Goal: Transaction & Acquisition: Purchase product/service

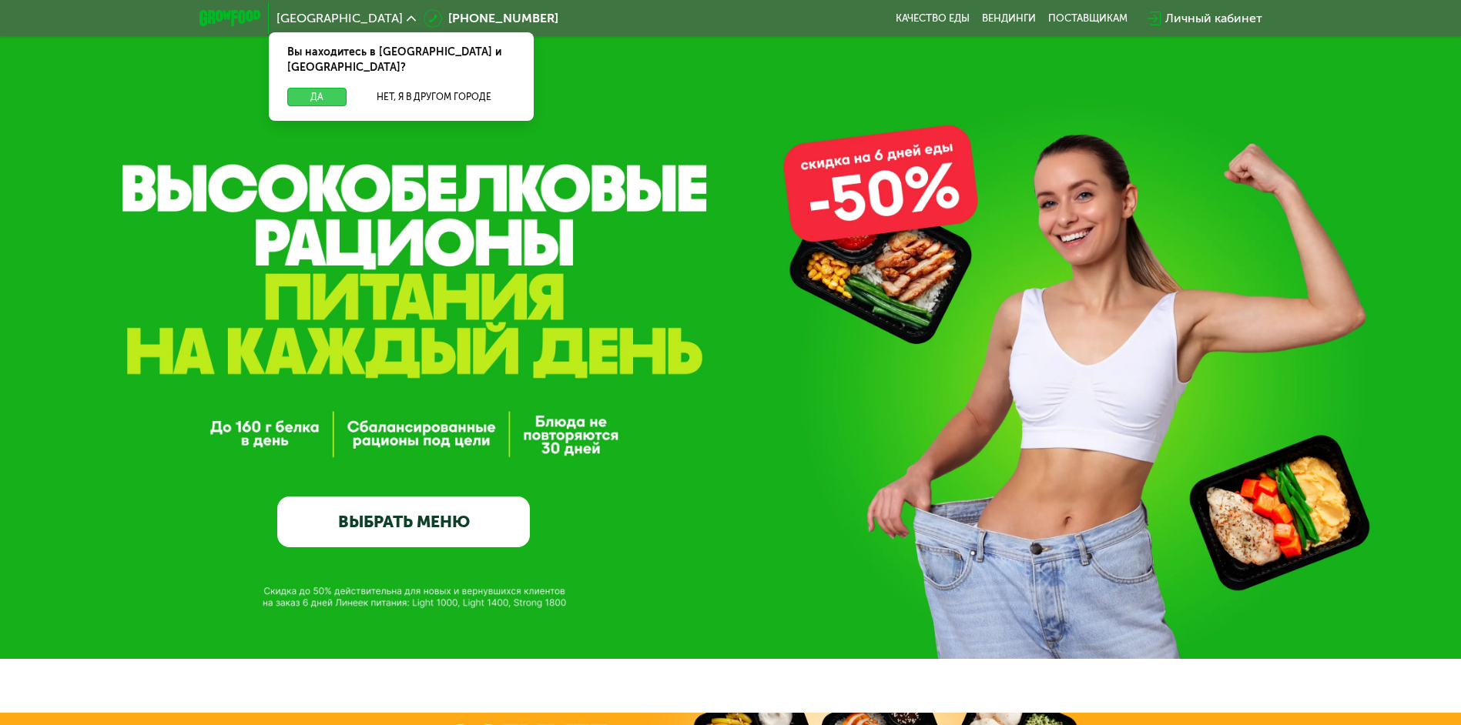
click at [309, 88] on button "Да" at bounding box center [316, 97] width 59 height 18
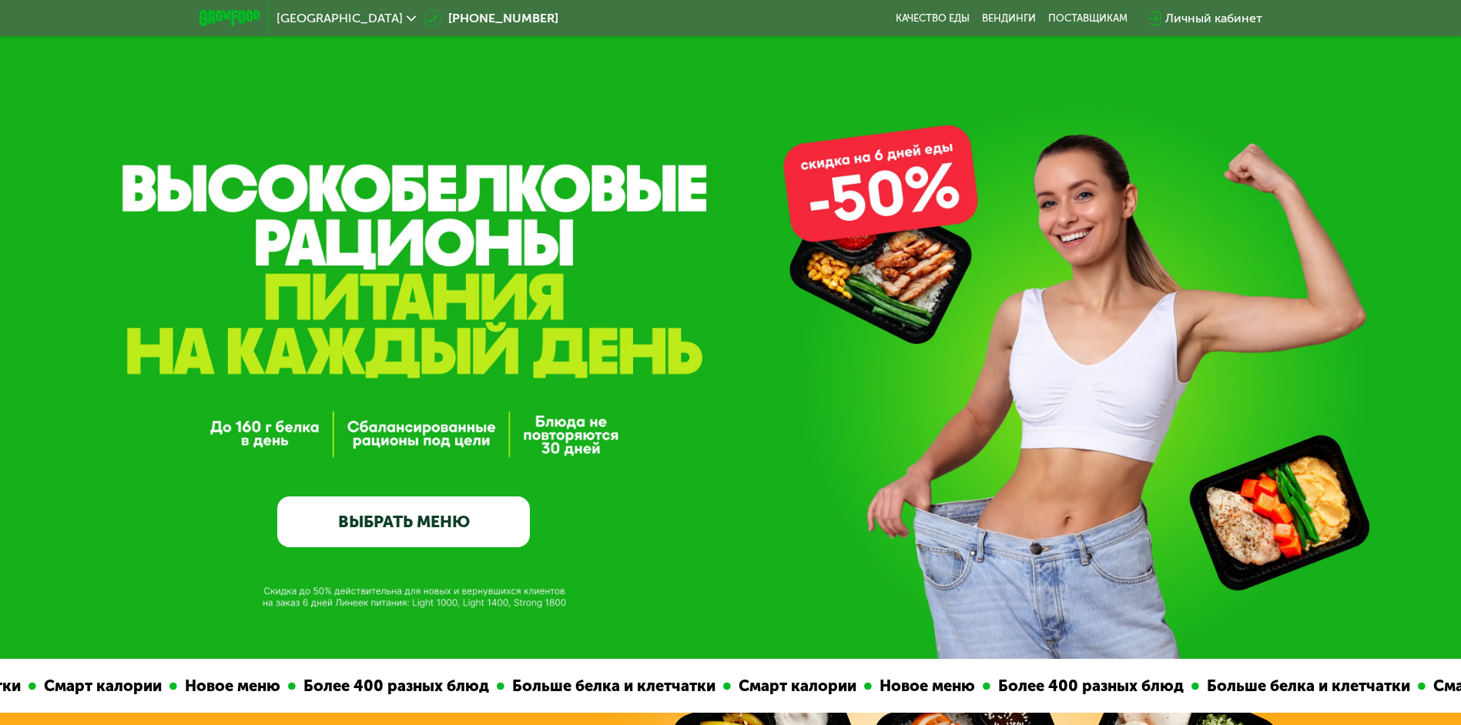
click at [410, 526] on link "ВЫБРАТЬ МЕНЮ" at bounding box center [403, 522] width 253 height 51
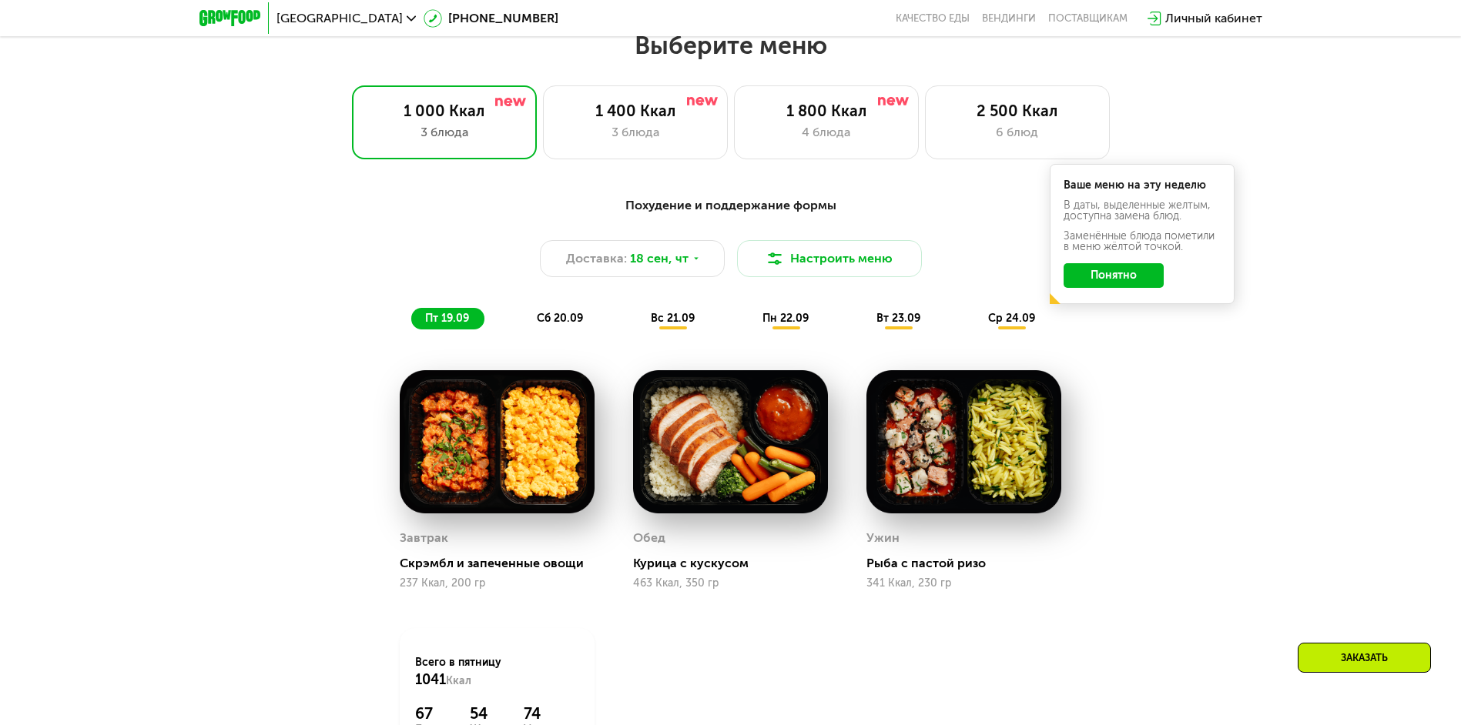
scroll to position [1272, 0]
click at [635, 139] on div "3 блюда" at bounding box center [635, 133] width 152 height 18
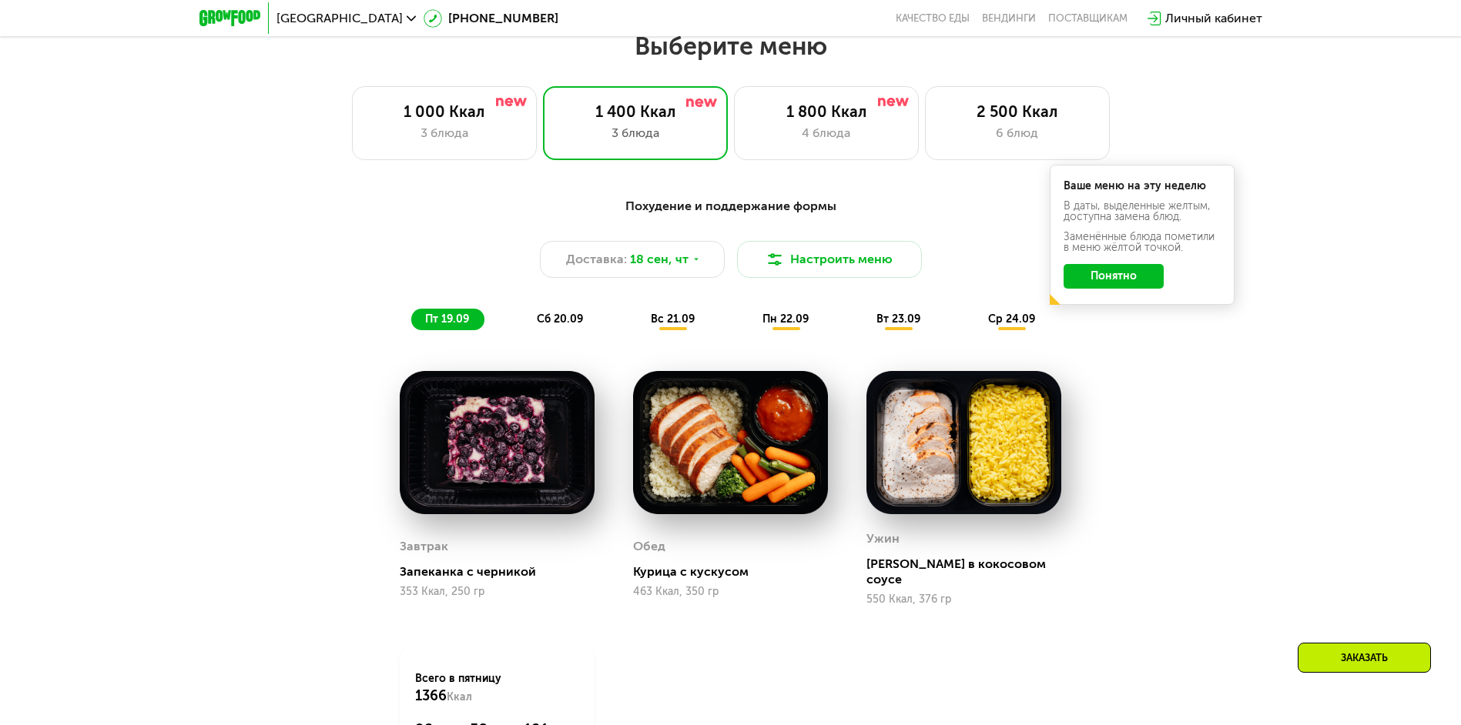
click at [565, 320] on span "сб 20.09" at bounding box center [560, 319] width 46 height 13
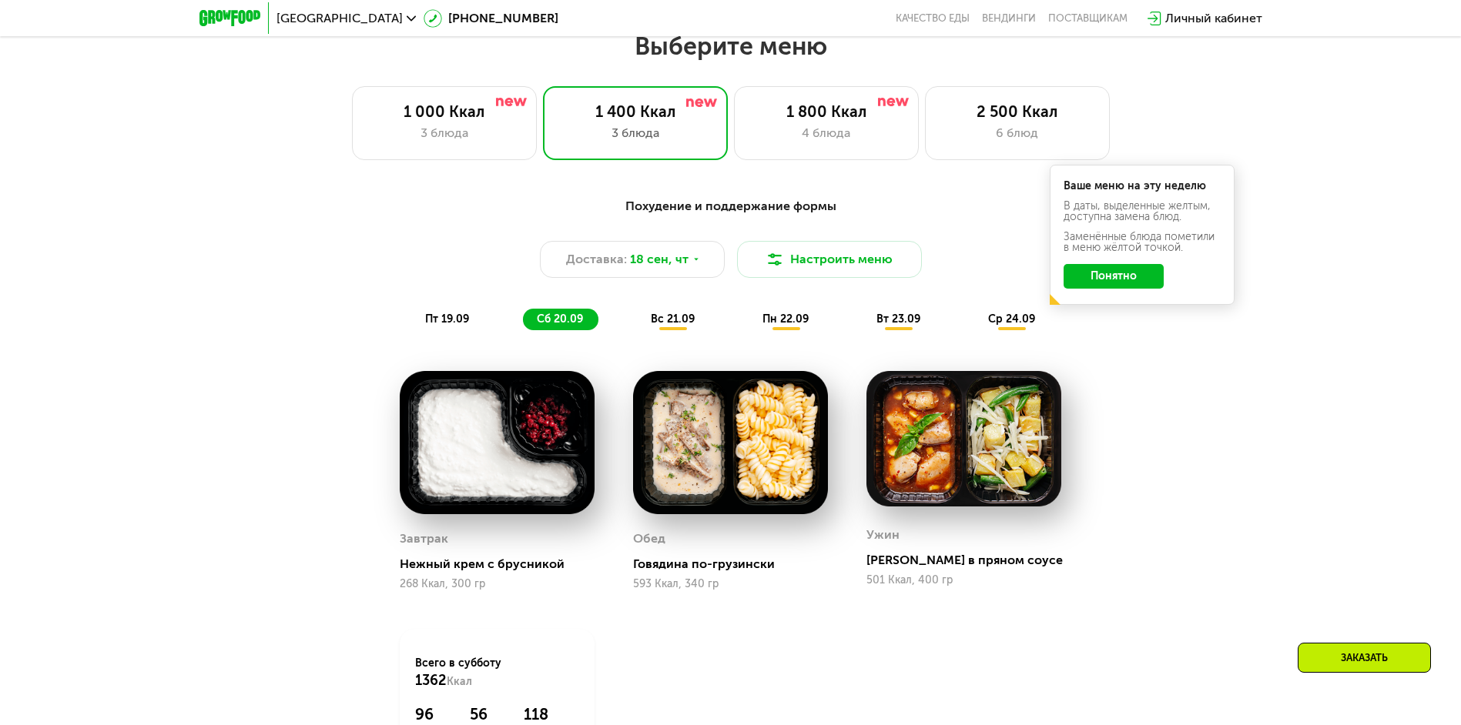
click at [668, 322] on span "вс 21.09" at bounding box center [673, 319] width 44 height 13
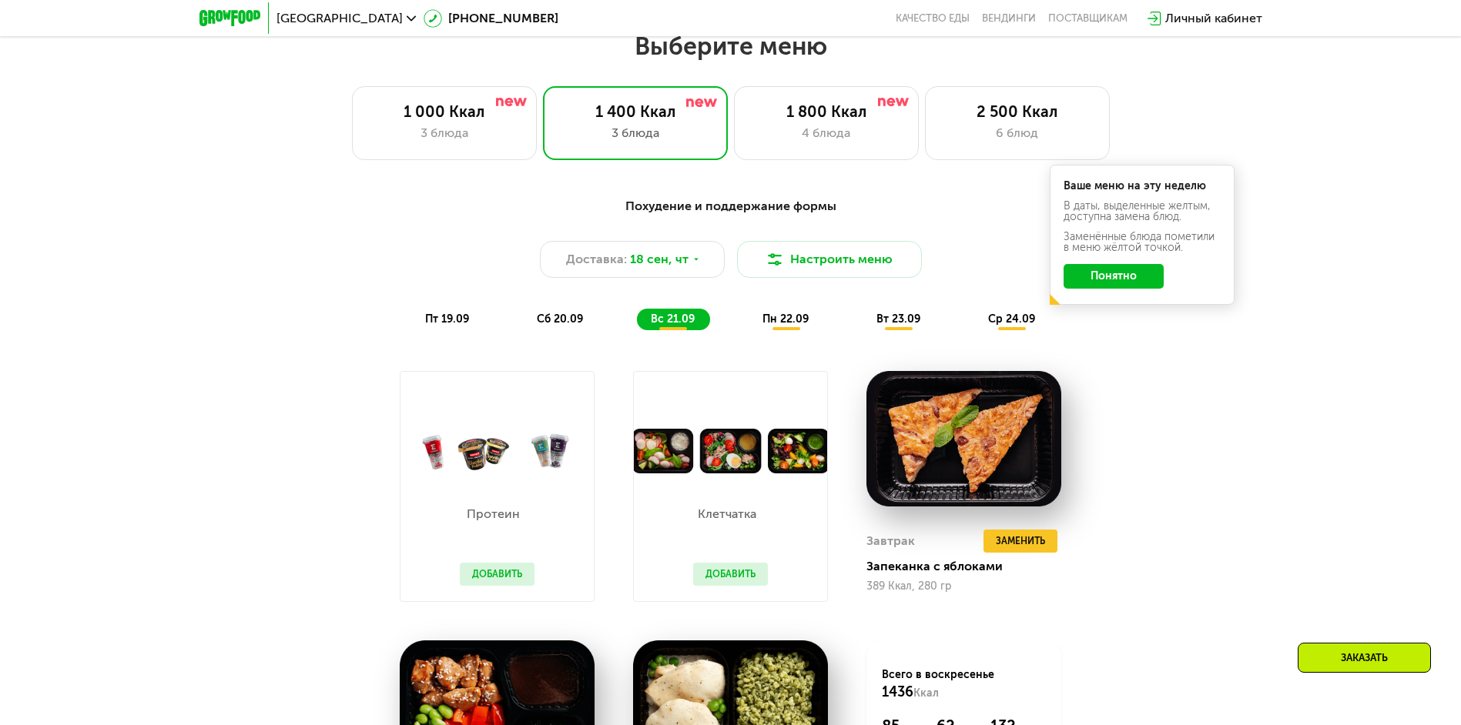
click at [780, 320] on span "пн 22.09" at bounding box center [785, 319] width 46 height 13
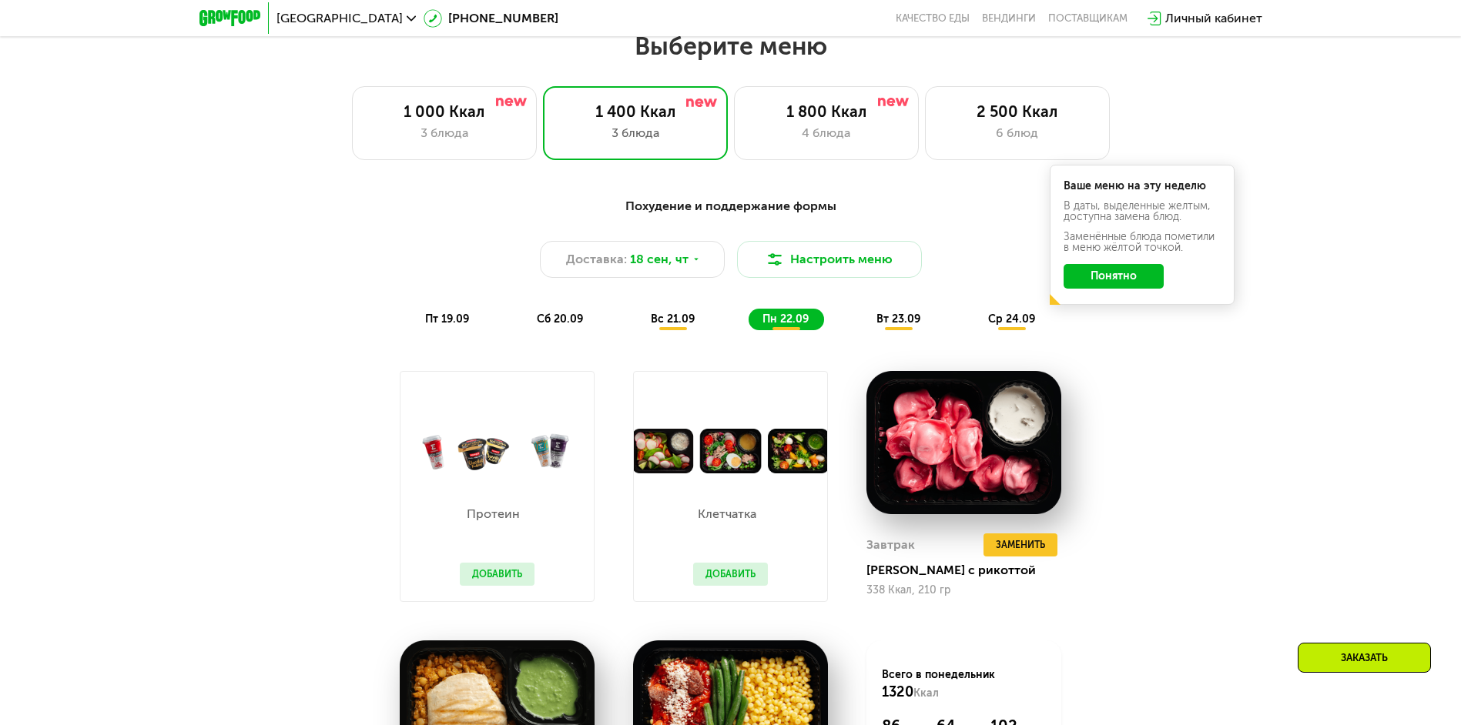
click at [922, 323] on div "вт 23.09" at bounding box center [899, 320] width 73 height 22
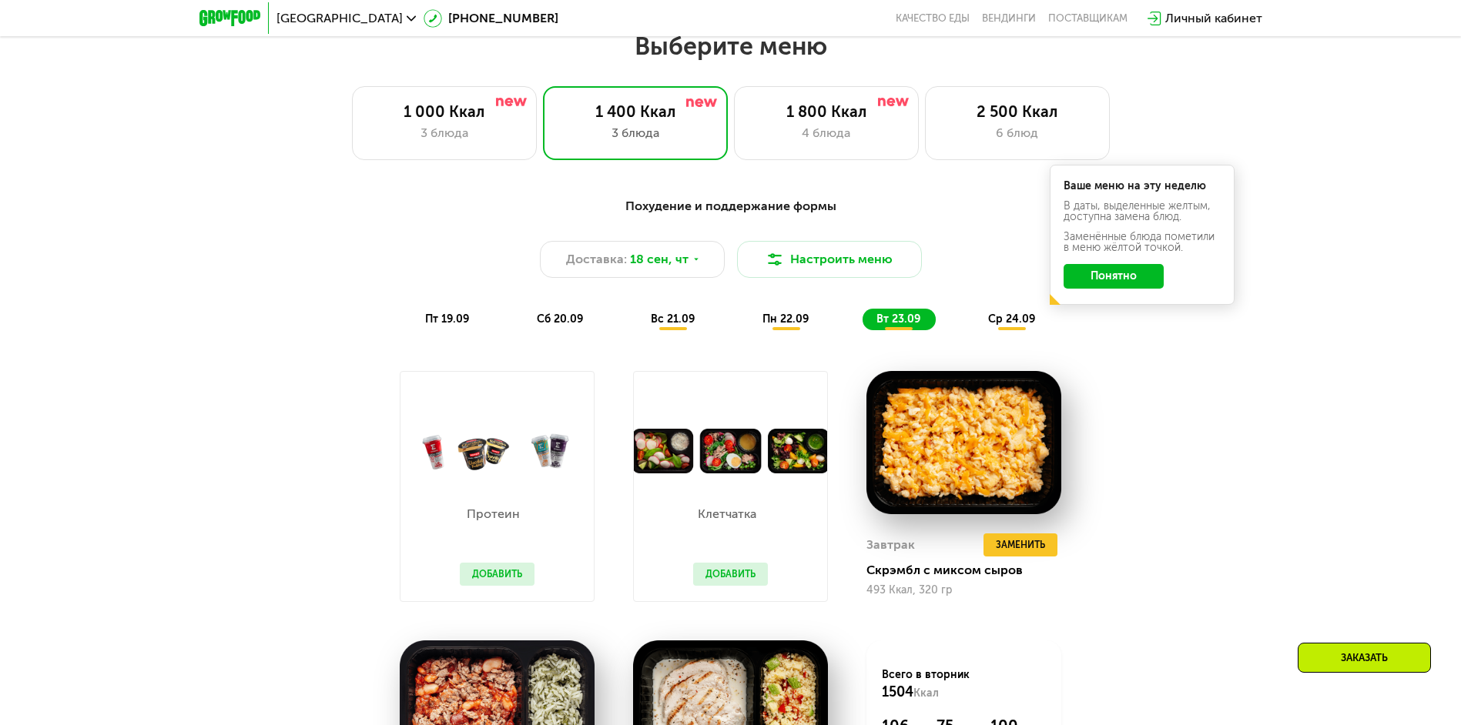
click at [990, 312] on div "Похудение и поддержание формы Доставка: 18 сен, чт Настроить меню пт 19.09 сб 2…" at bounding box center [731, 263] width 912 height 133
click at [1020, 318] on span "ср 24.09" at bounding box center [1011, 319] width 47 height 13
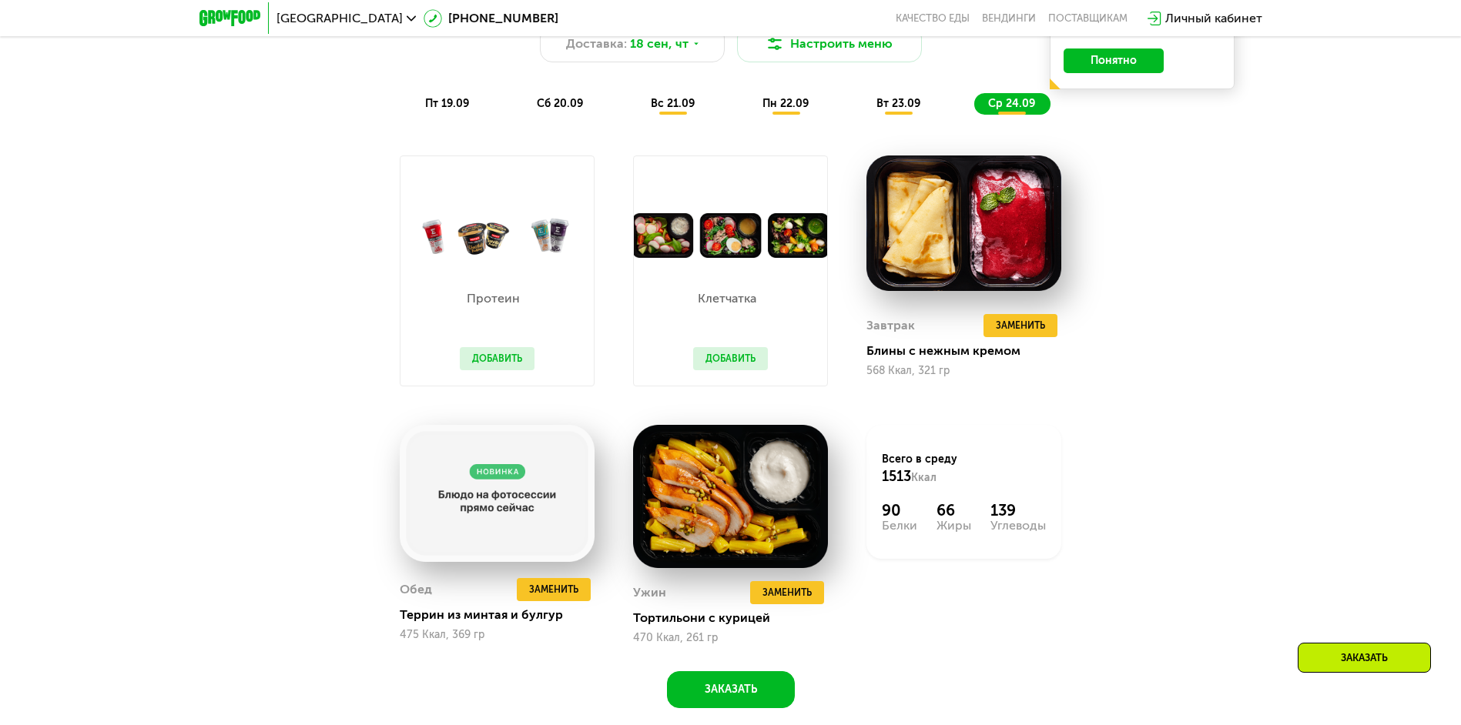
scroll to position [1195, 0]
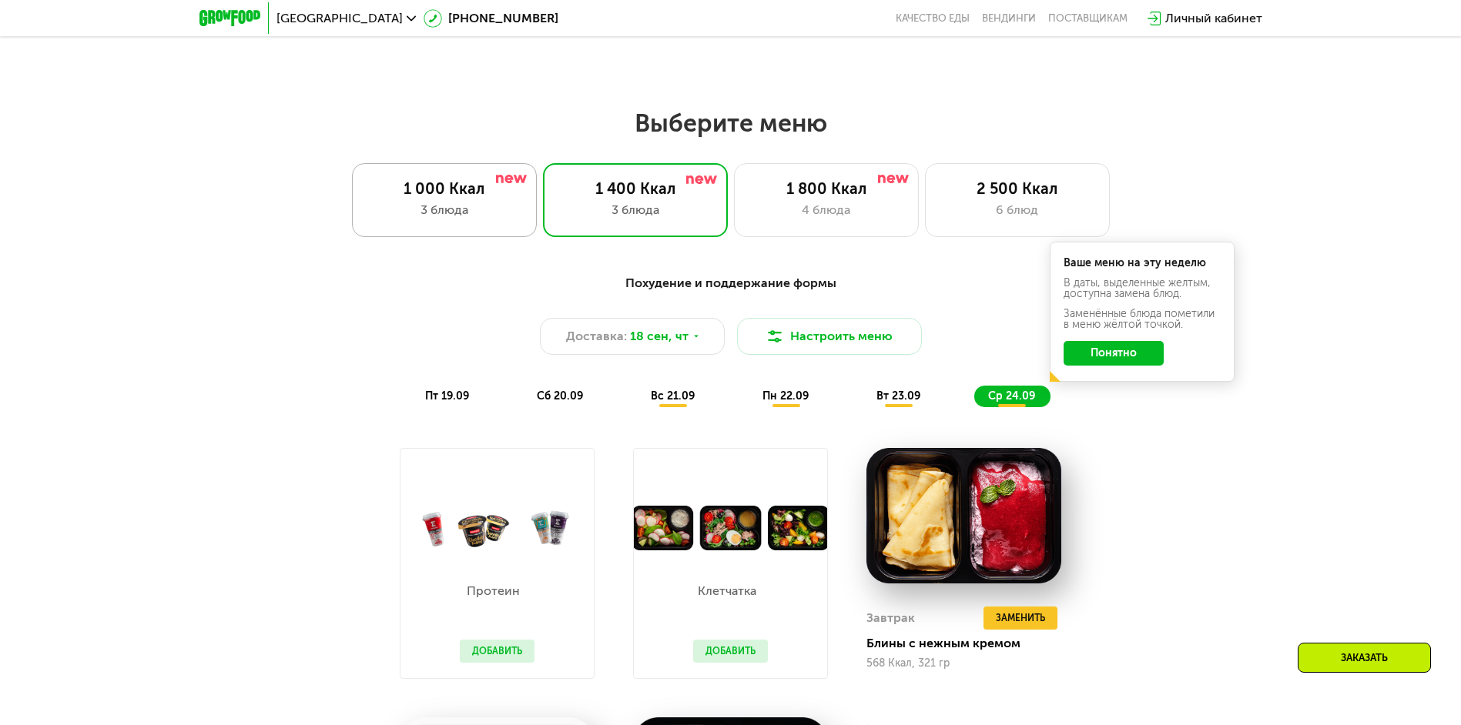
click at [481, 219] on div "3 блюда" at bounding box center [444, 210] width 152 height 18
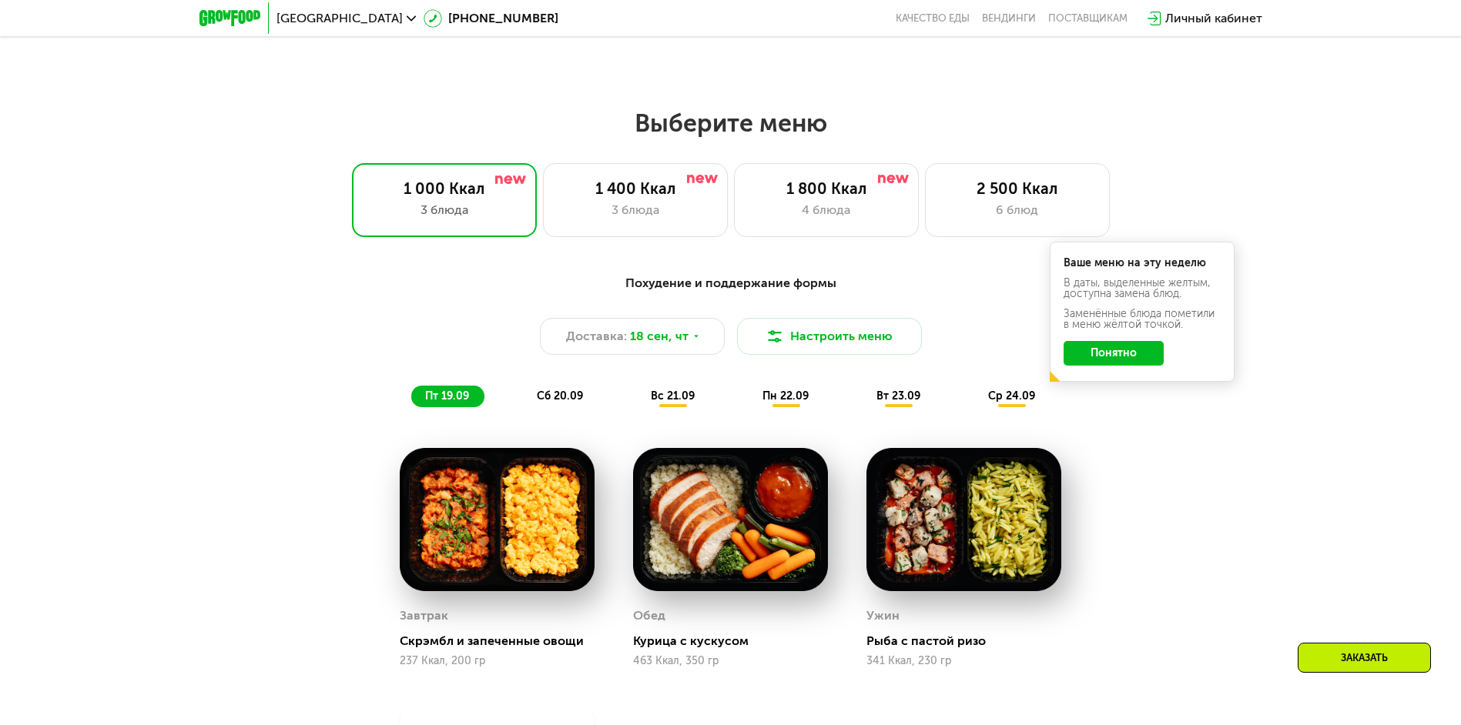
click at [562, 398] on span "сб 20.09" at bounding box center [560, 396] width 46 height 13
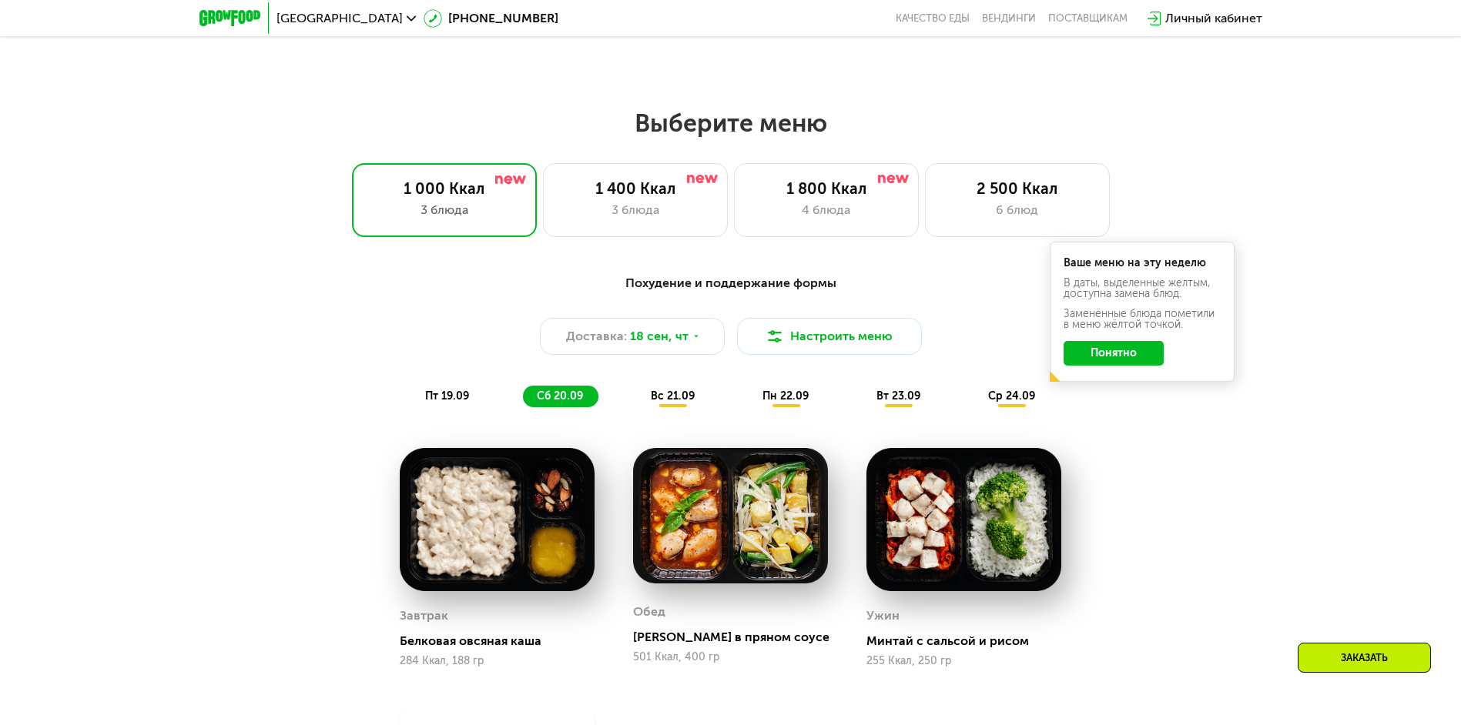
click at [665, 397] on span "вс 21.09" at bounding box center [673, 396] width 44 height 13
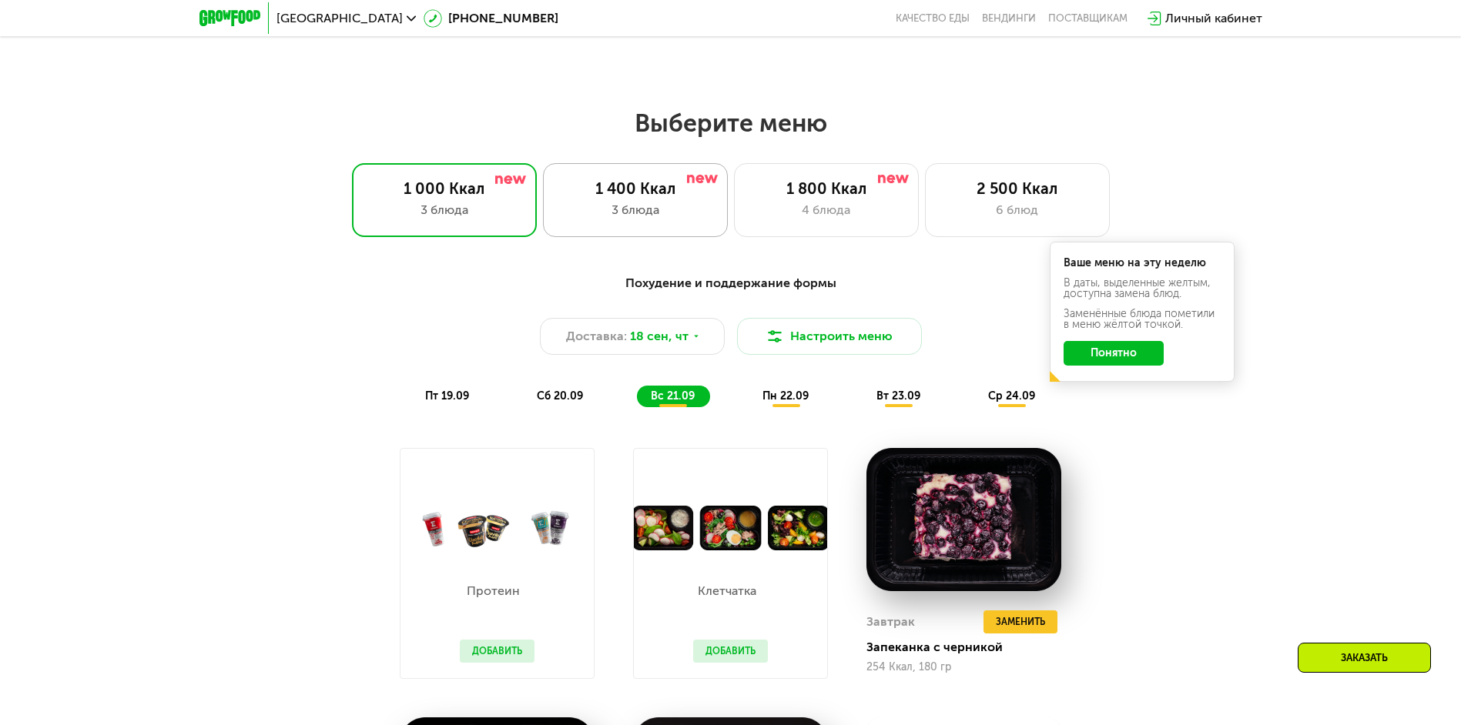
click at [652, 196] on div "1 400 Ккал" at bounding box center [635, 188] width 152 height 18
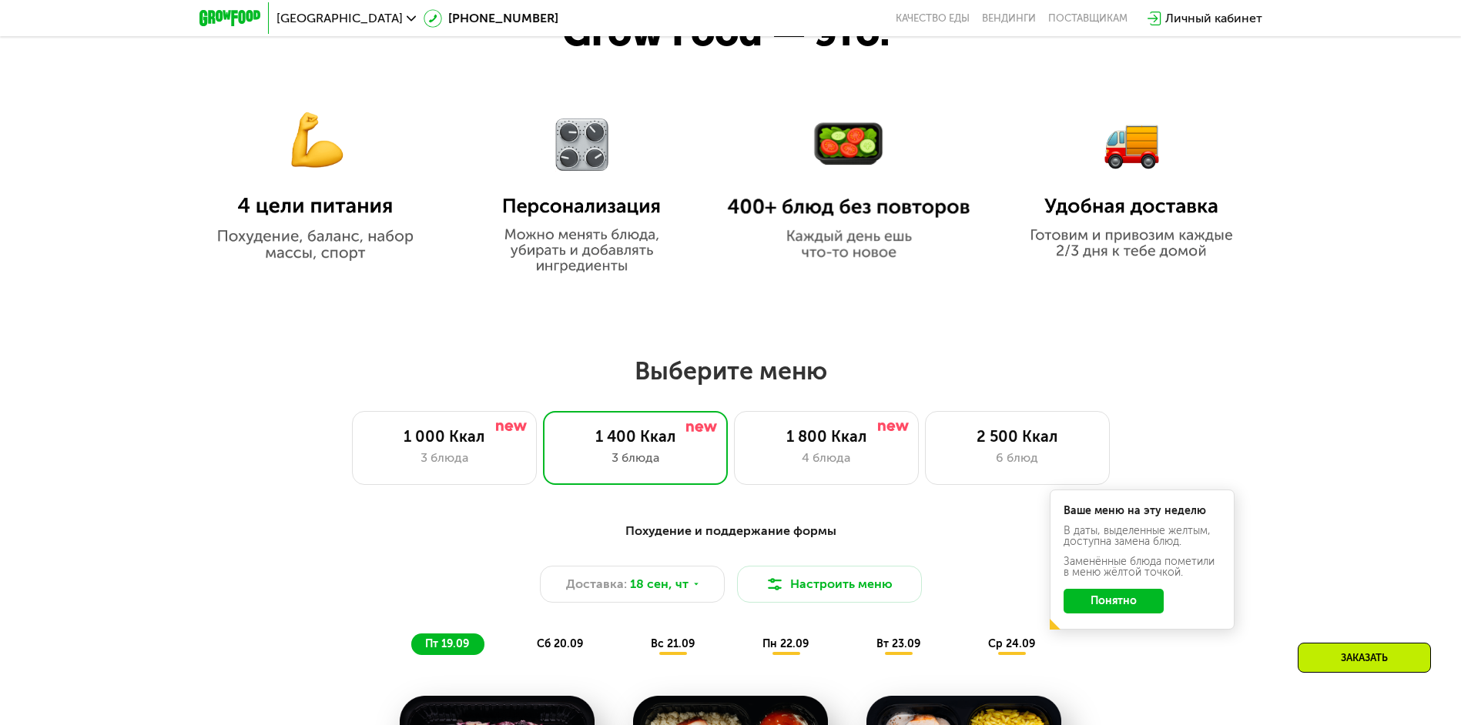
scroll to position [963, 0]
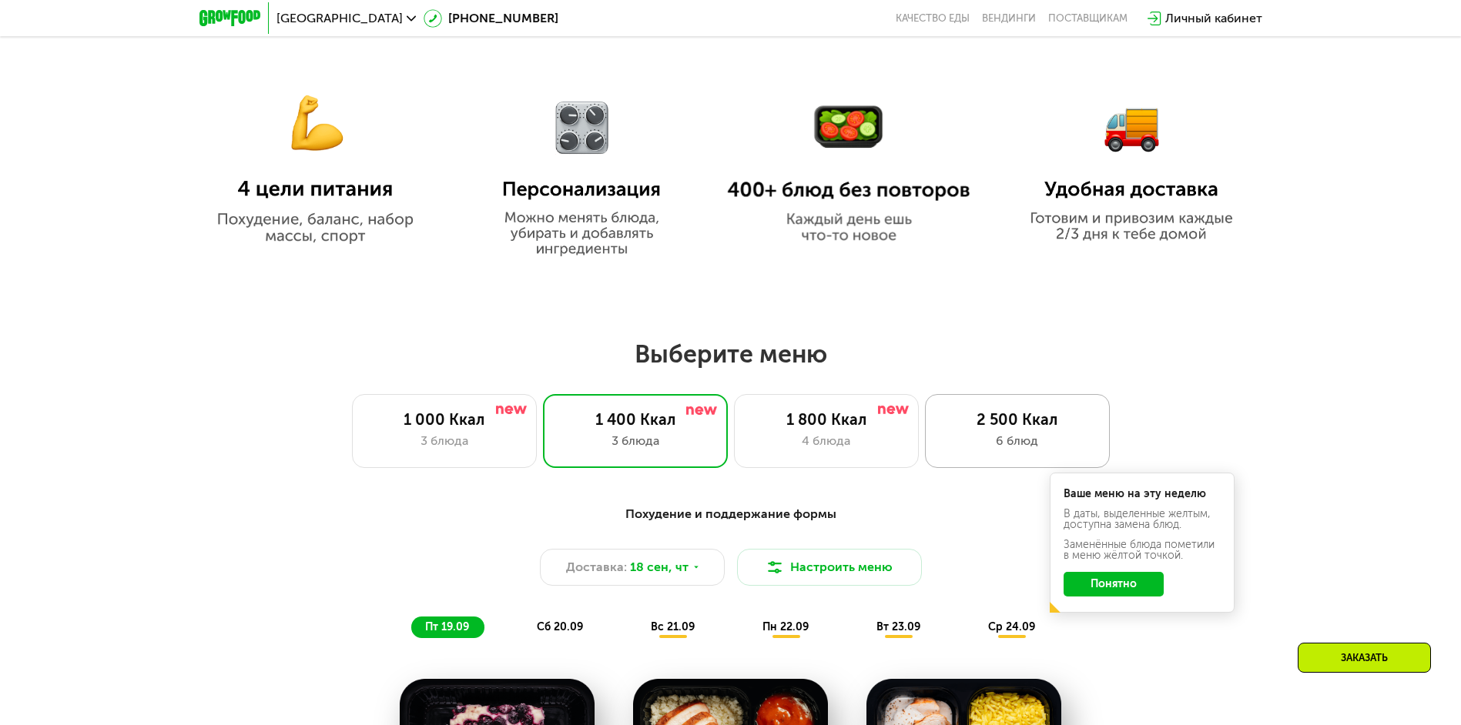
click at [1020, 429] on div "2 500 Ккал" at bounding box center [1017, 419] width 152 height 18
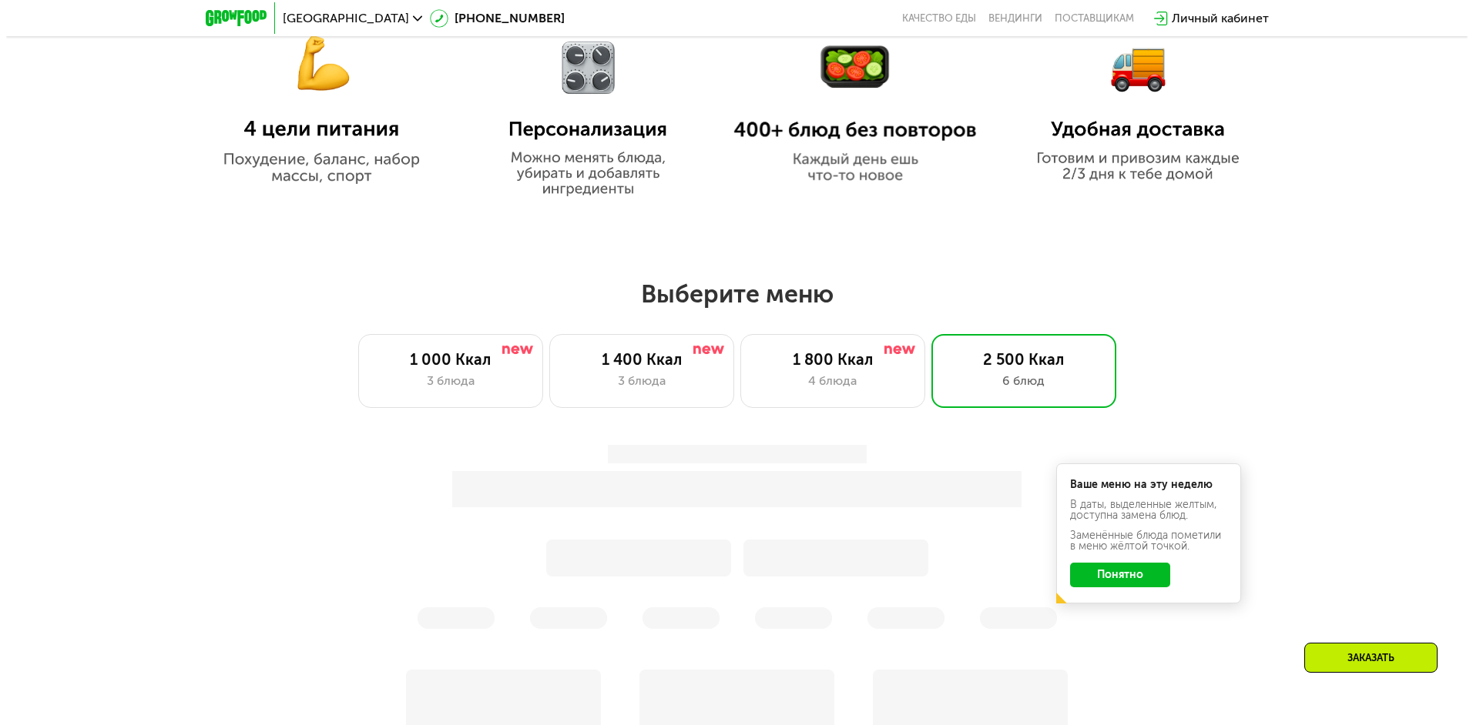
scroll to position [1195, 0]
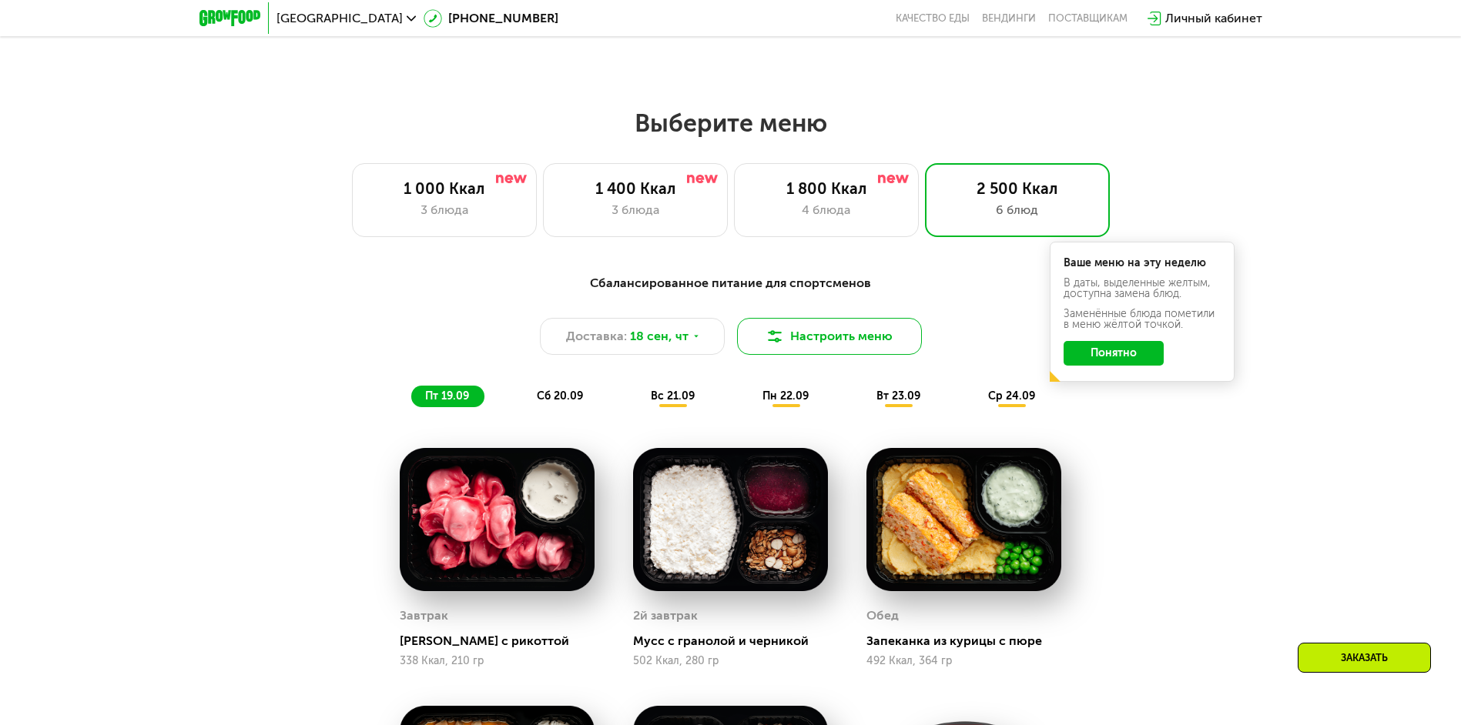
click at [823, 347] on button "Настроить меню" at bounding box center [829, 336] width 185 height 37
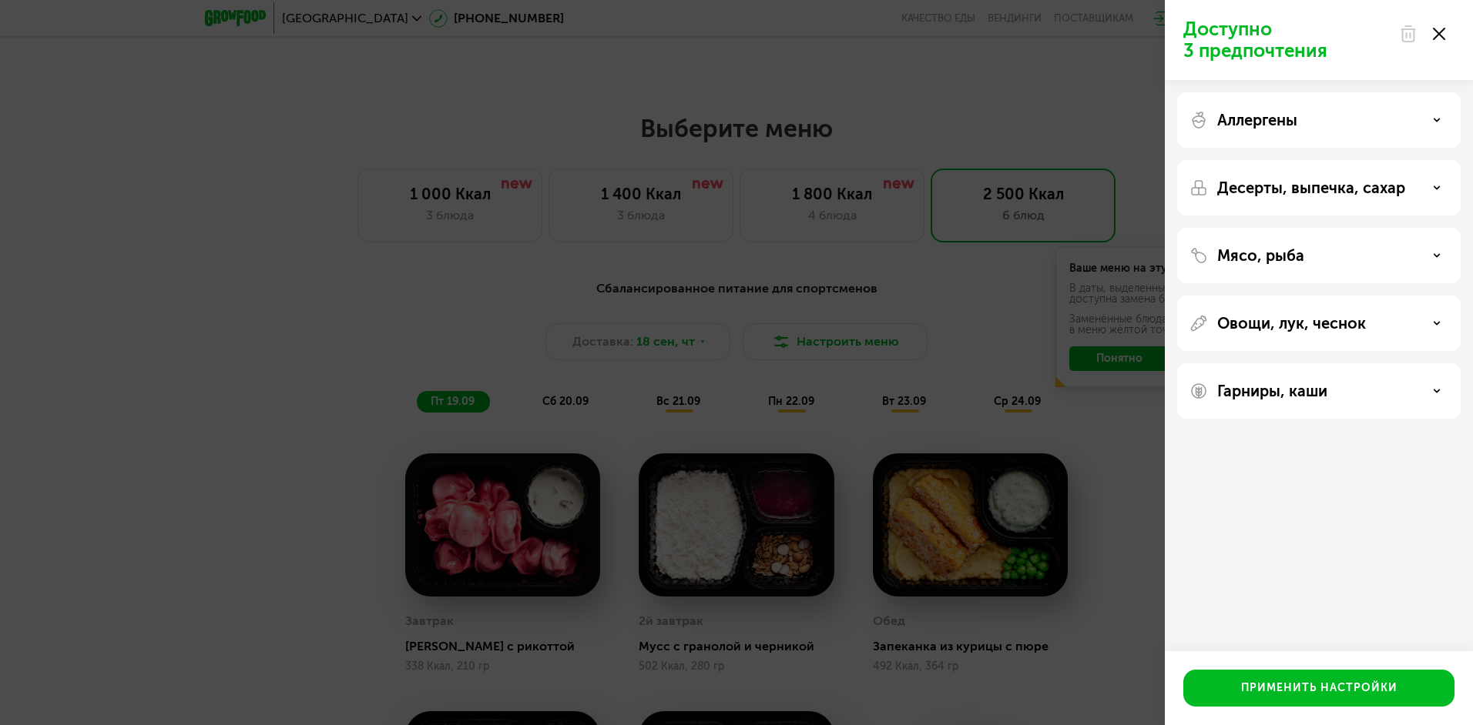
click at [1226, 129] on div "Аллергены" at bounding box center [1318, 119] width 283 height 55
click at [1260, 130] on div "Аллергены" at bounding box center [1318, 119] width 283 height 55
click at [1267, 127] on p "Аллергены" at bounding box center [1257, 120] width 80 height 18
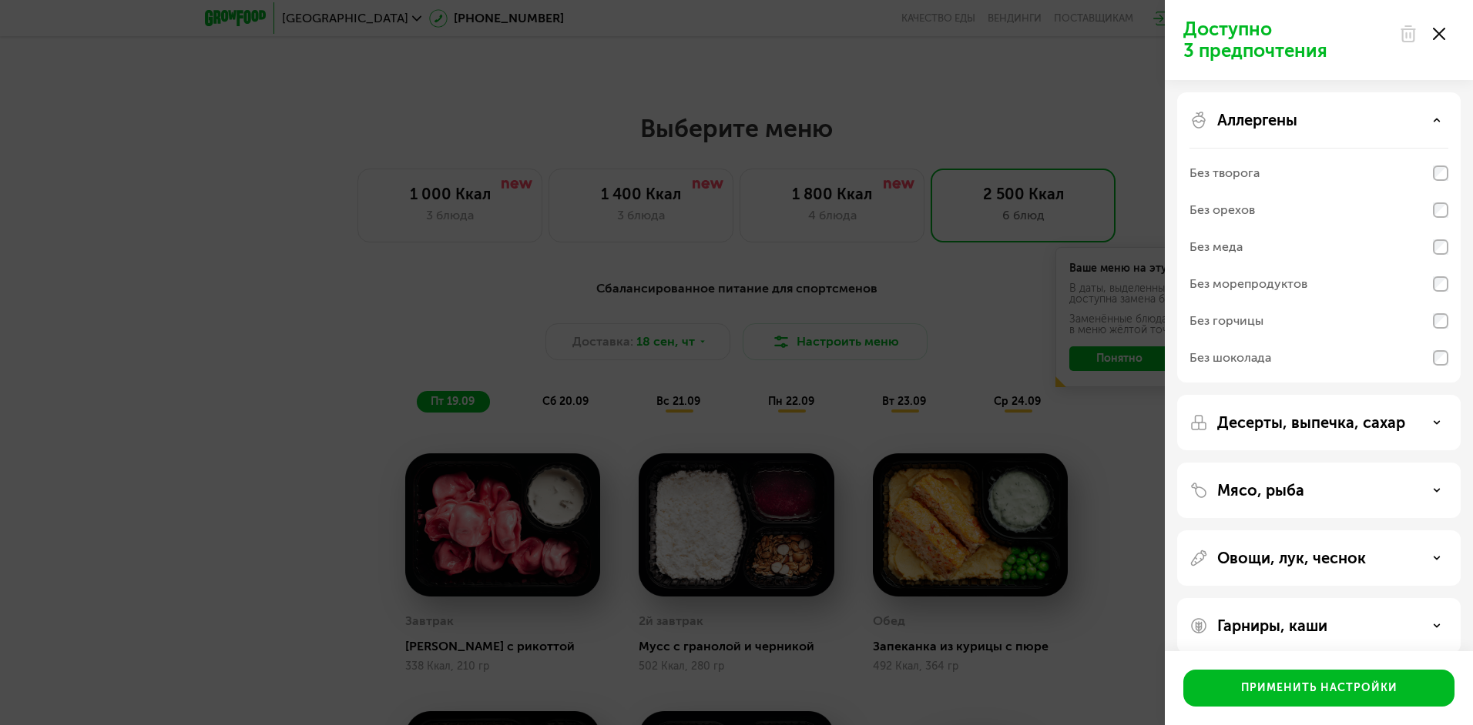
click at [1283, 122] on p "Аллергены" at bounding box center [1257, 120] width 80 height 18
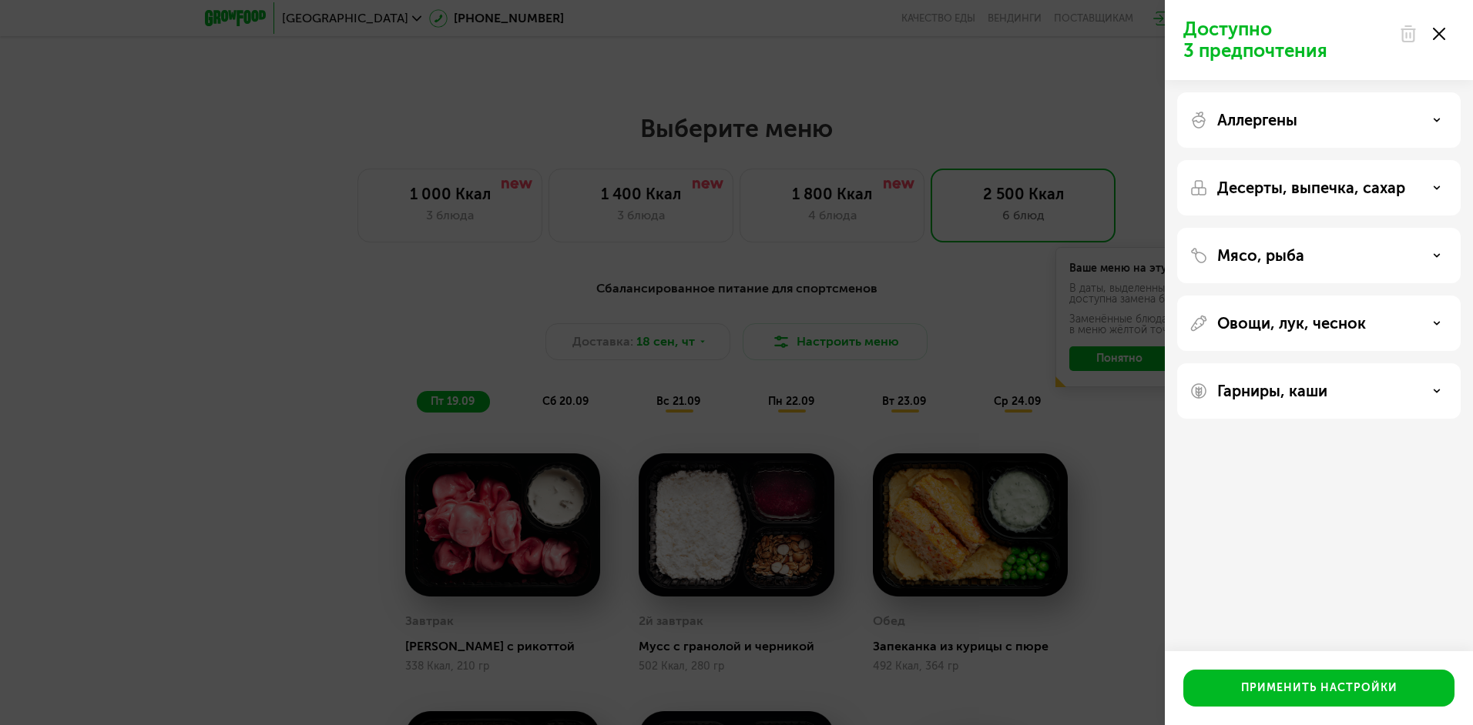
click at [1286, 176] on div "Десерты, выпечка, сахар" at bounding box center [1318, 187] width 283 height 55
click at [1285, 181] on p "Десерты, выпечка, сахар" at bounding box center [1311, 188] width 188 height 18
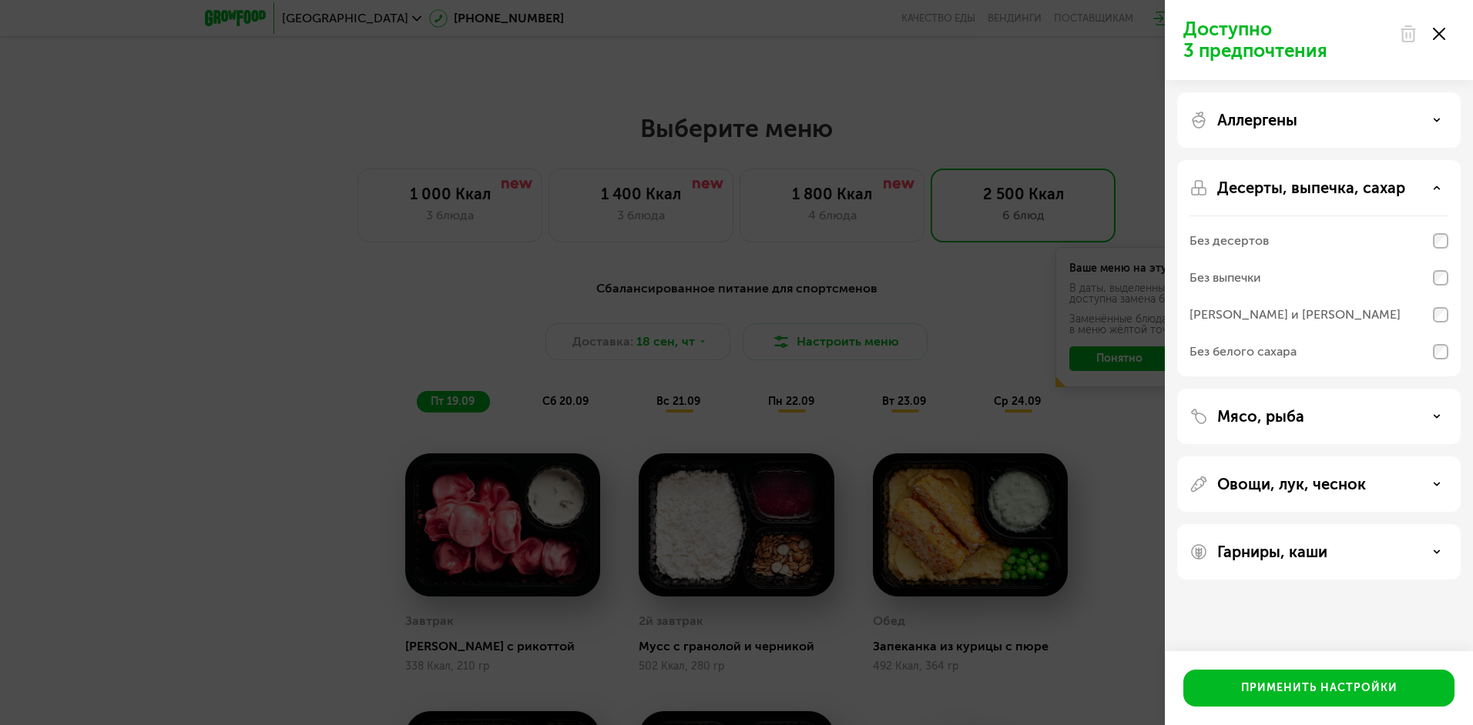
click at [1285, 181] on p "Десерты, выпечка, сахар" at bounding box center [1311, 188] width 188 height 18
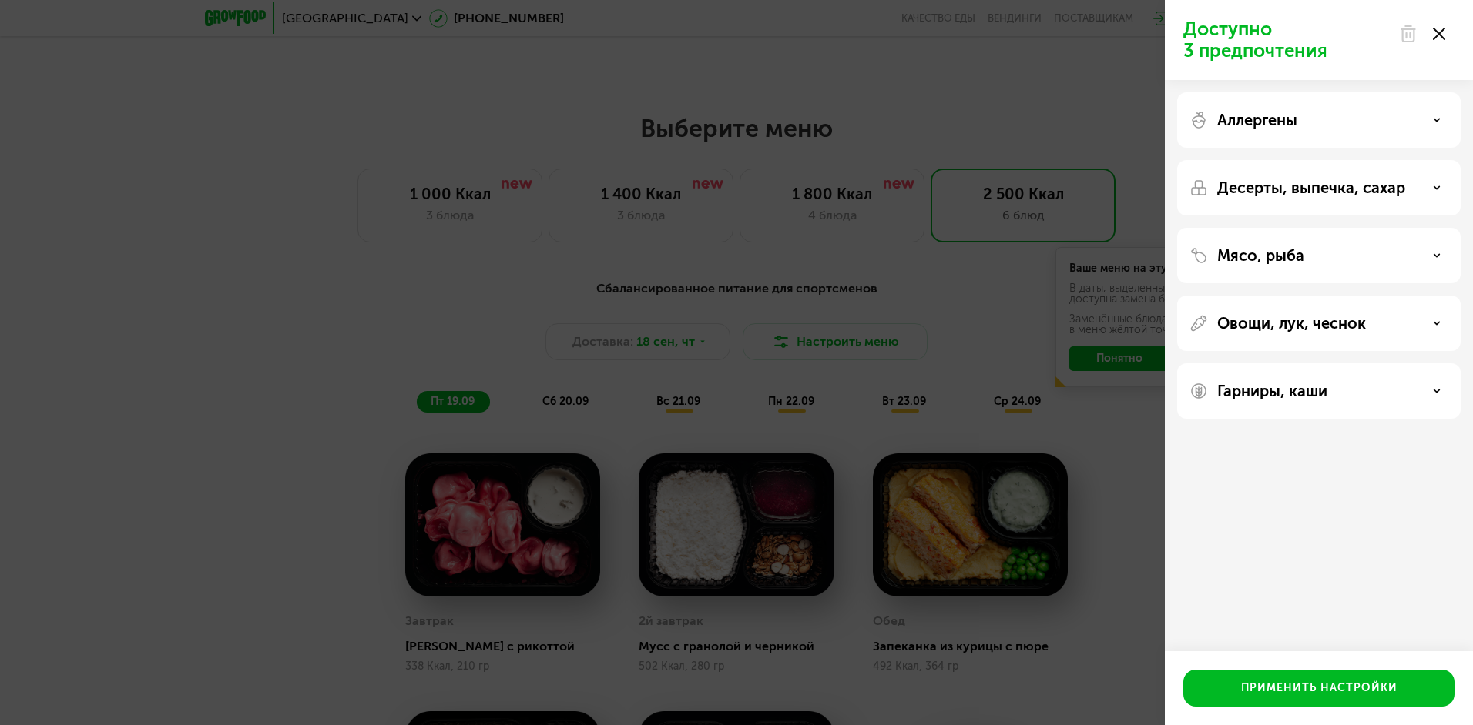
click at [1274, 179] on p "Десерты, выпечка, сахар" at bounding box center [1311, 188] width 188 height 18
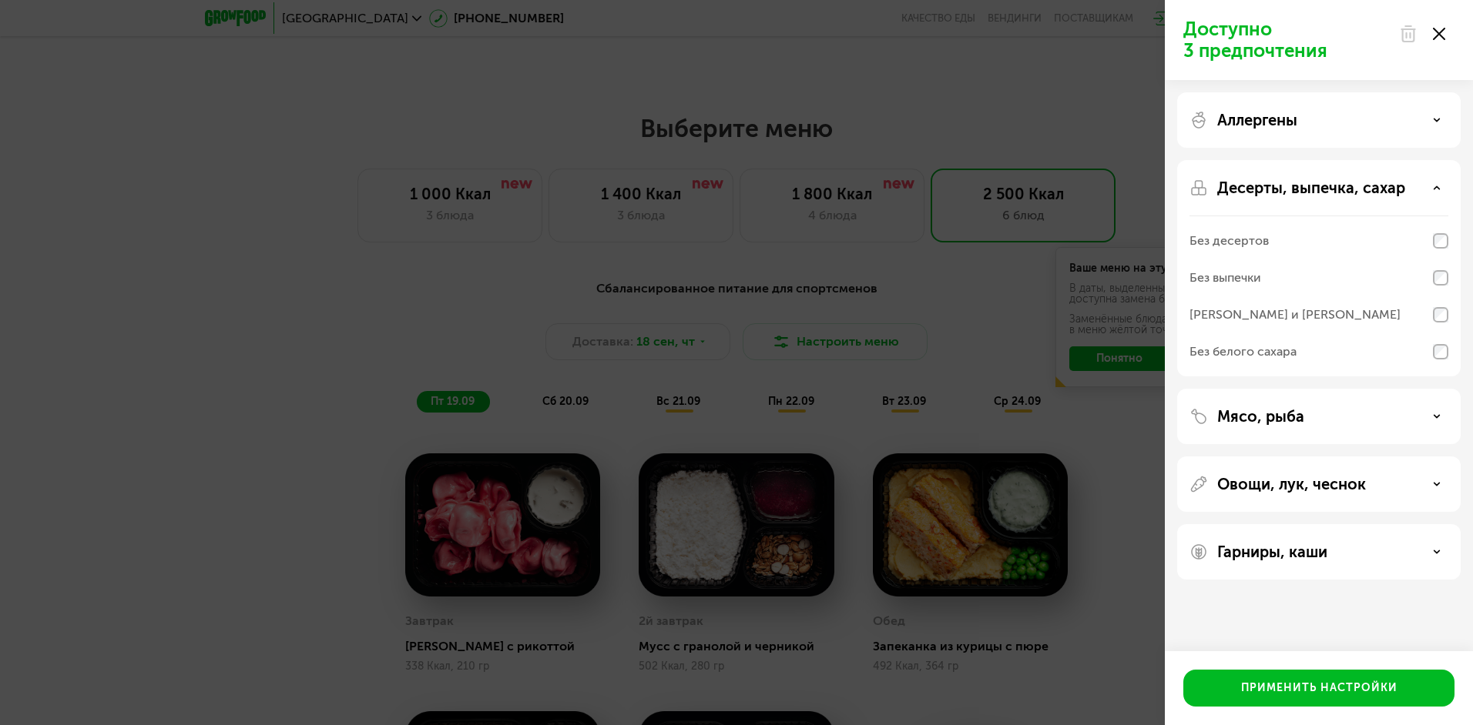
click at [1243, 355] on div "Без белого сахара" at bounding box center [1242, 352] width 107 height 18
click at [1263, 416] on p "Мясо, рыба" at bounding box center [1260, 416] width 87 height 18
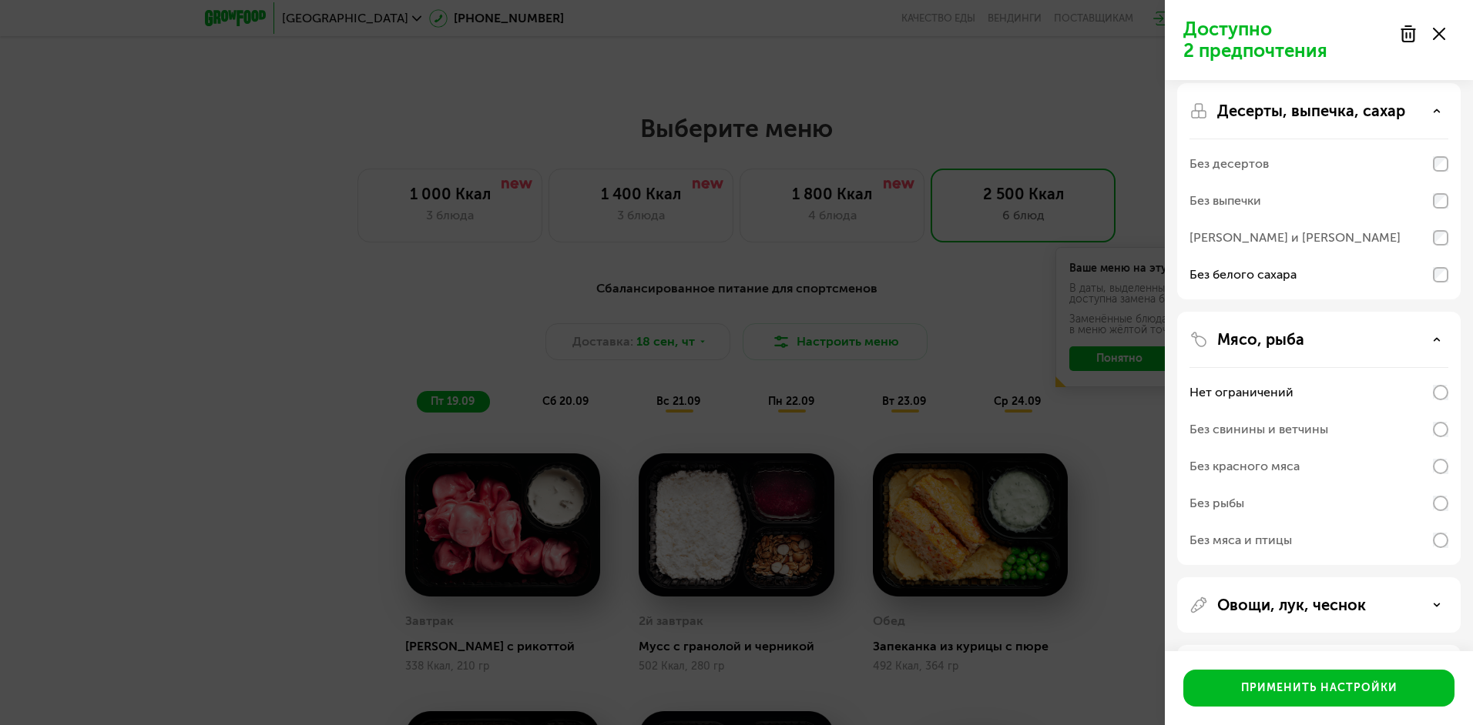
scroll to position [142, 0]
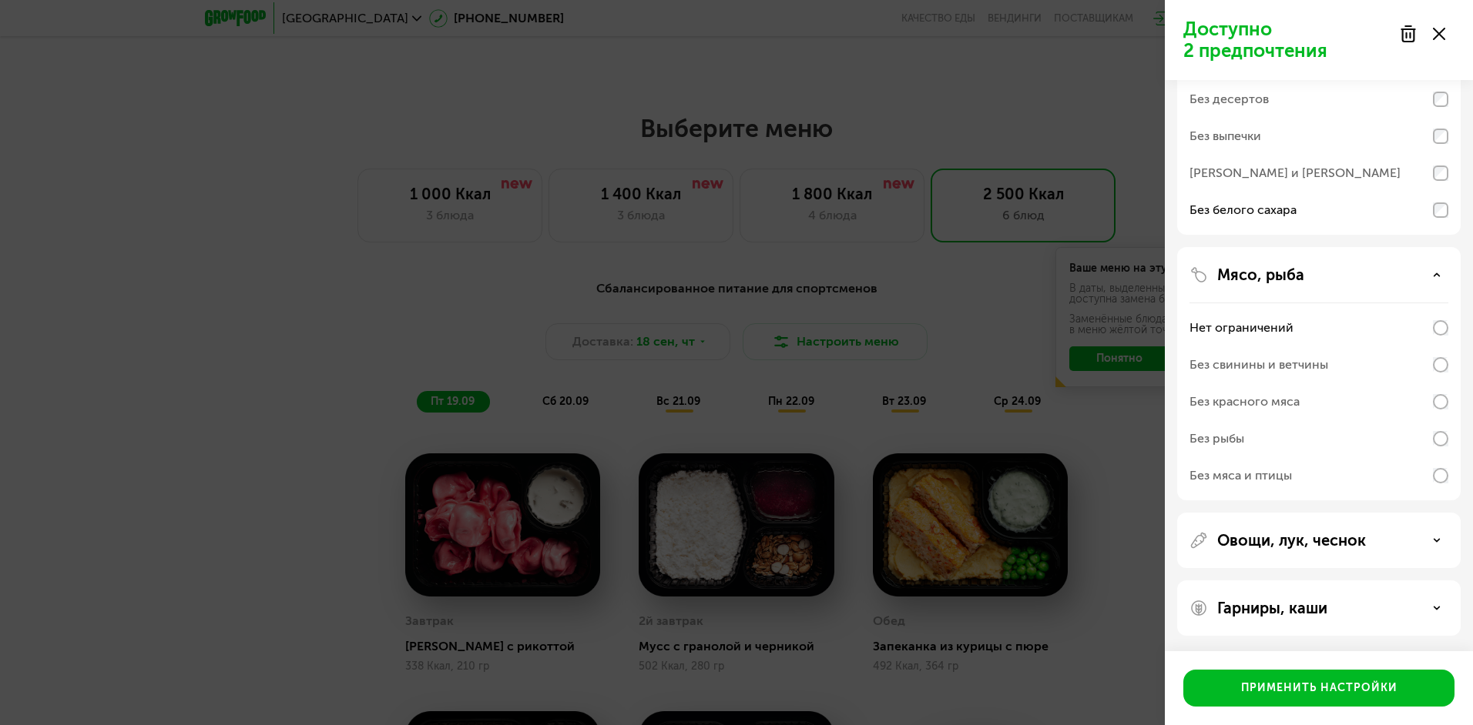
click at [1260, 536] on p "Овощи, лук, чеснок" at bounding box center [1291, 540] width 149 height 18
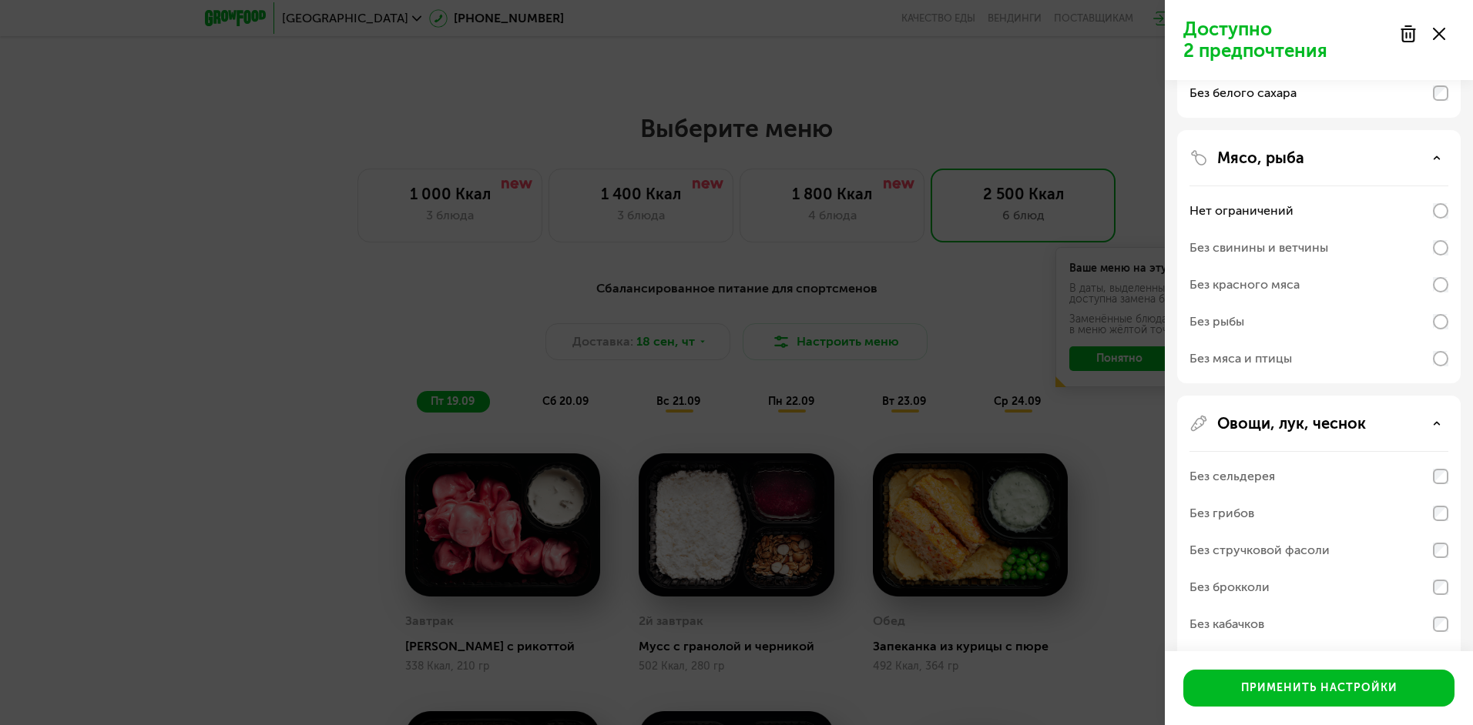
scroll to position [296, 0]
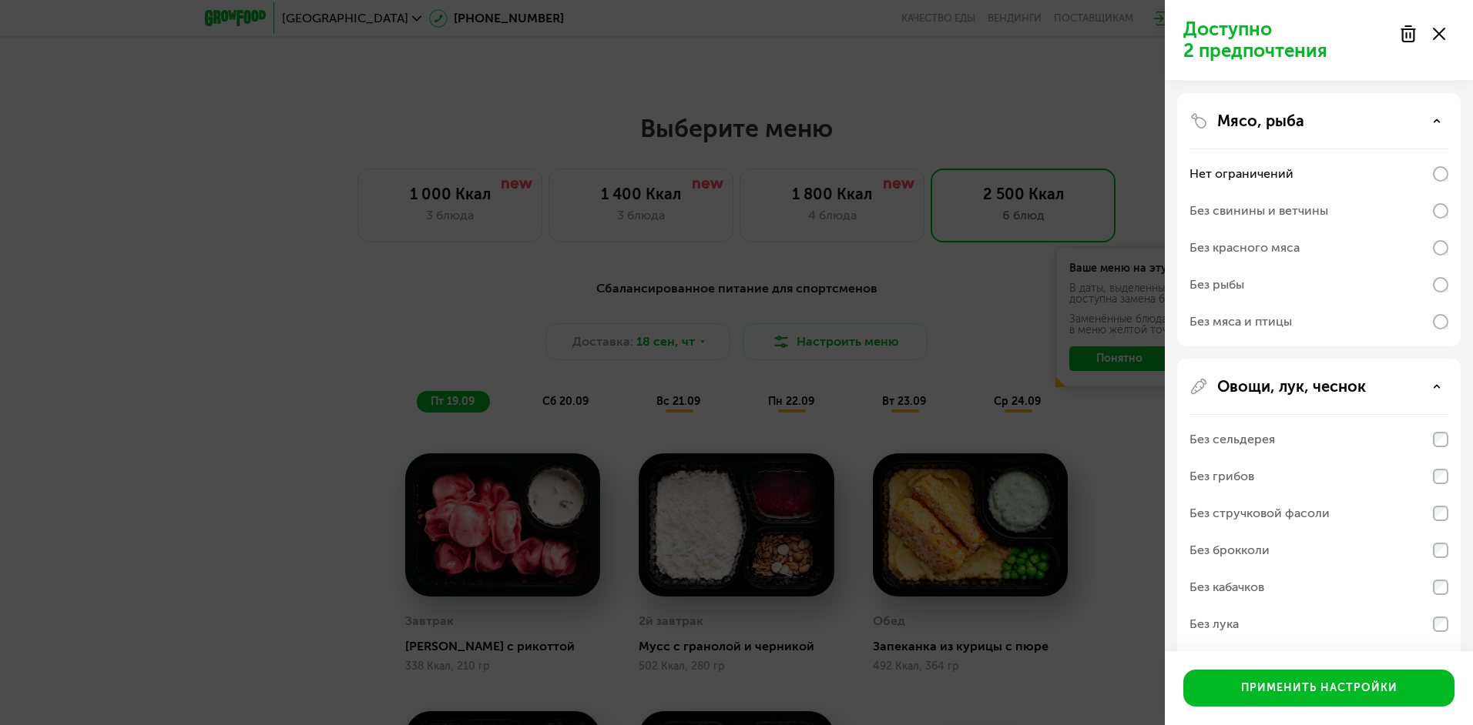
click at [1250, 513] on div "Без стручковой фасоли" at bounding box center [1259, 513] width 140 height 18
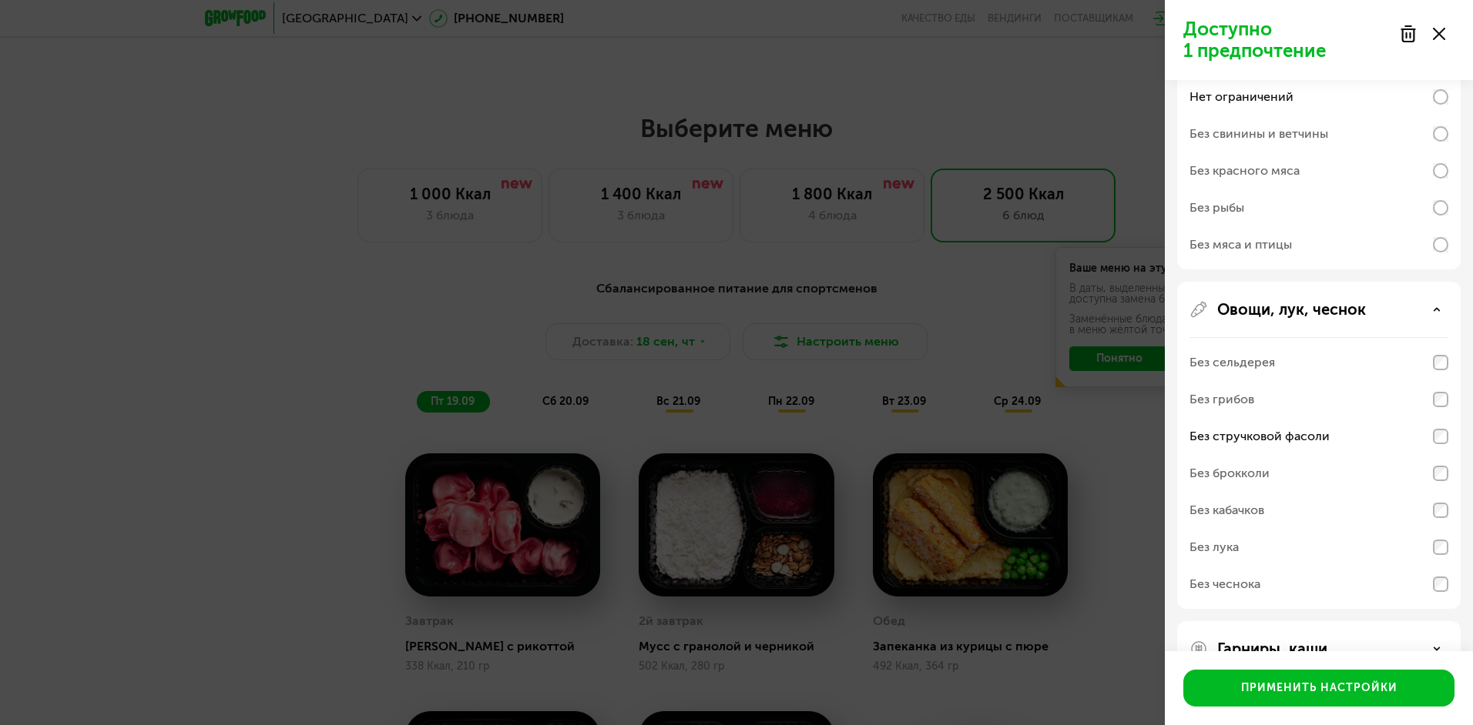
click at [1228, 507] on div "Без кабачков" at bounding box center [1226, 510] width 75 height 18
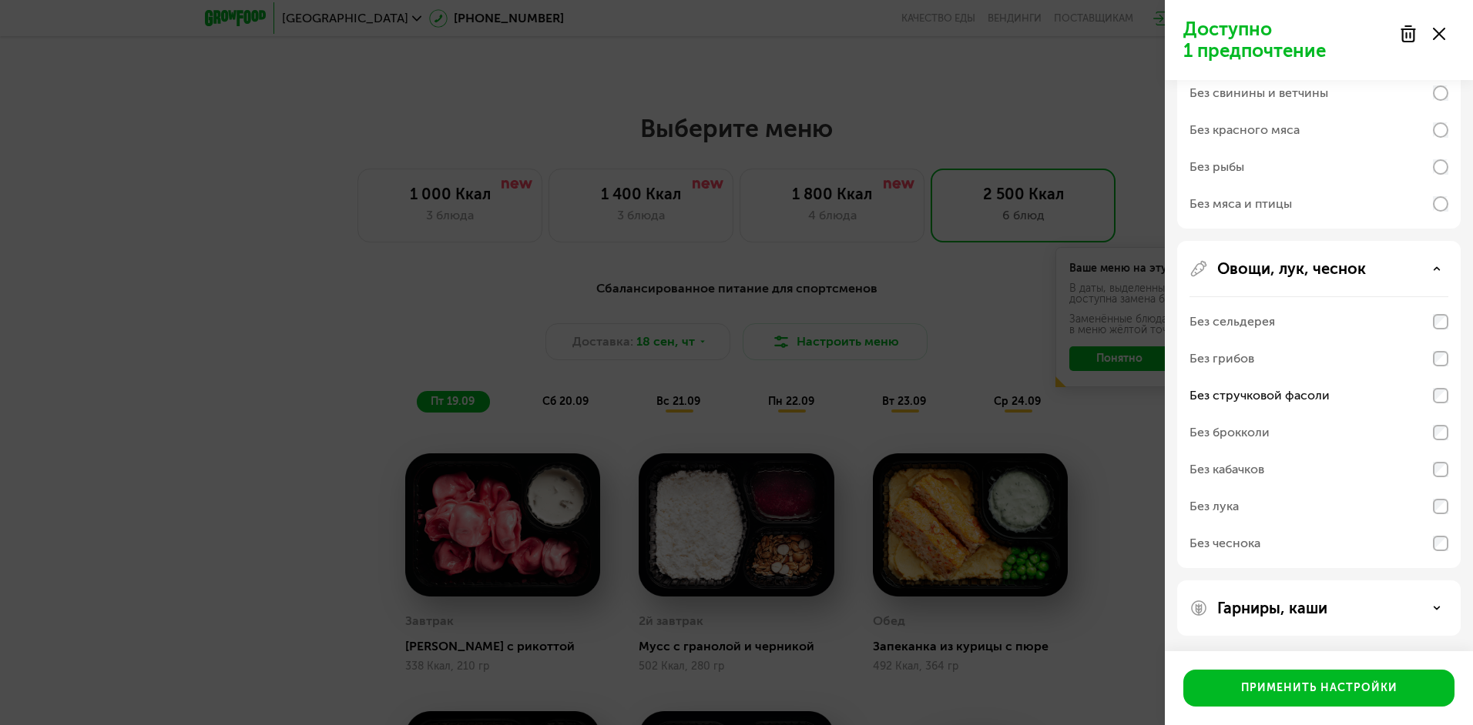
click at [1258, 604] on p "Гарниры, каши" at bounding box center [1272, 608] width 110 height 18
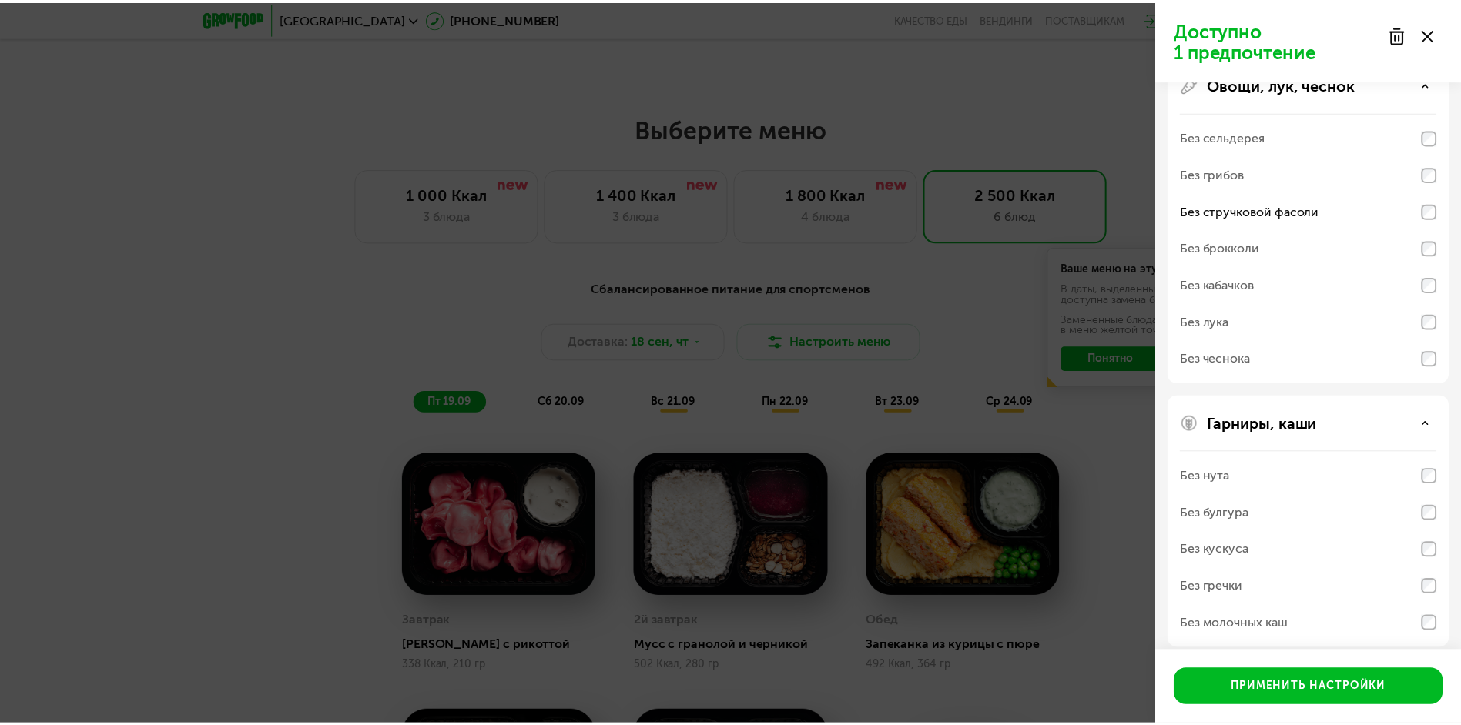
scroll to position [612, 0]
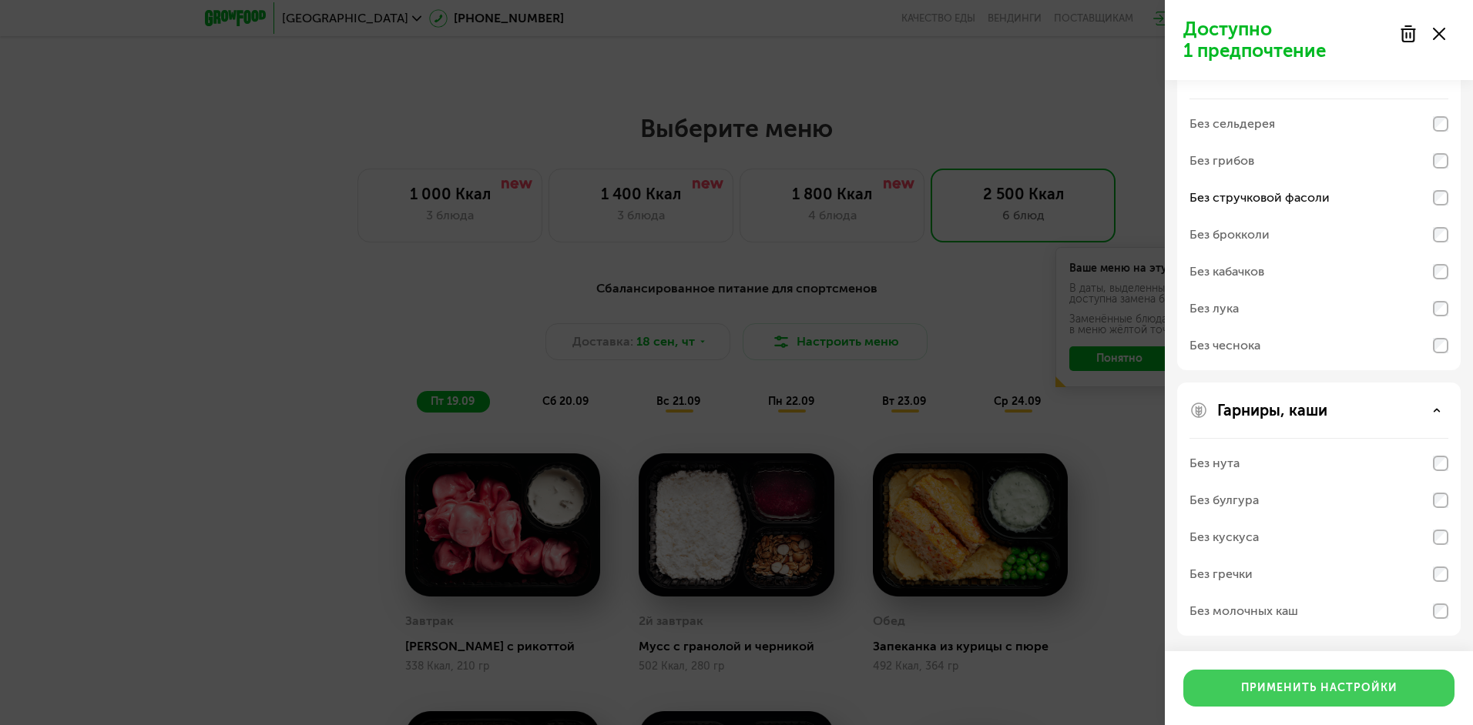
click at [1303, 689] on div "Применить настройки" at bounding box center [1319, 688] width 156 height 15
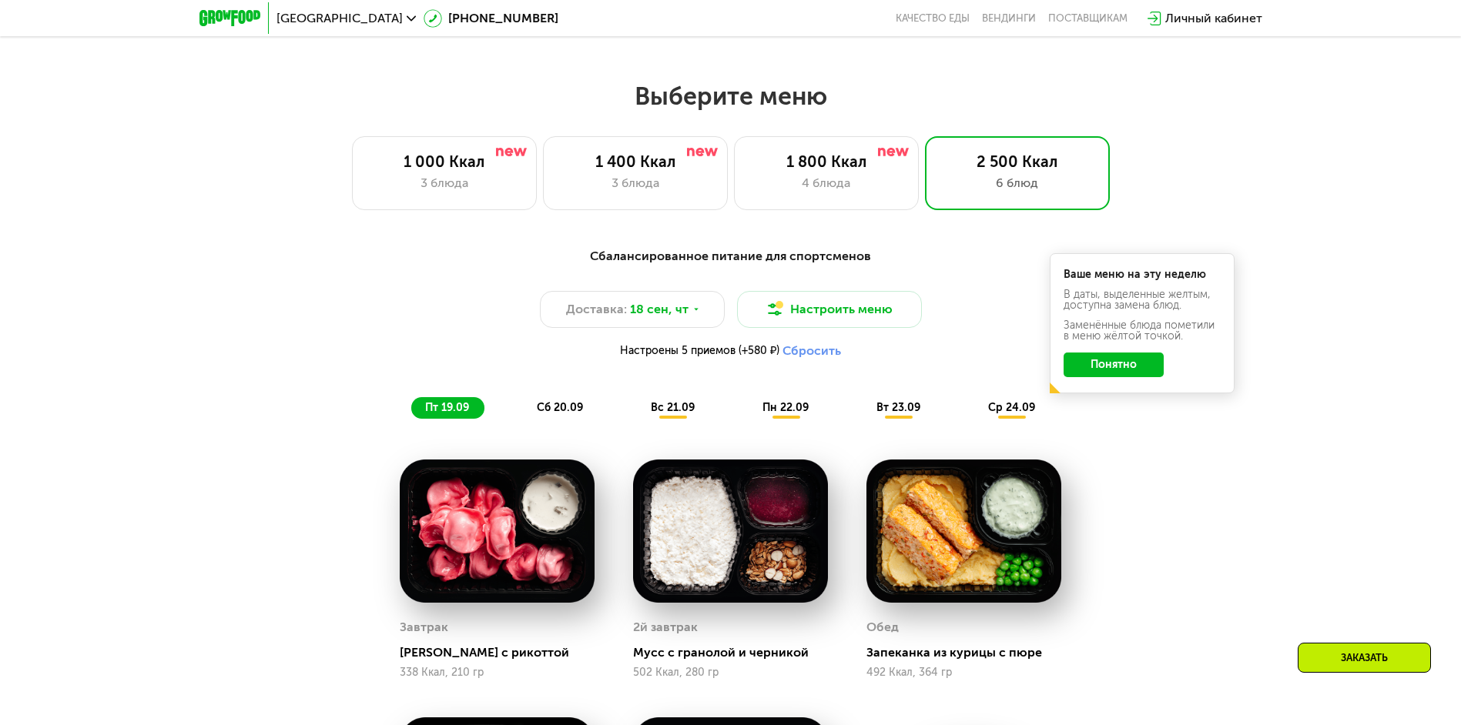
scroll to position [1195, 0]
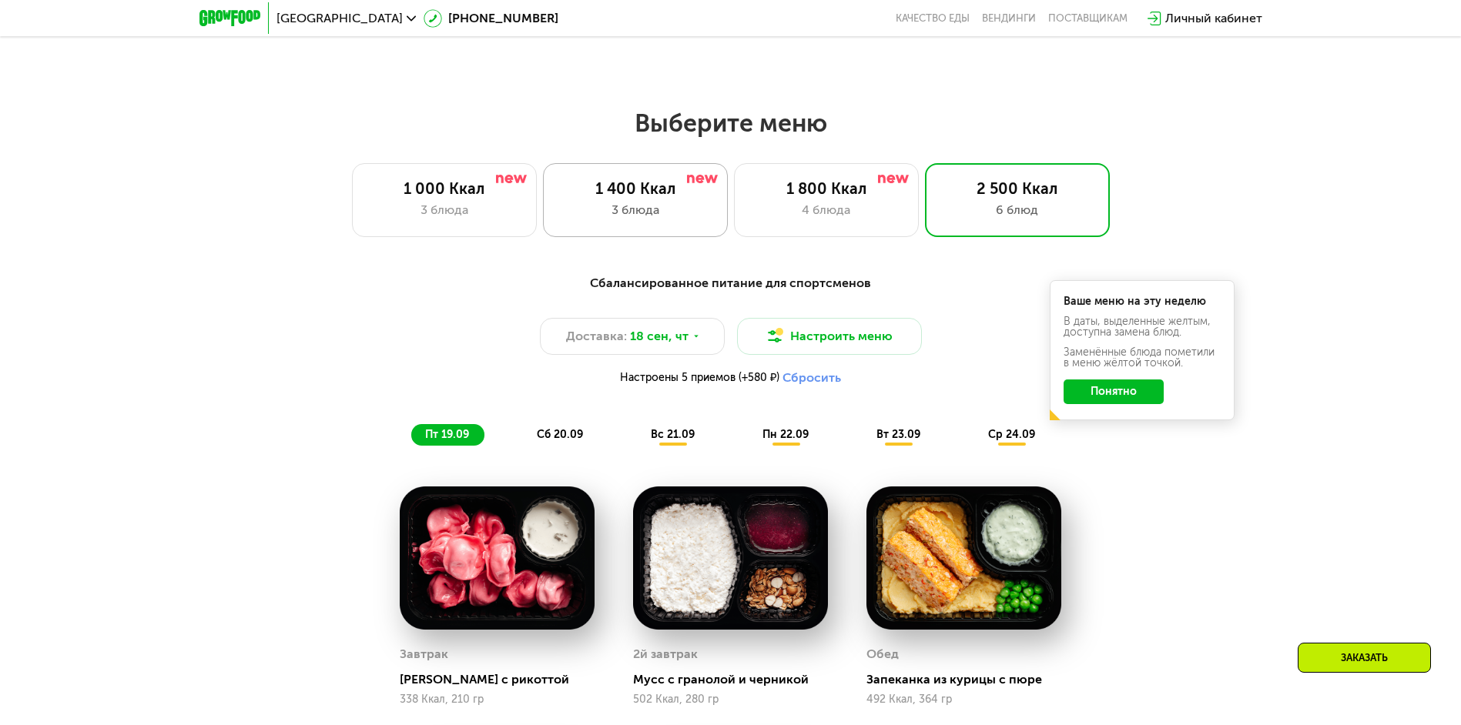
click at [699, 198] on div "1 400 Ккал" at bounding box center [635, 188] width 152 height 18
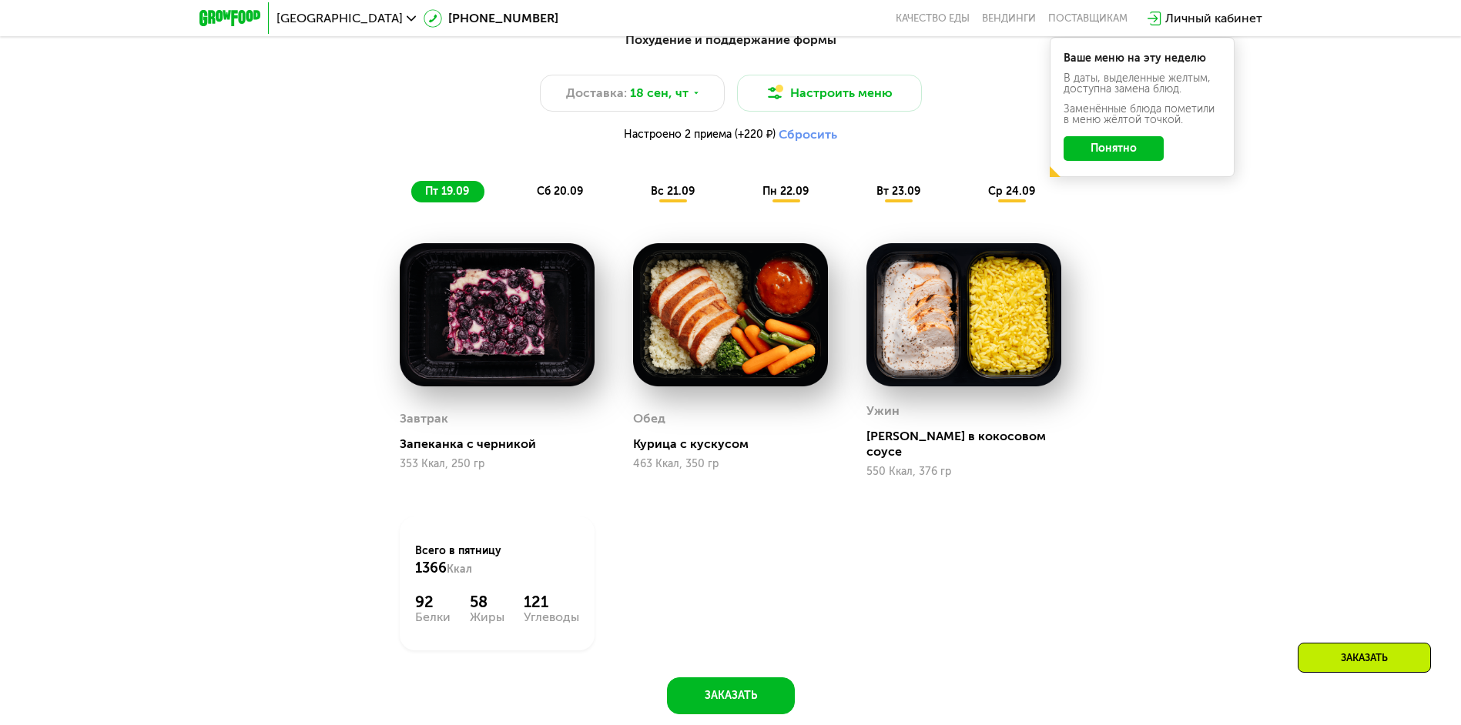
scroll to position [1349, 0]
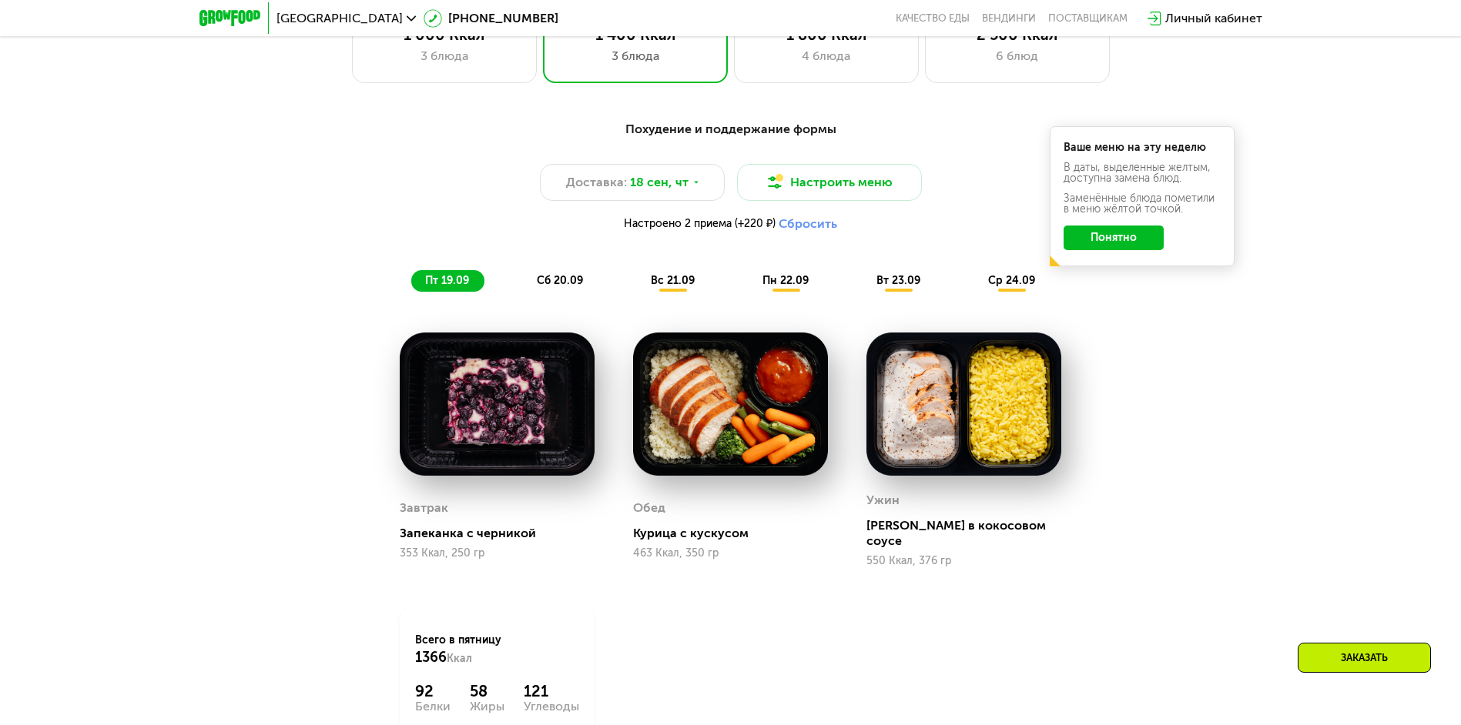
click at [551, 287] on span "сб 20.09" at bounding box center [560, 280] width 46 height 13
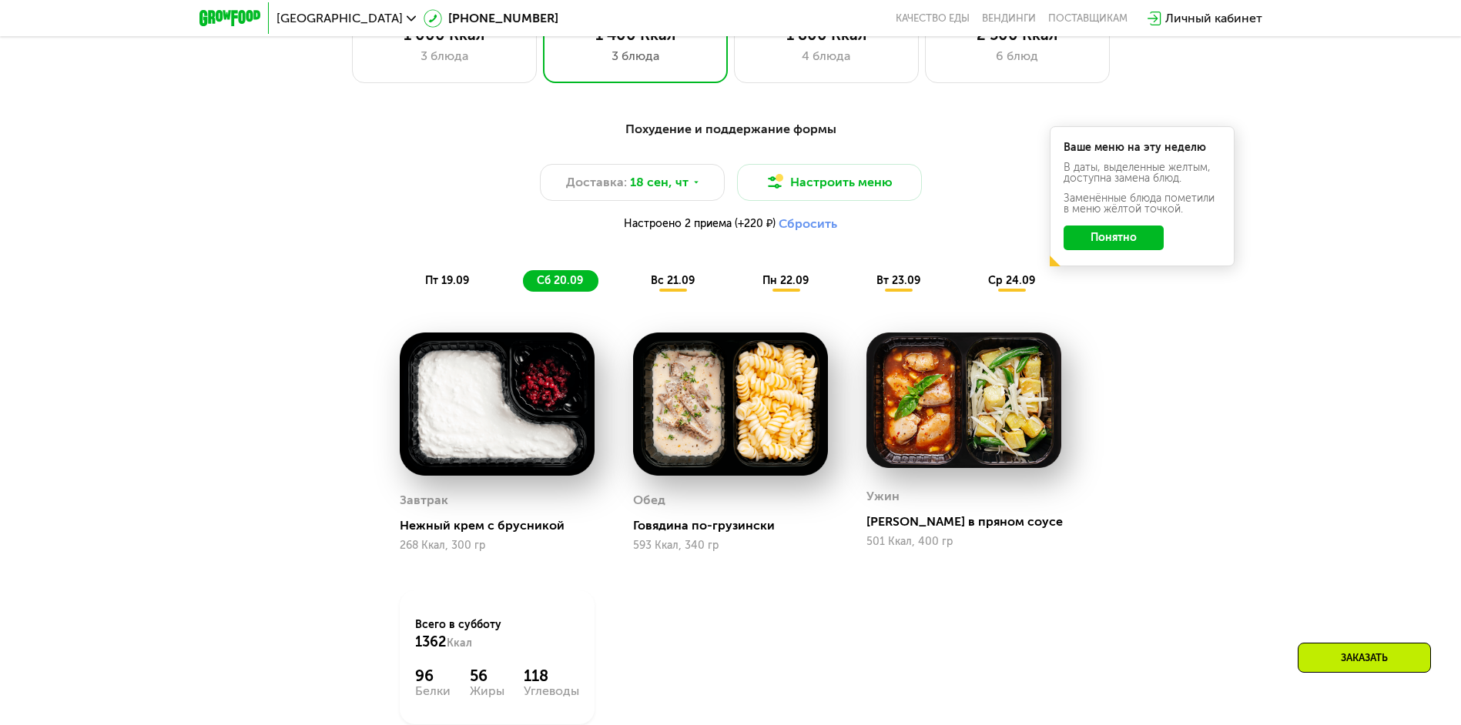
click at [682, 287] on span "вс 21.09" at bounding box center [673, 280] width 44 height 13
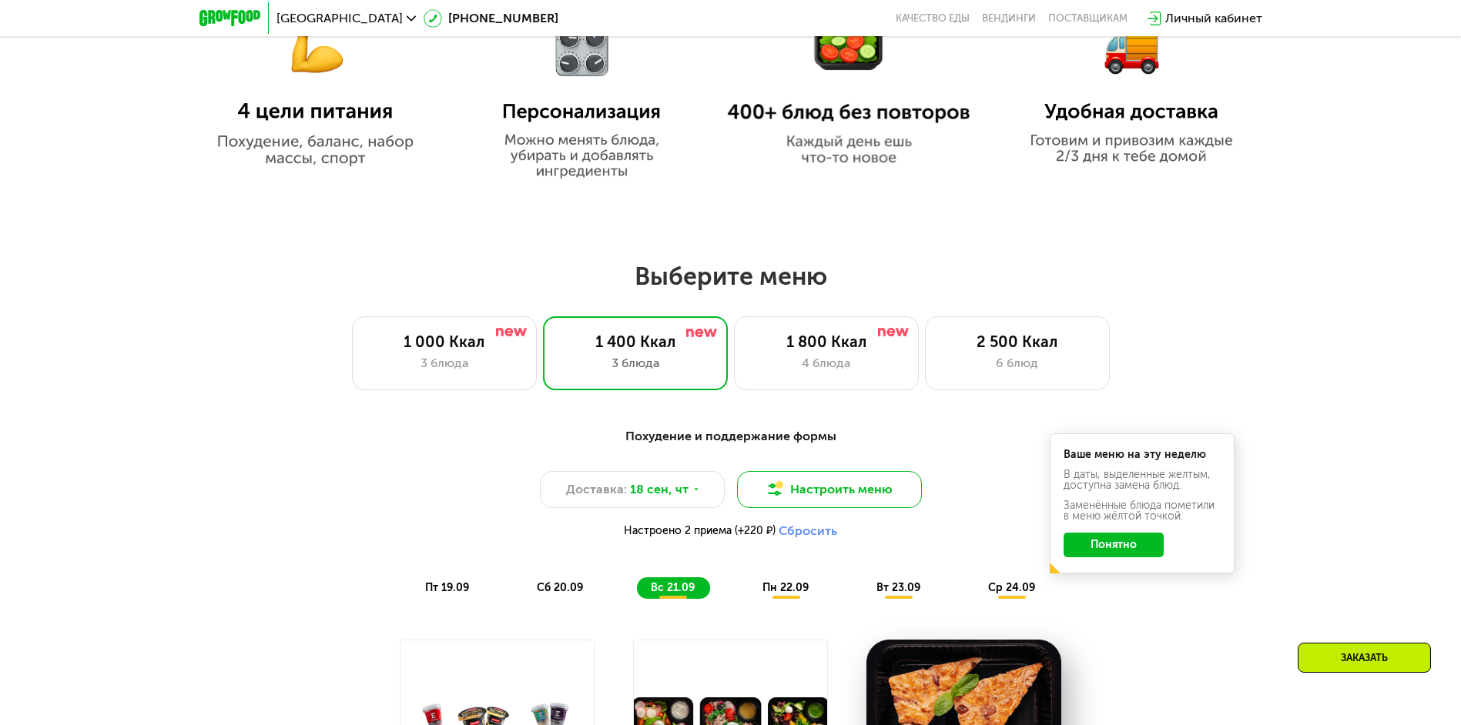
scroll to position [1040, 0]
click at [820, 538] on button "Сбросить" at bounding box center [808, 531] width 59 height 15
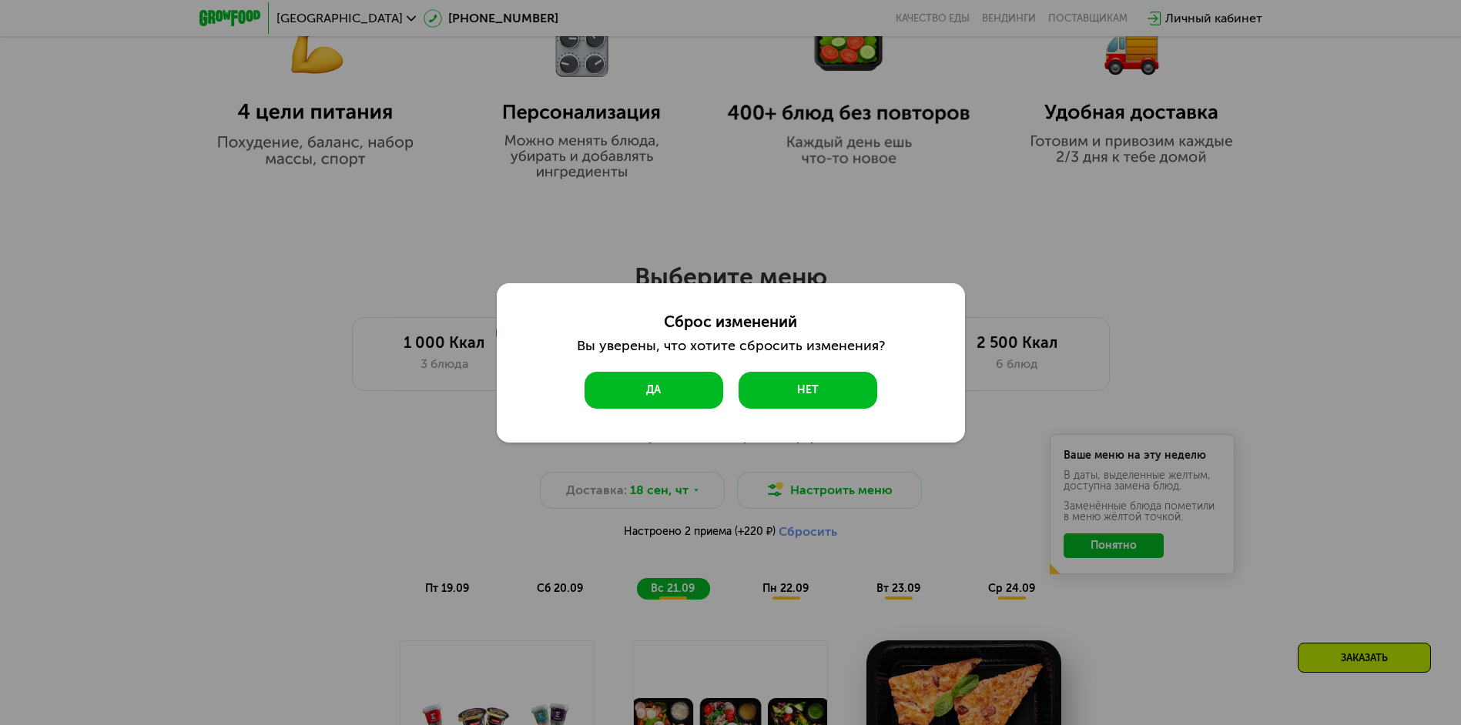
click at [632, 382] on button "Да" at bounding box center [654, 390] width 139 height 37
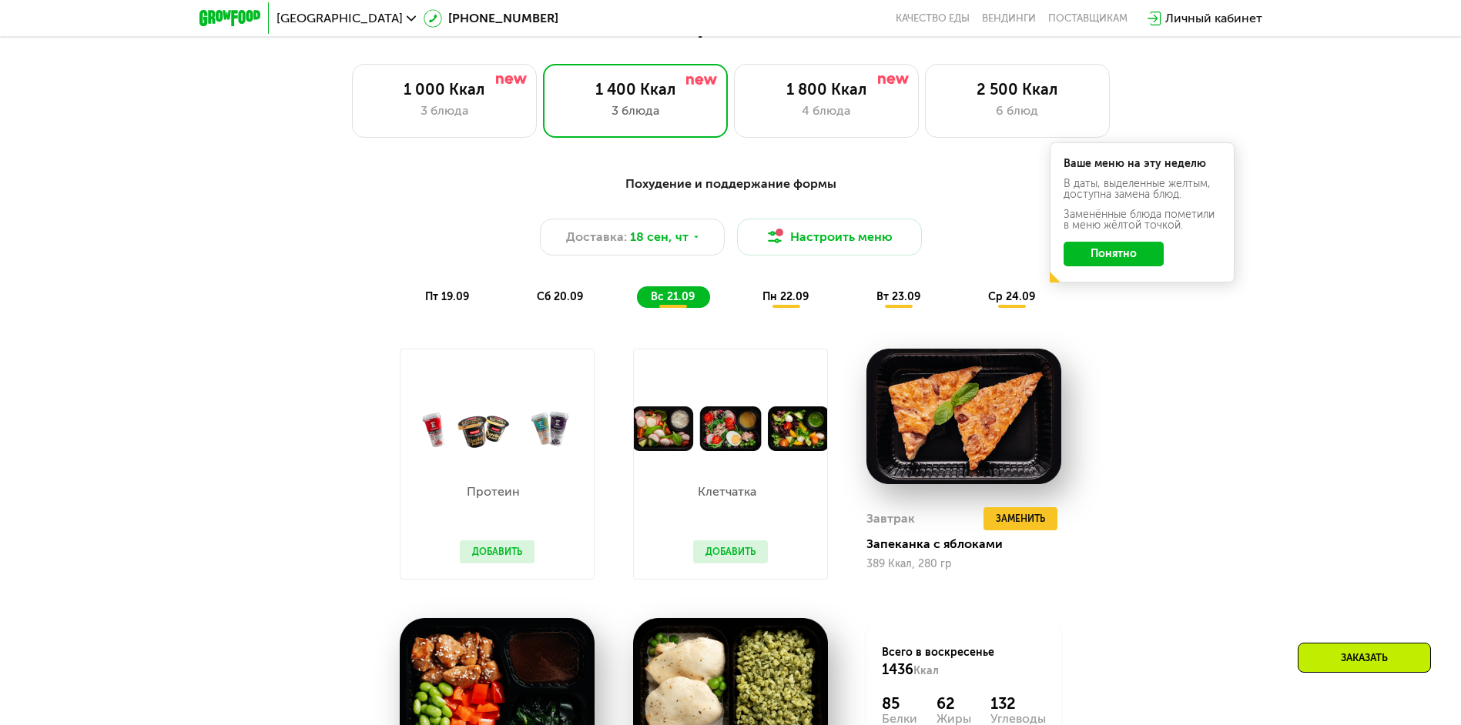
scroll to position [1195, 0]
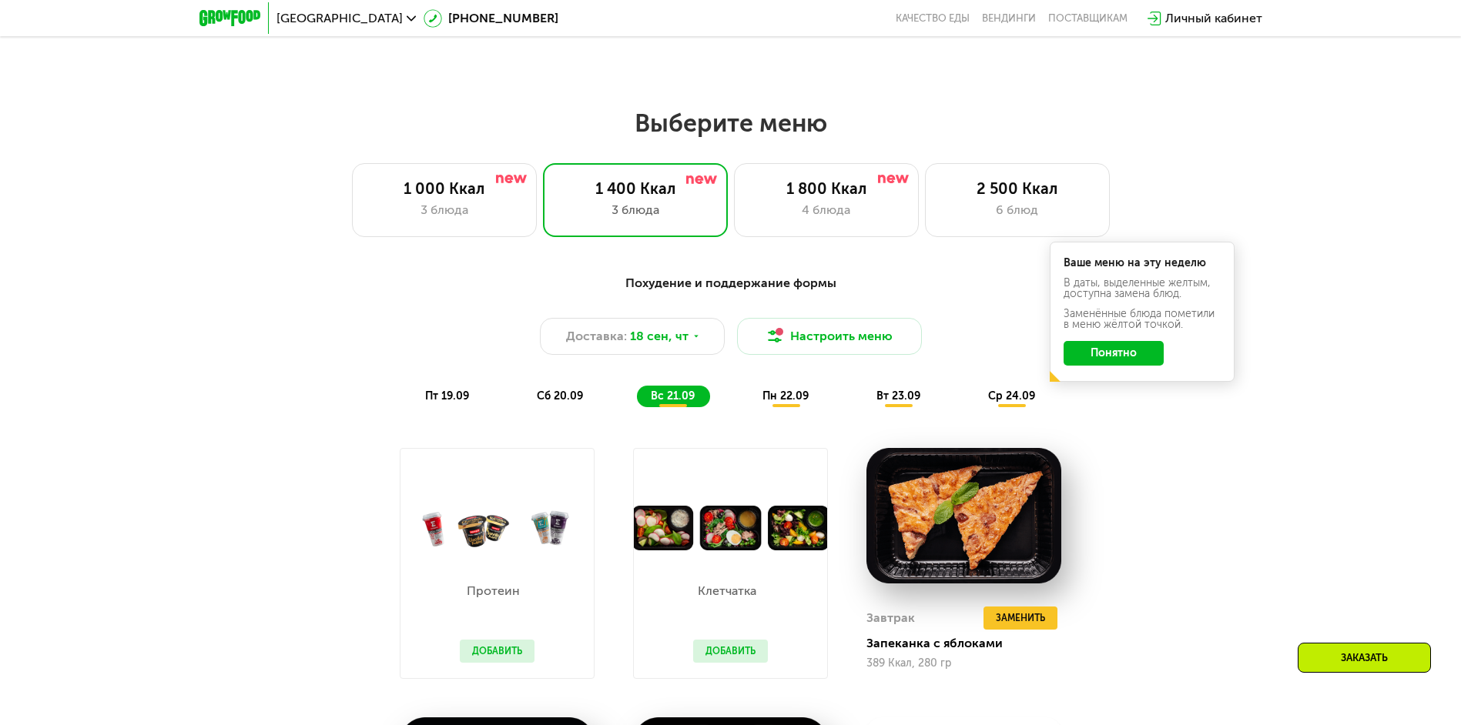
drag, startPoint x: 671, startPoint y: 384, endPoint x: 903, endPoint y: 481, distance: 251.3
drag, startPoint x: 903, startPoint y: 481, endPoint x: 1183, endPoint y: 437, distance: 283.6
click at [1183, 437] on div "Похудение и поддержание формы Доставка: [DATE] Настроить меню пт 19.09 сб 20.09…" at bounding box center [730, 633] width 949 height 736
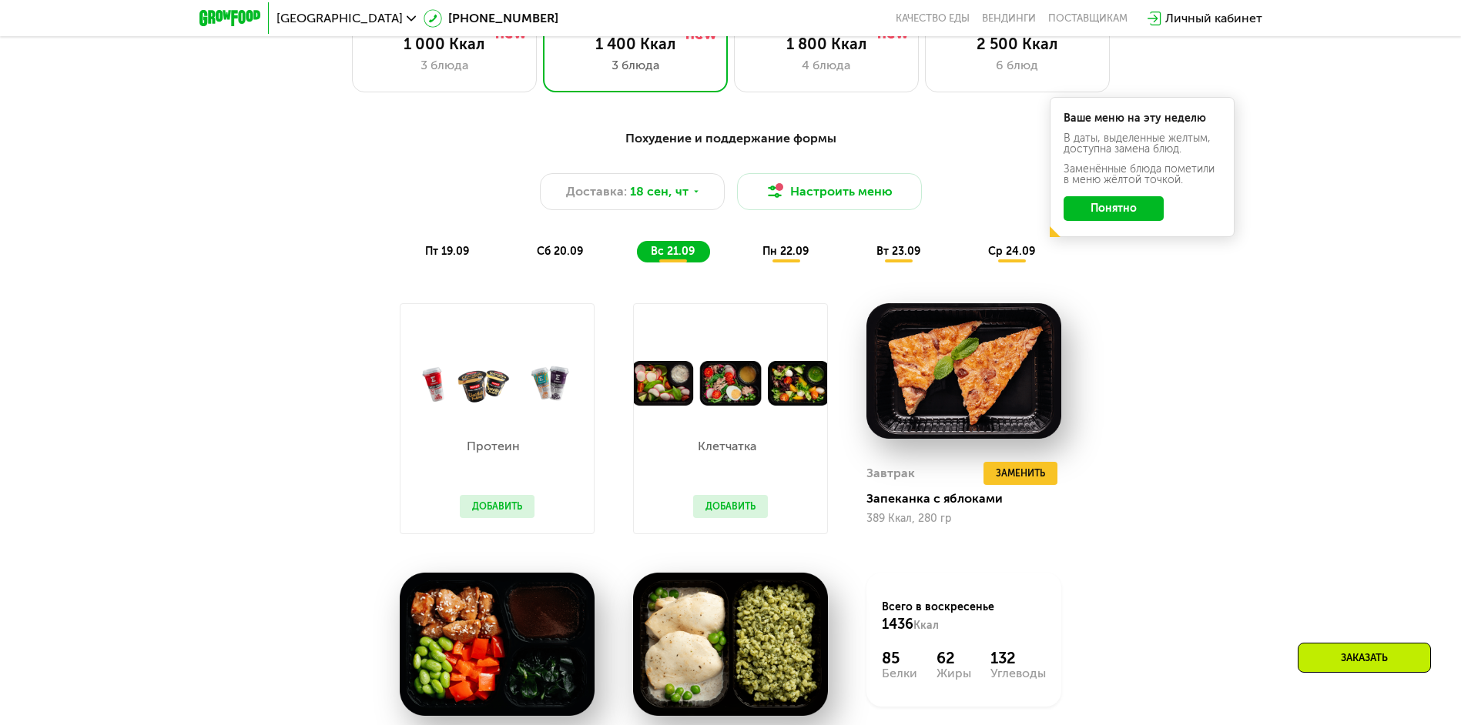
scroll to position [1349, 0]
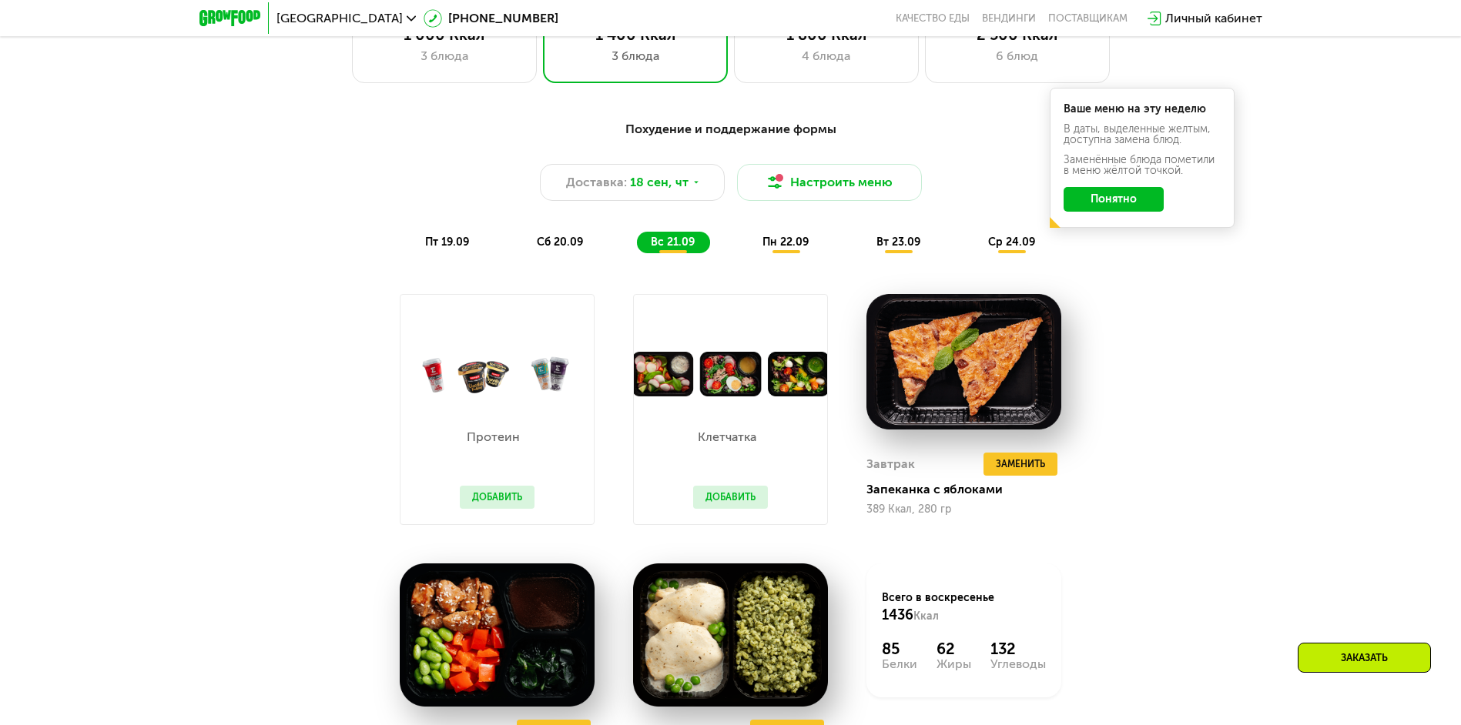
click at [497, 499] on button "Добавить" at bounding box center [497, 497] width 75 height 23
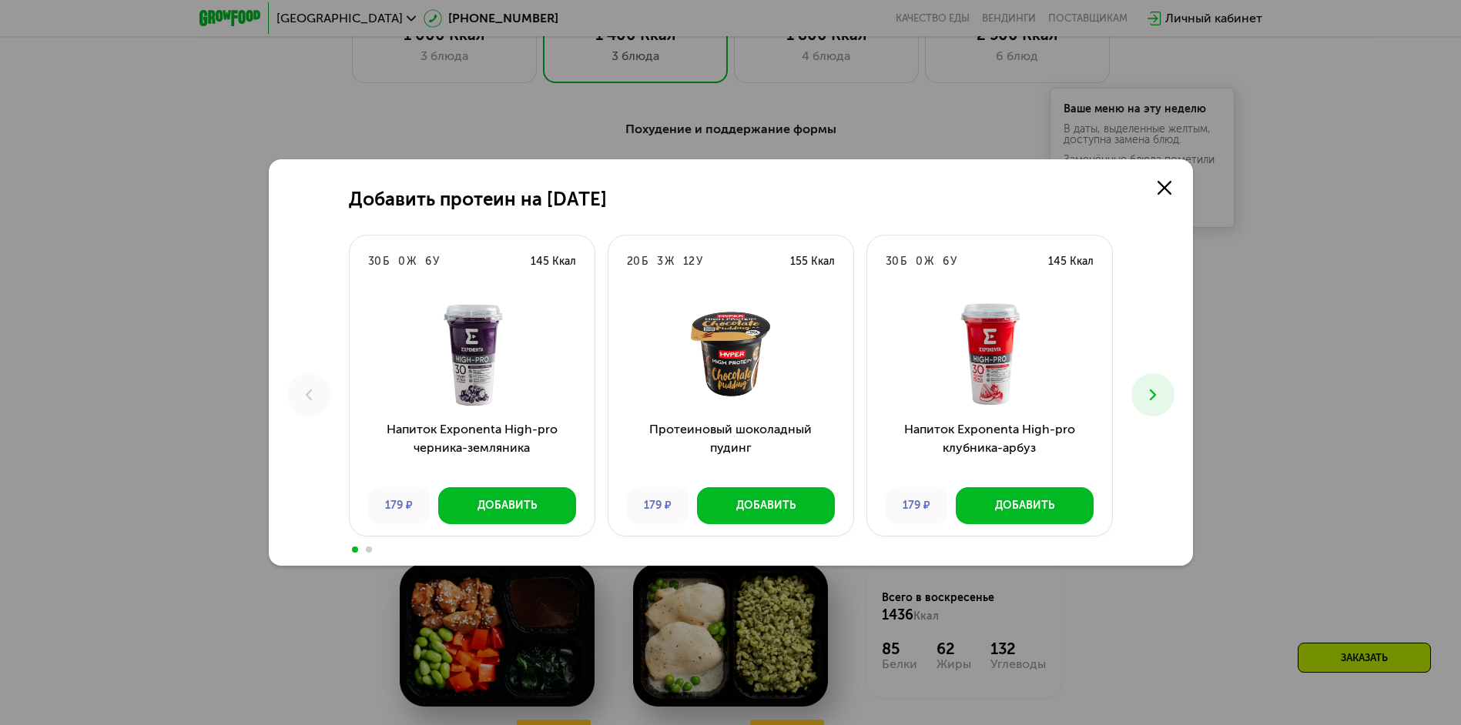
click at [1161, 393] on icon at bounding box center [1153, 395] width 18 height 18
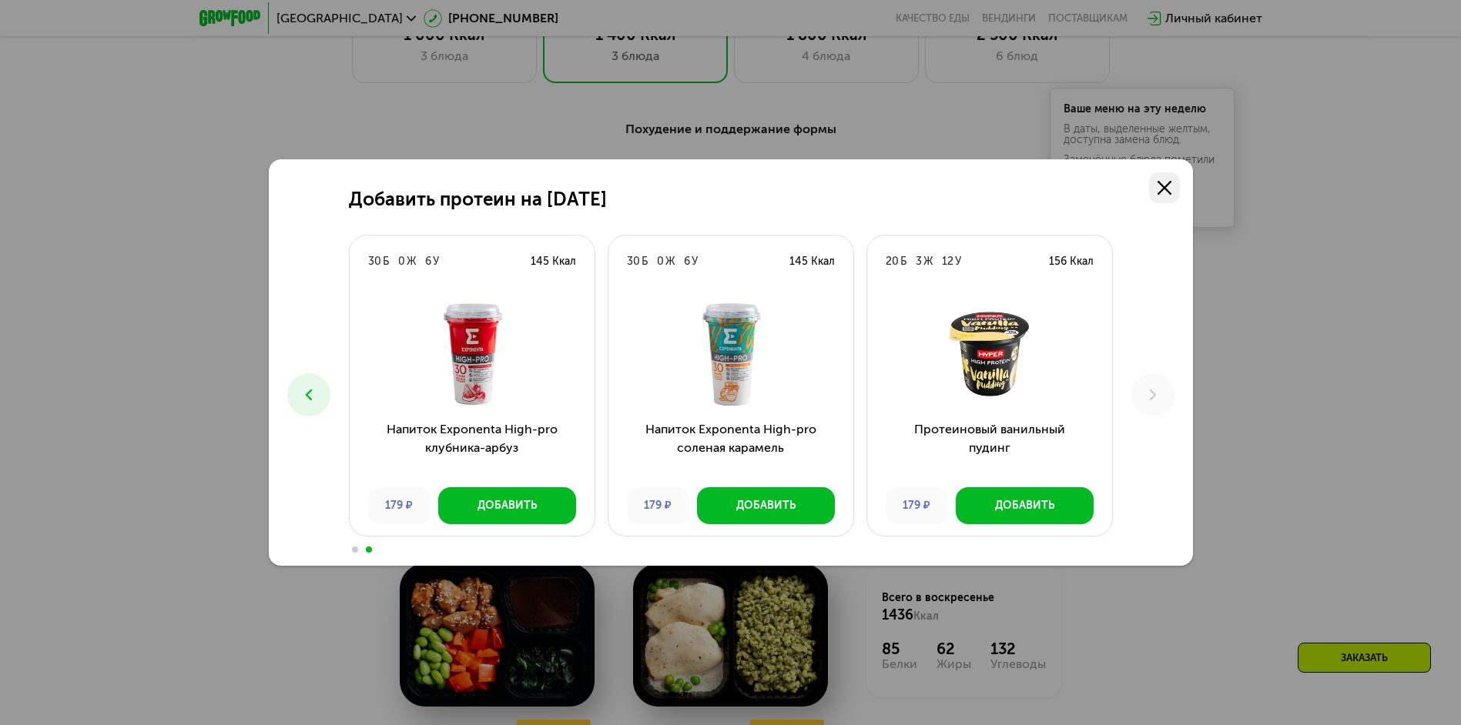
click at [1154, 182] on link at bounding box center [1164, 188] width 31 height 31
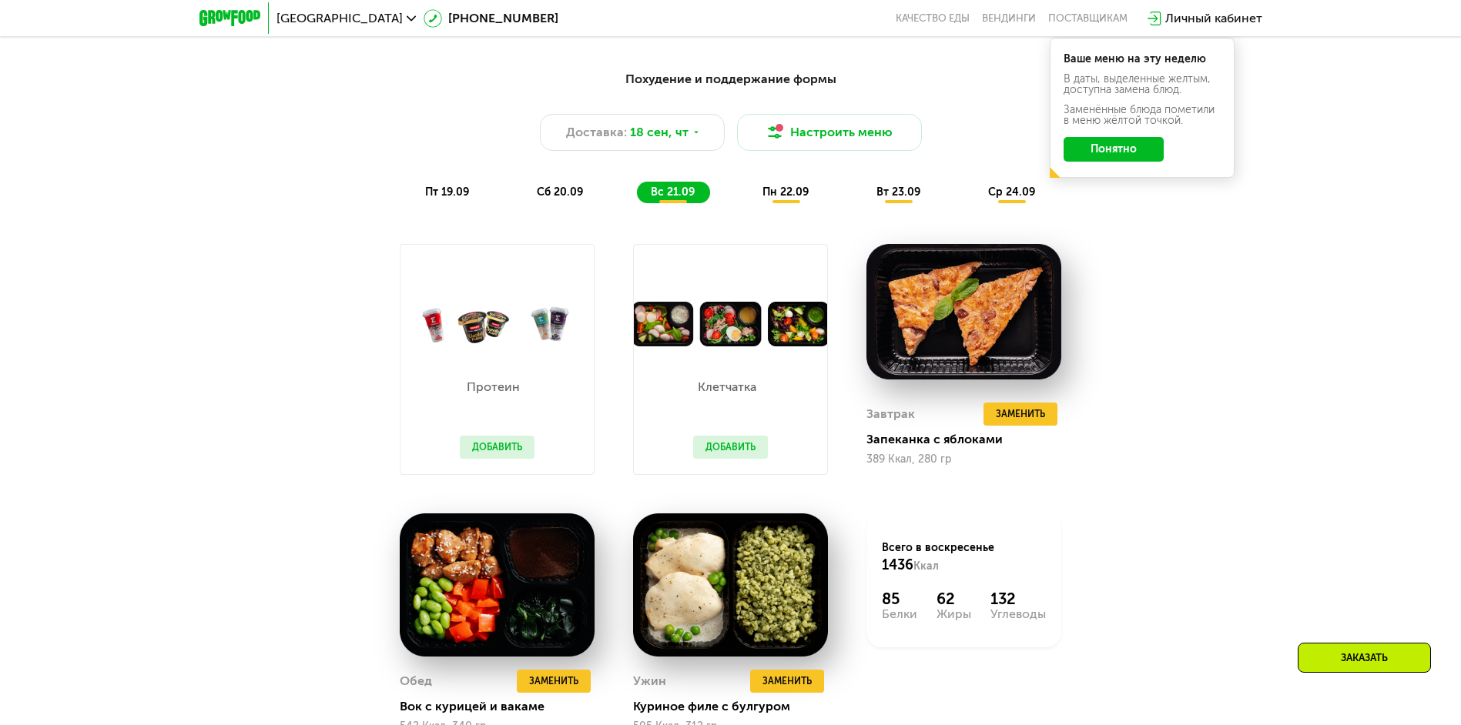
scroll to position [1426, 0]
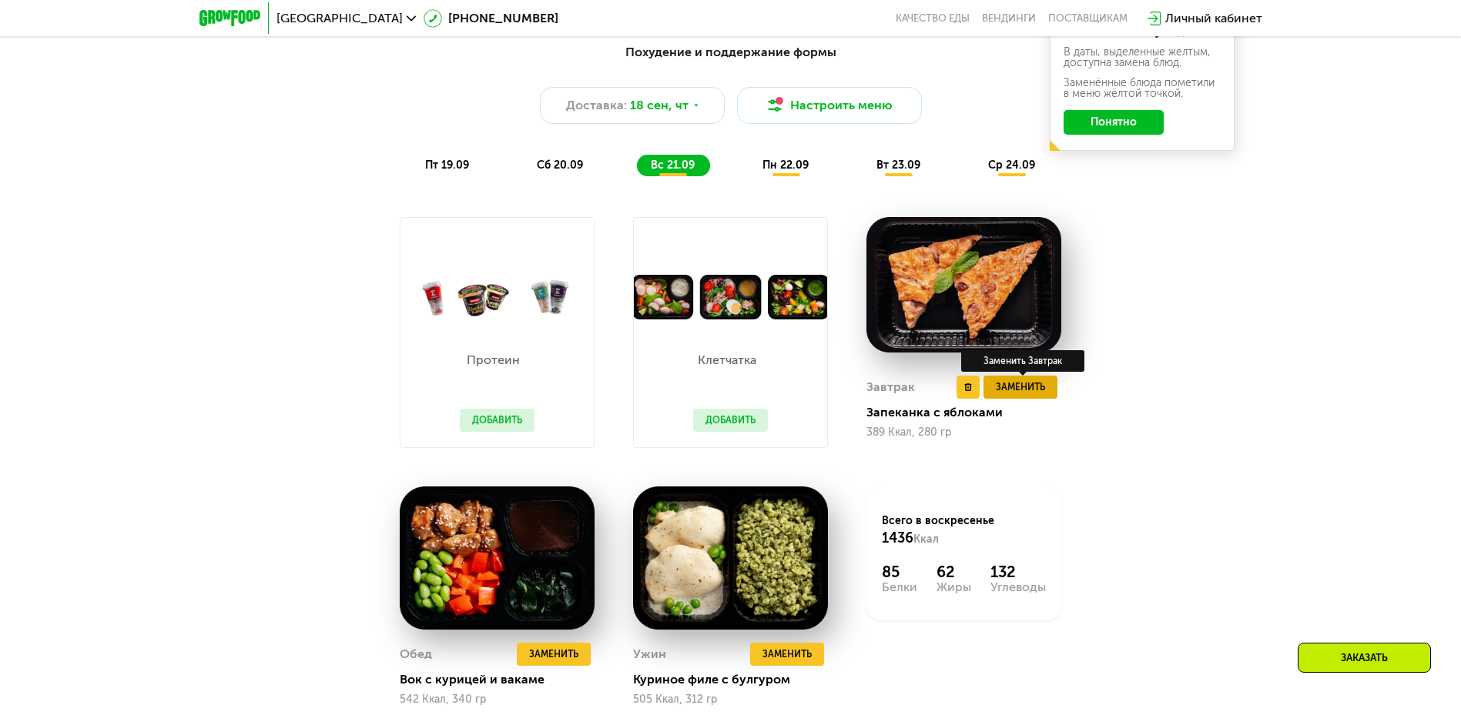
click at [1055, 395] on button "Заменить" at bounding box center [1020, 387] width 74 height 23
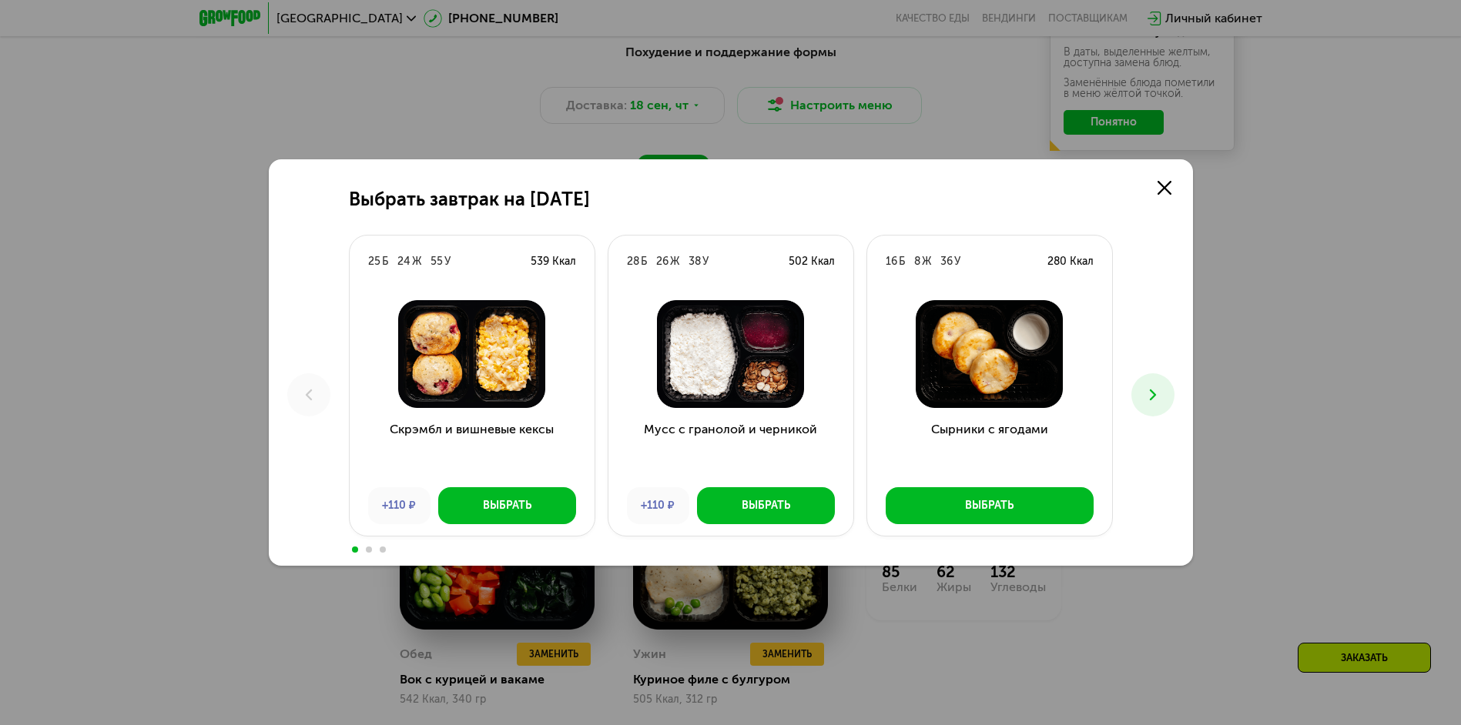
click at [1148, 393] on icon at bounding box center [1153, 395] width 18 height 18
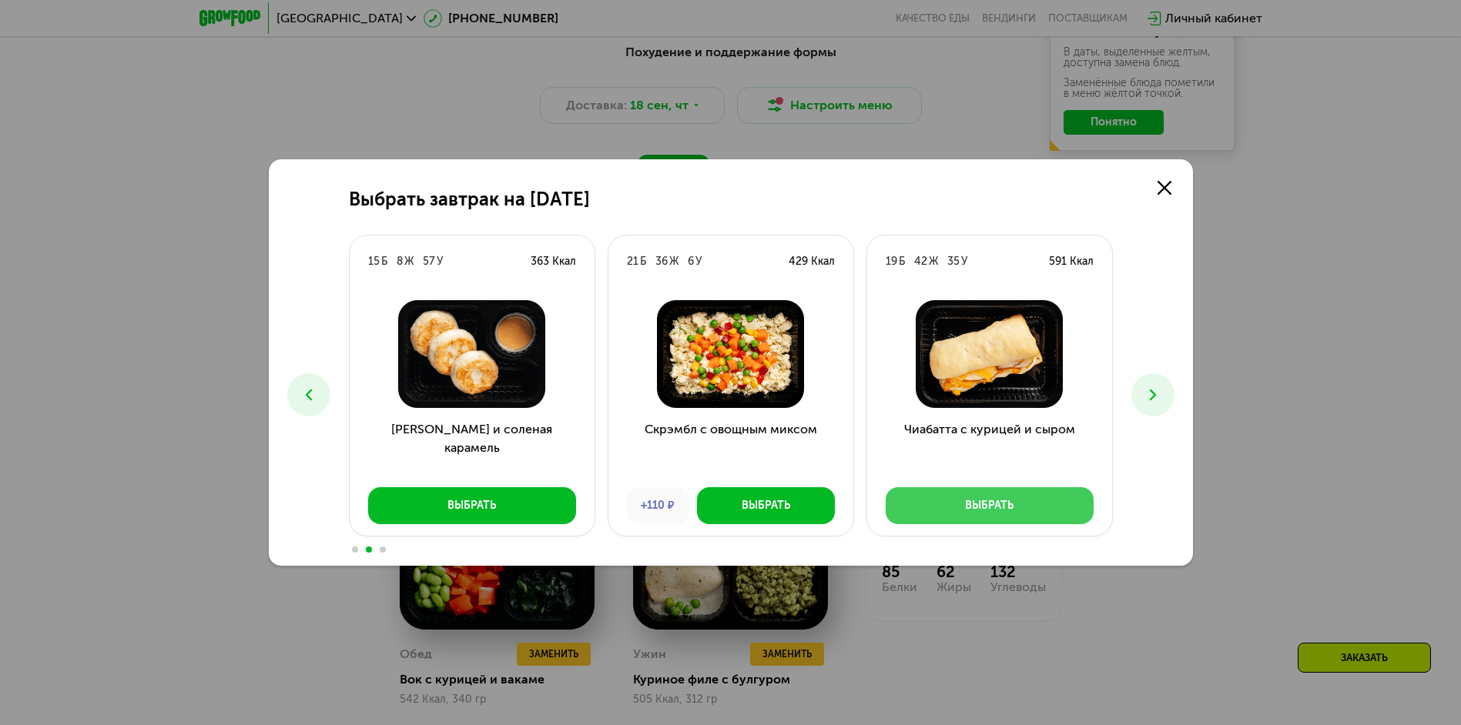
click at [1030, 514] on button "Выбрать" at bounding box center [990, 506] width 208 height 37
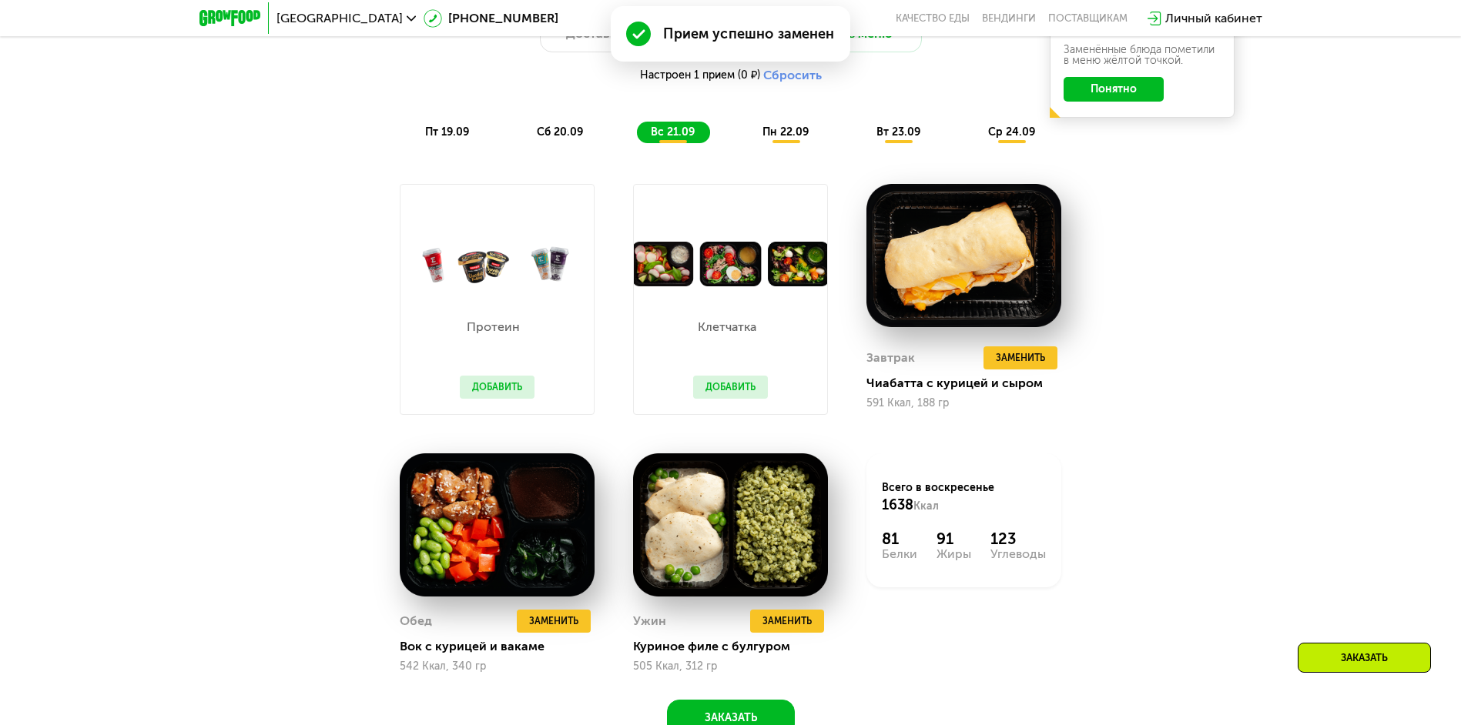
scroll to position [1580, 0]
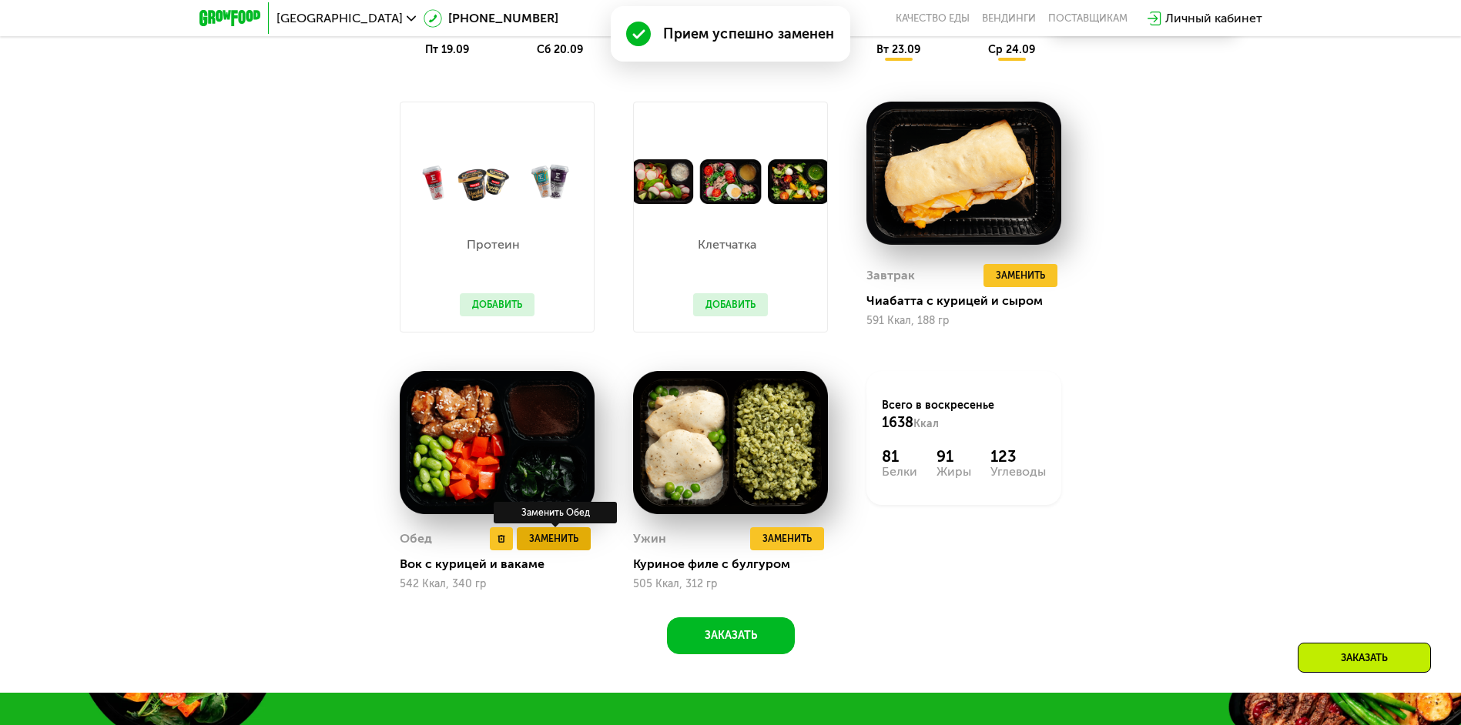
click at [559, 547] on span "Заменить" at bounding box center [553, 538] width 49 height 15
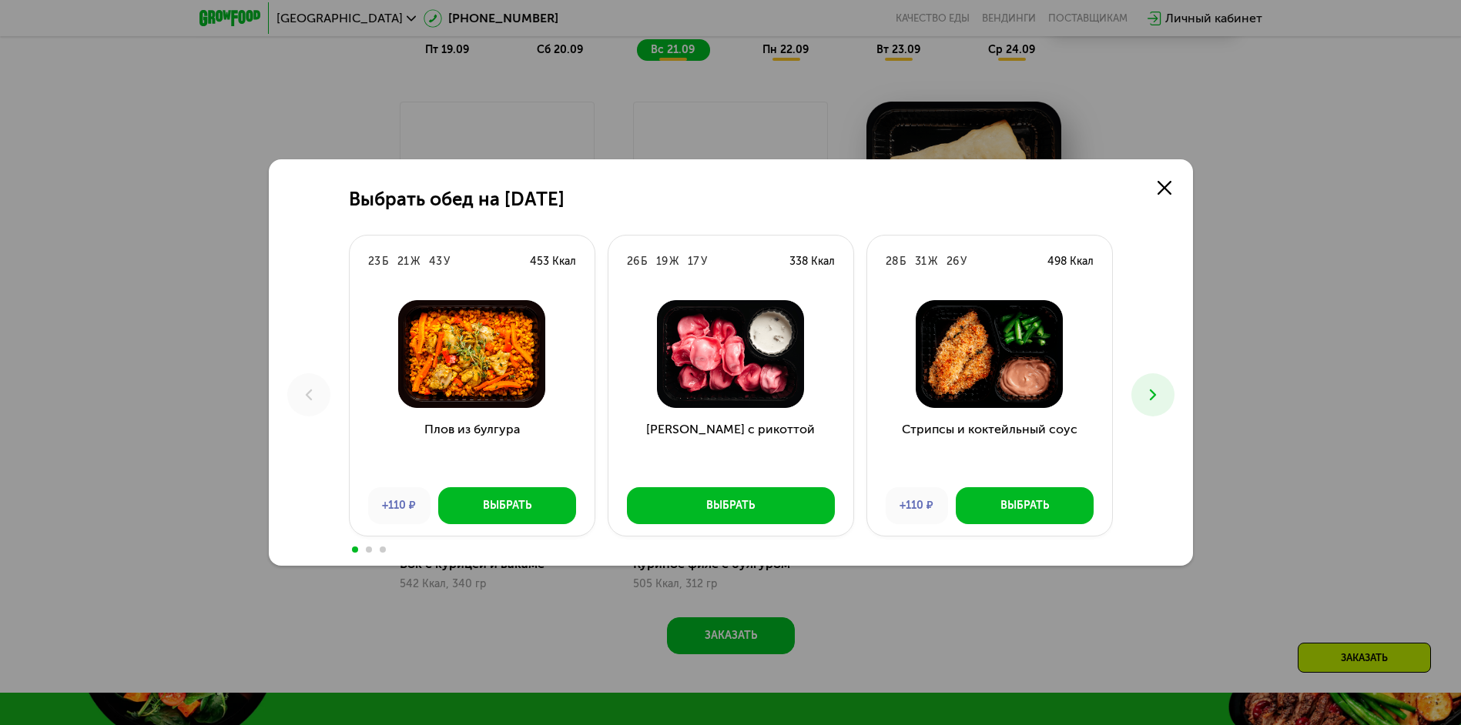
click at [1153, 388] on icon at bounding box center [1153, 395] width 18 height 18
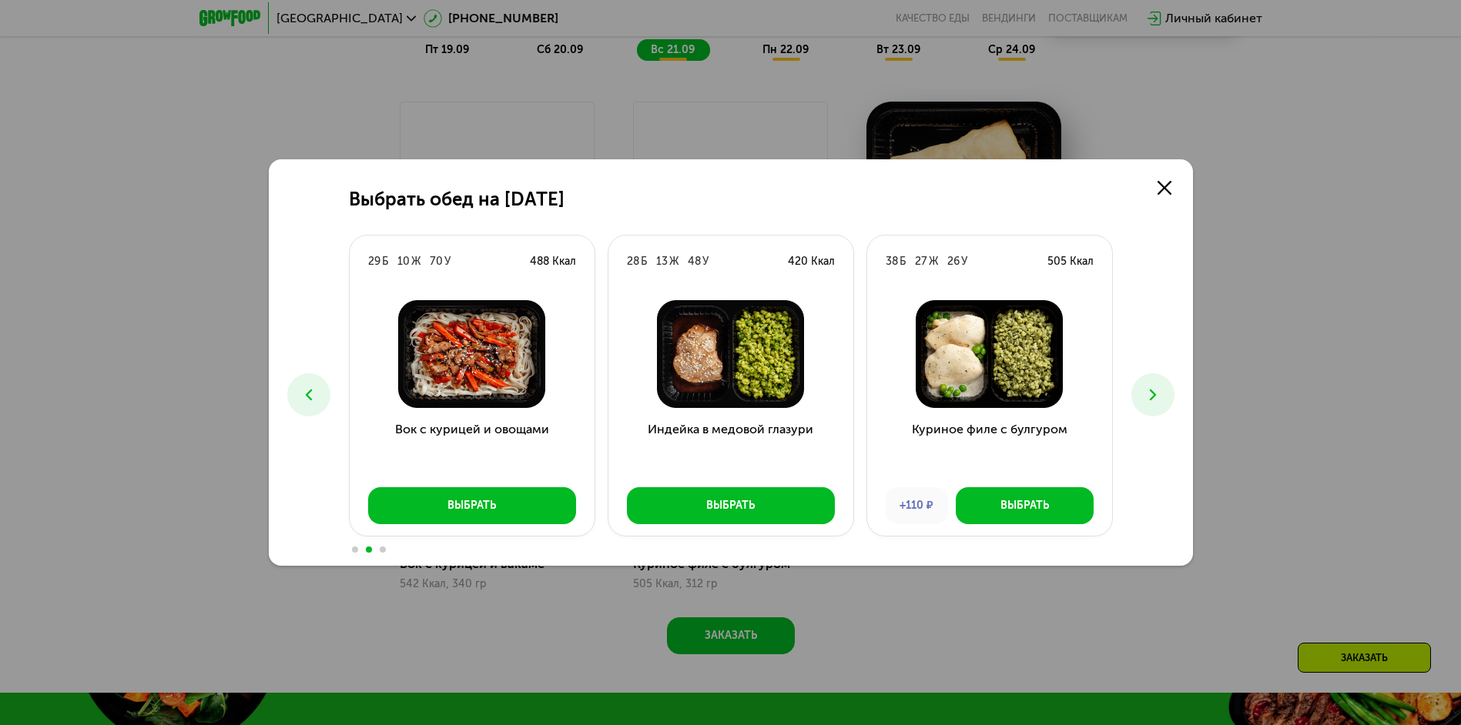
click at [1153, 388] on icon at bounding box center [1153, 395] width 18 height 18
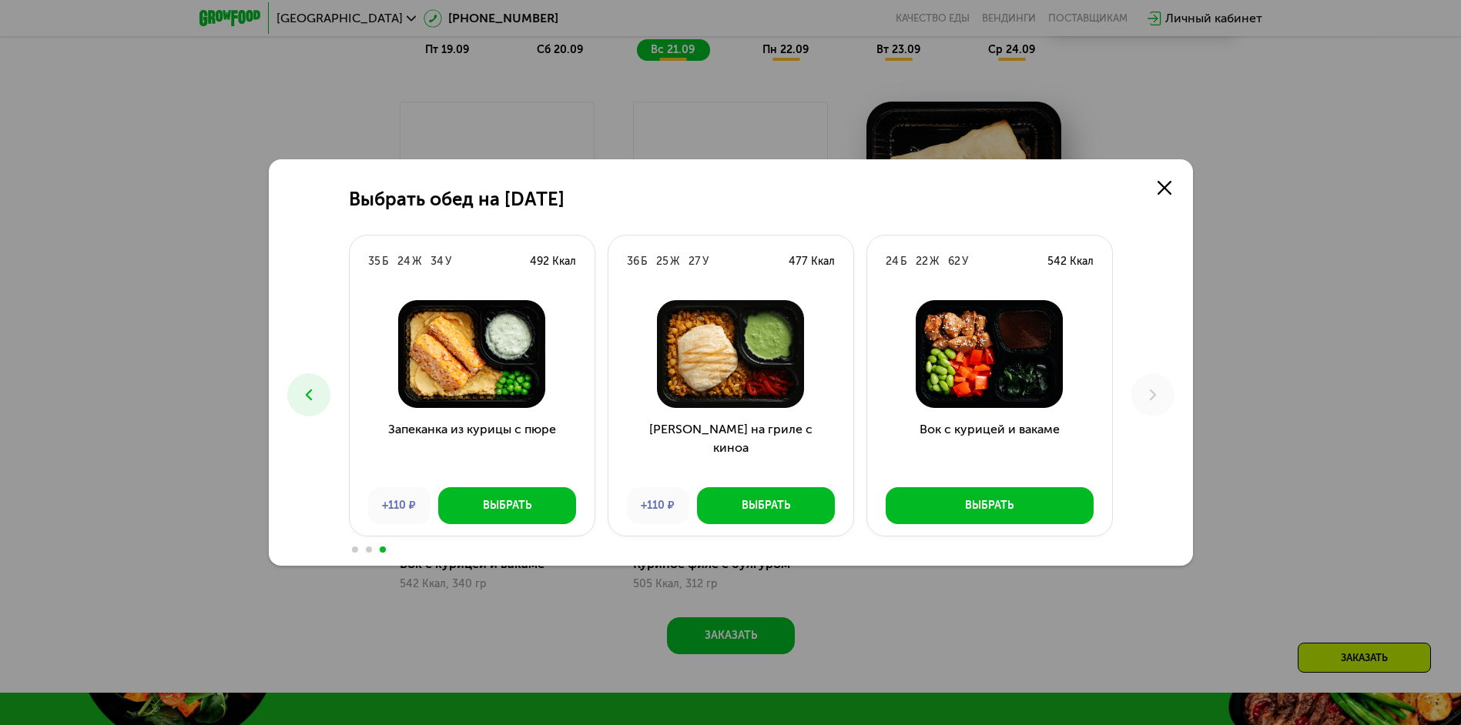
click at [306, 390] on icon at bounding box center [309, 395] width 18 height 18
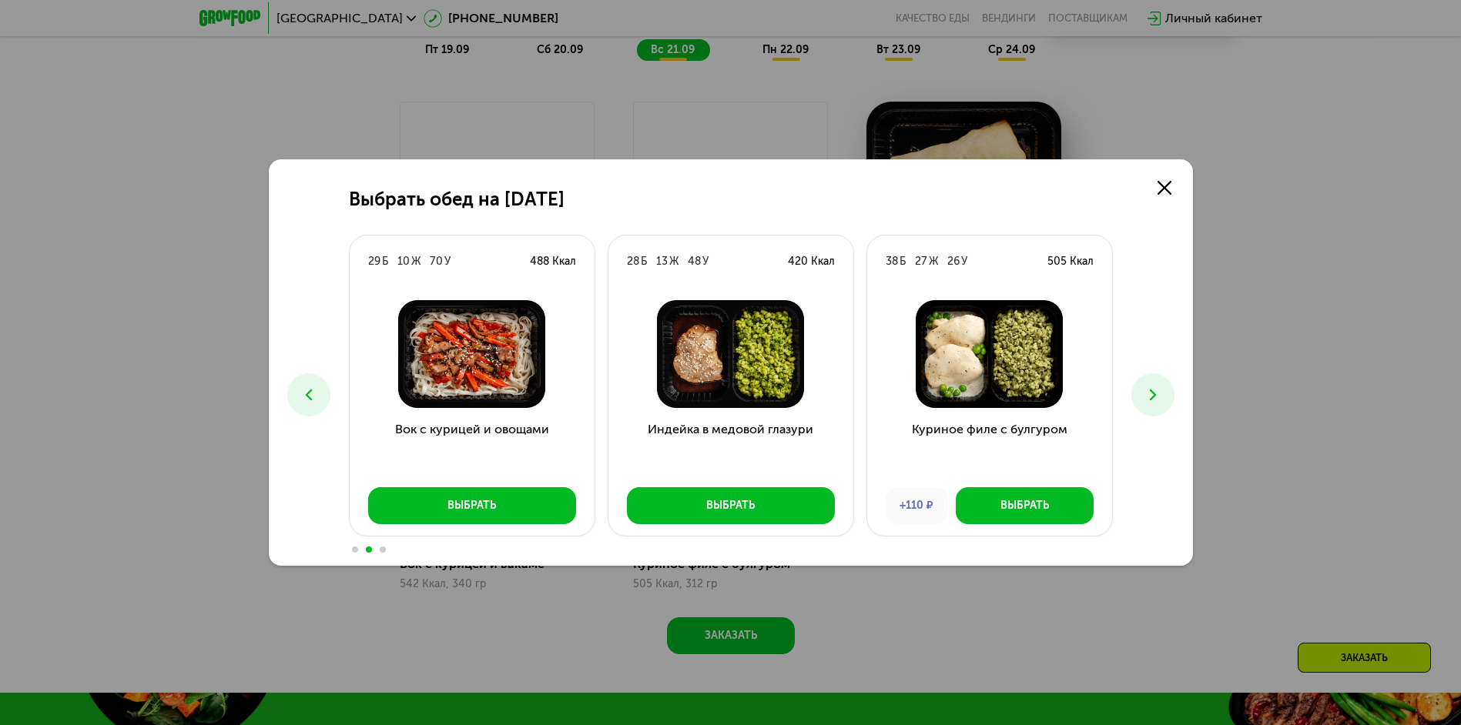
click at [306, 390] on icon at bounding box center [309, 395] width 18 height 18
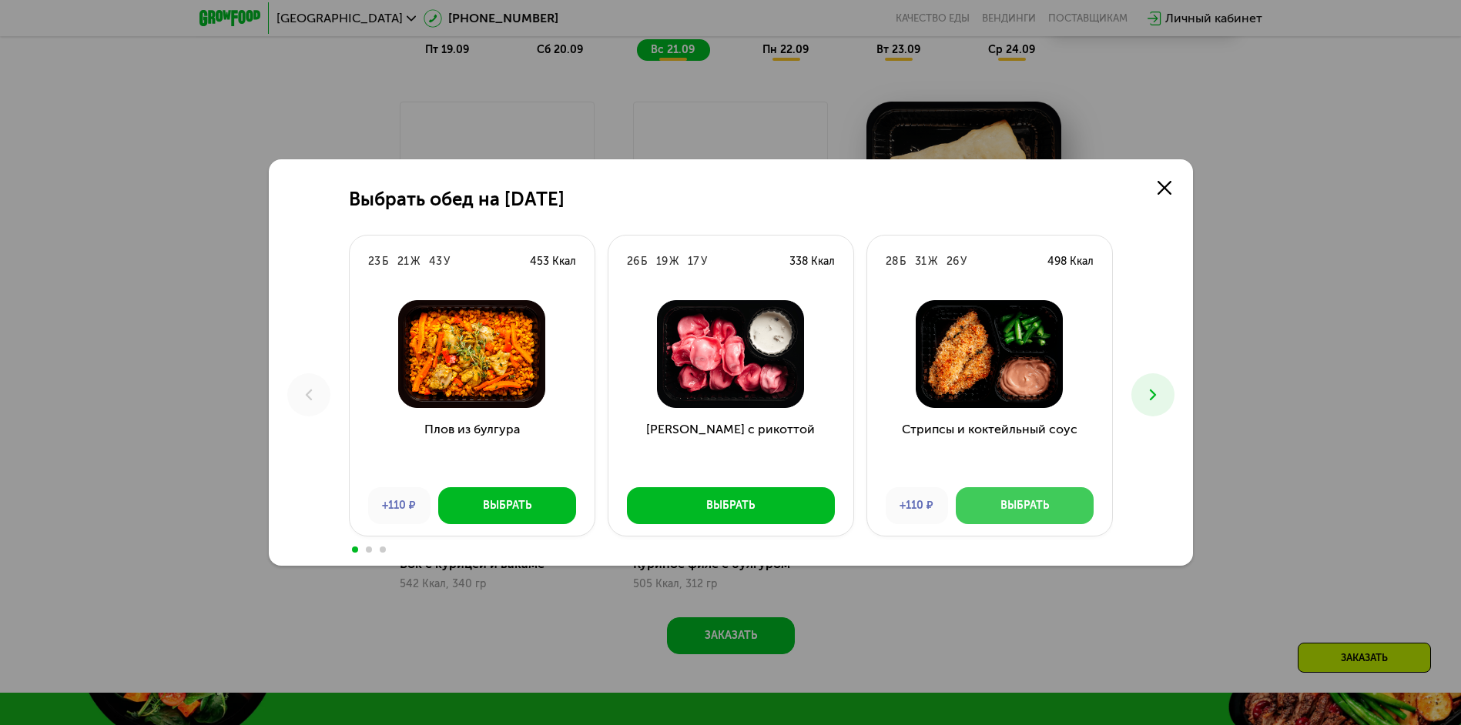
click at [982, 503] on button "Выбрать" at bounding box center [1025, 506] width 138 height 37
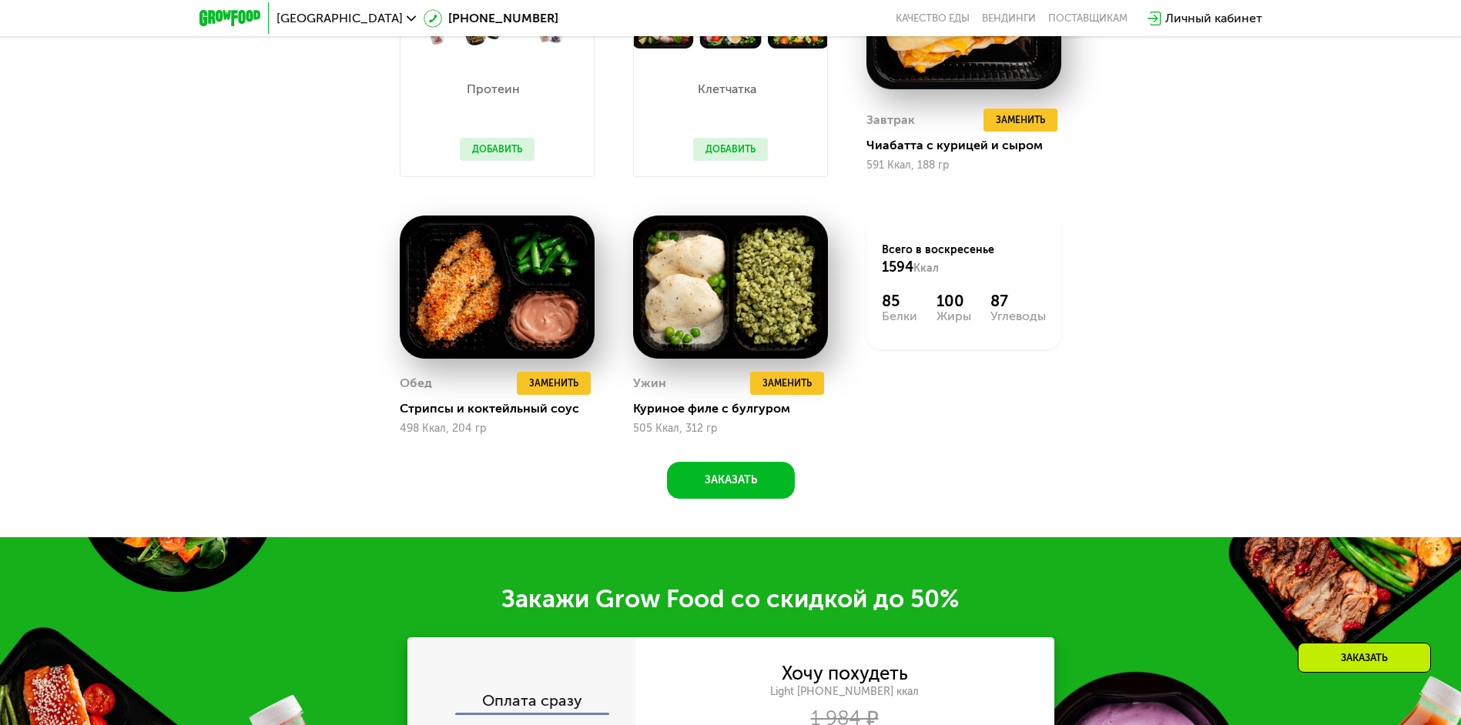
scroll to position [1734, 0]
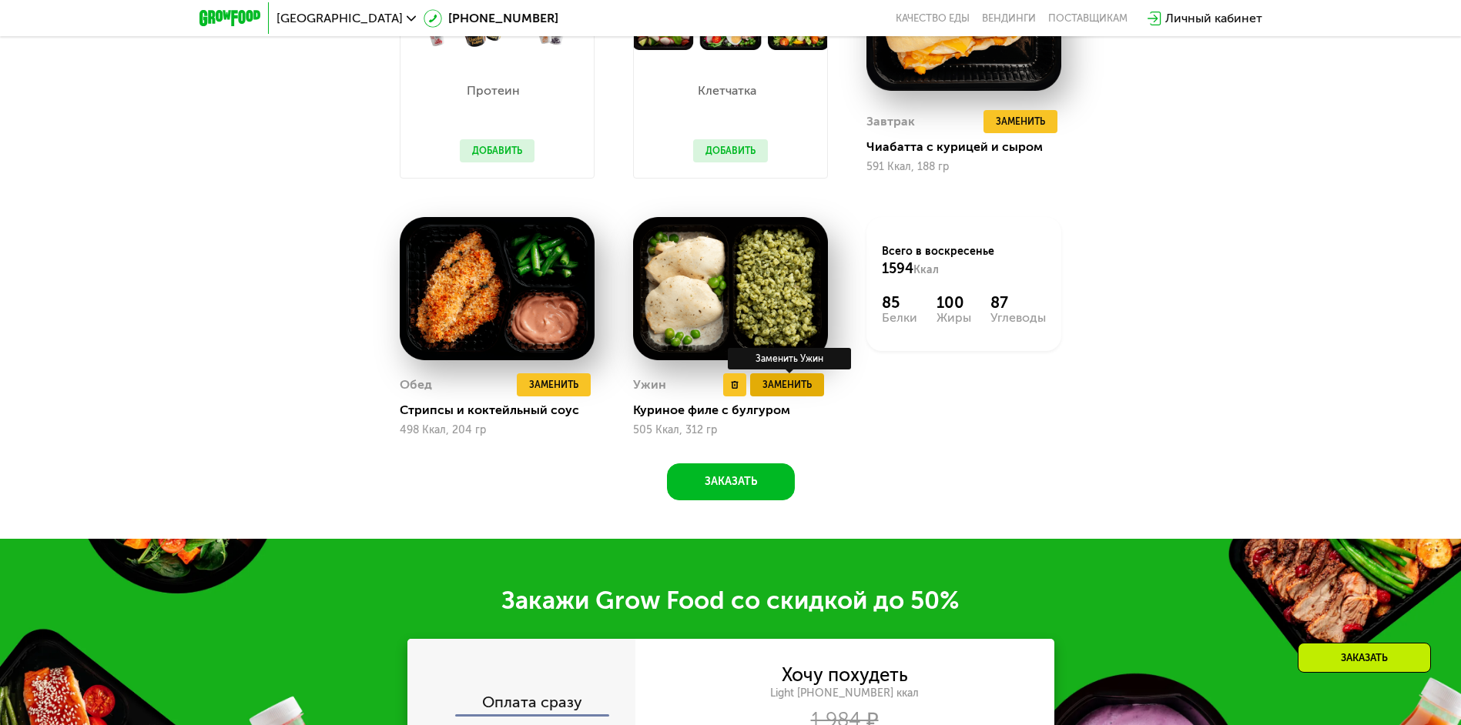
click at [801, 384] on span "Заменить" at bounding box center [786, 384] width 49 height 15
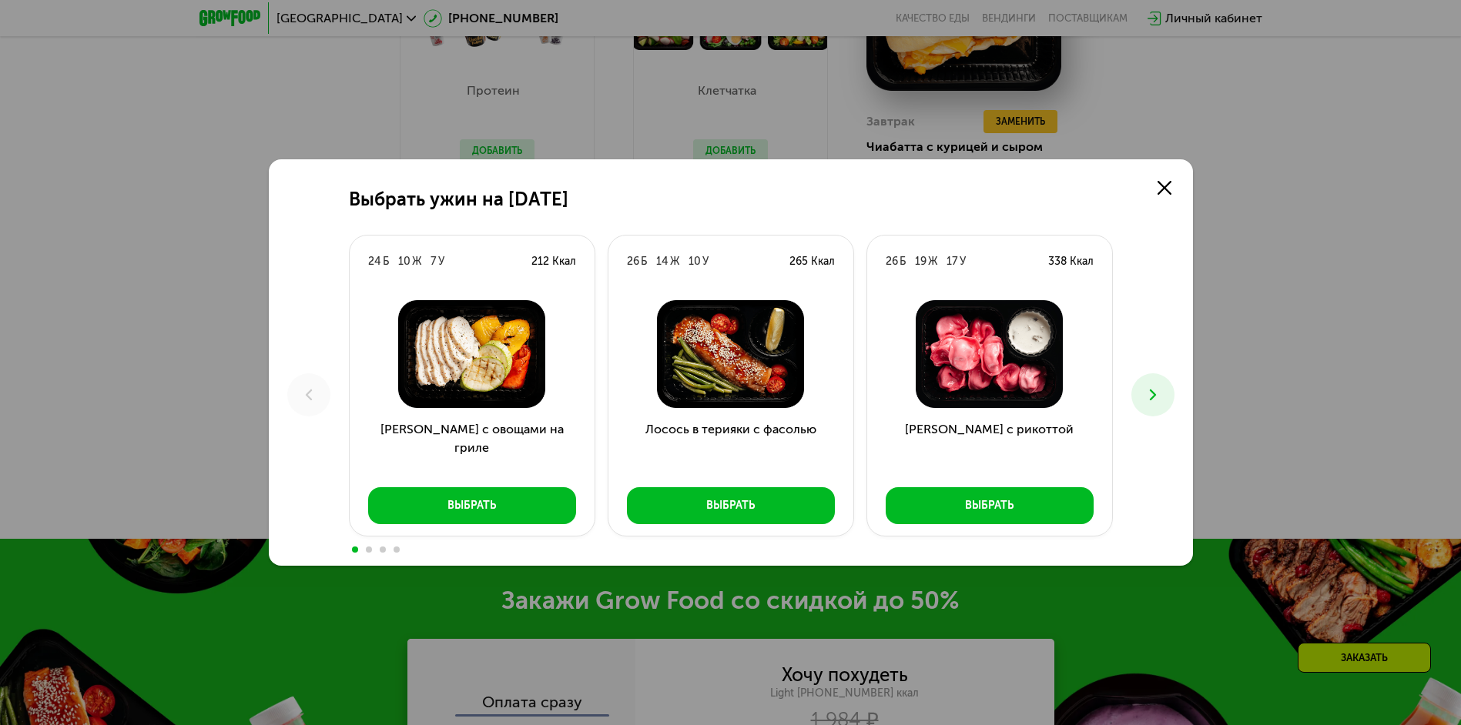
click at [1140, 387] on button at bounding box center [1152, 395] width 43 height 43
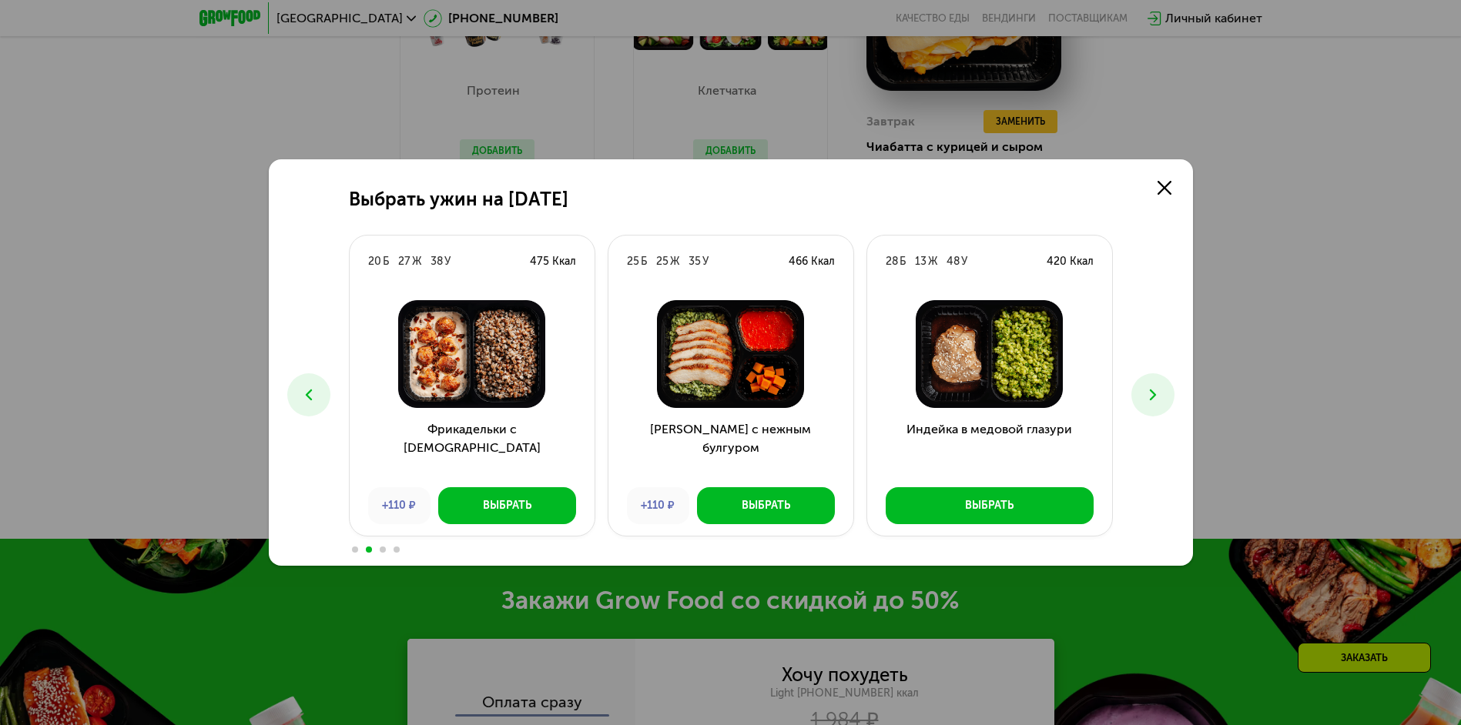
click at [1140, 387] on button at bounding box center [1152, 395] width 43 height 43
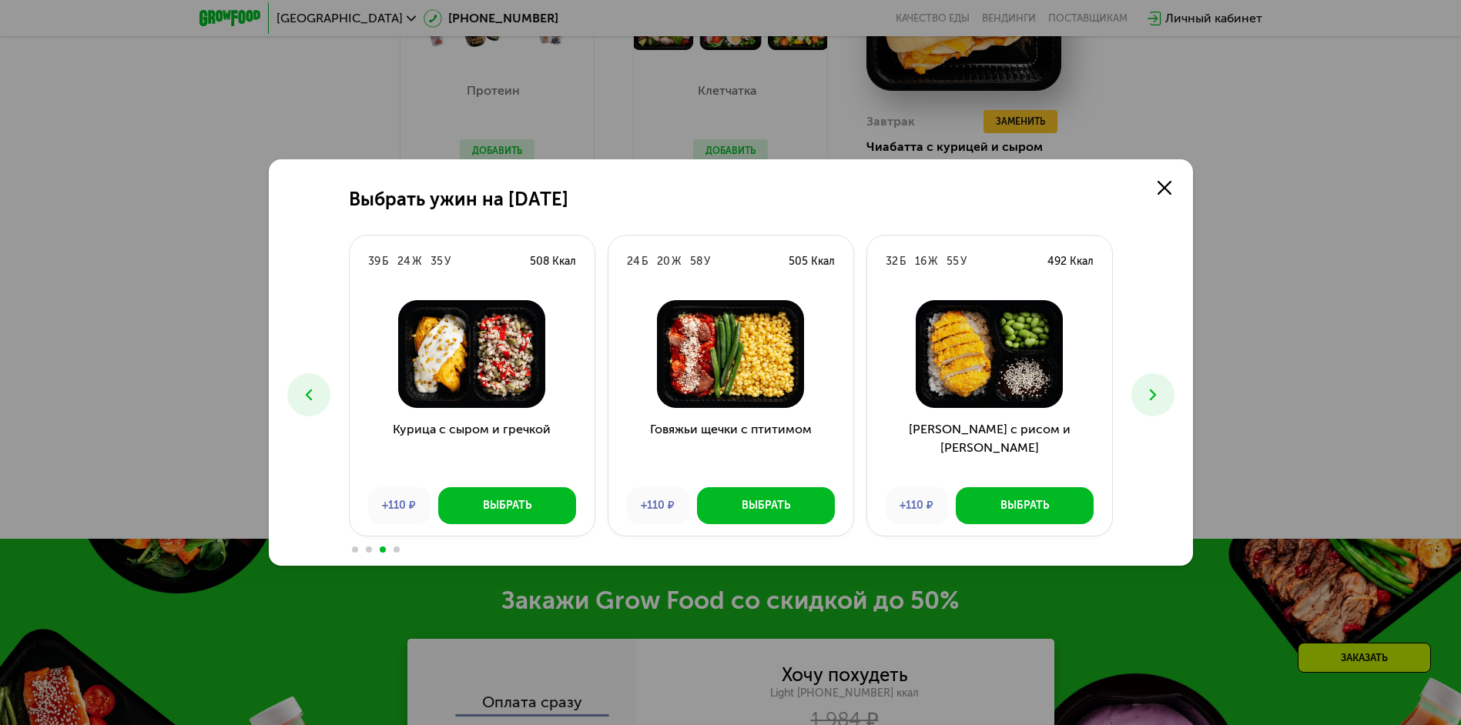
click at [1140, 387] on button at bounding box center [1152, 395] width 43 height 43
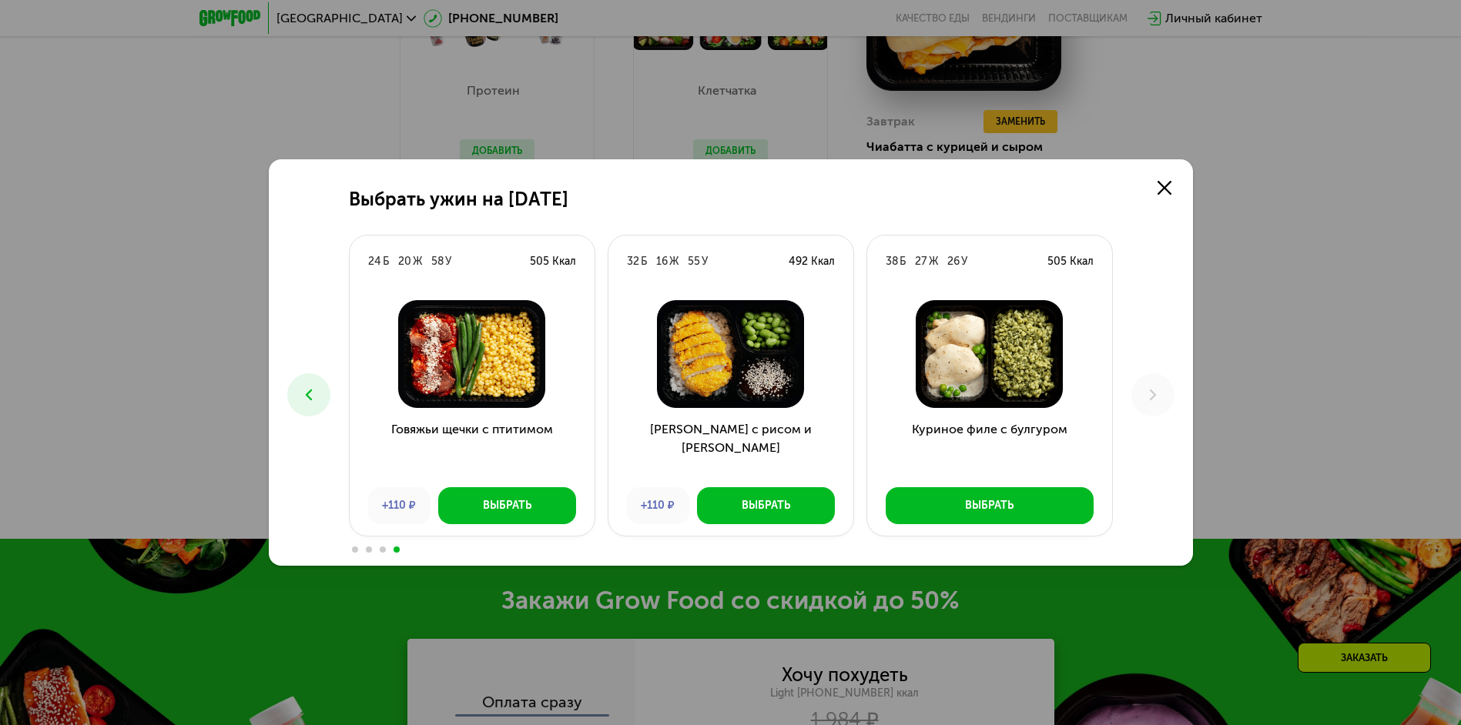
click at [300, 396] on icon at bounding box center [309, 395] width 18 height 18
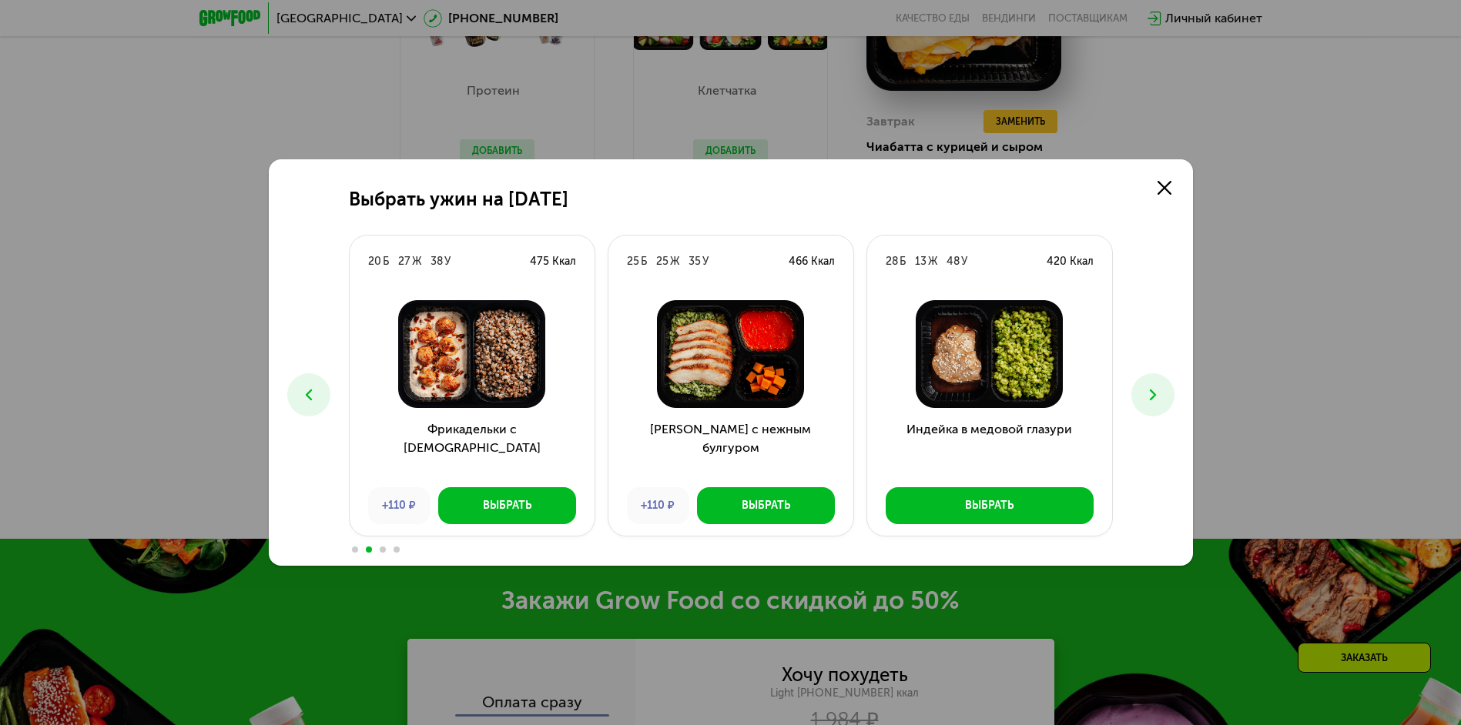
click at [300, 396] on icon at bounding box center [309, 395] width 18 height 18
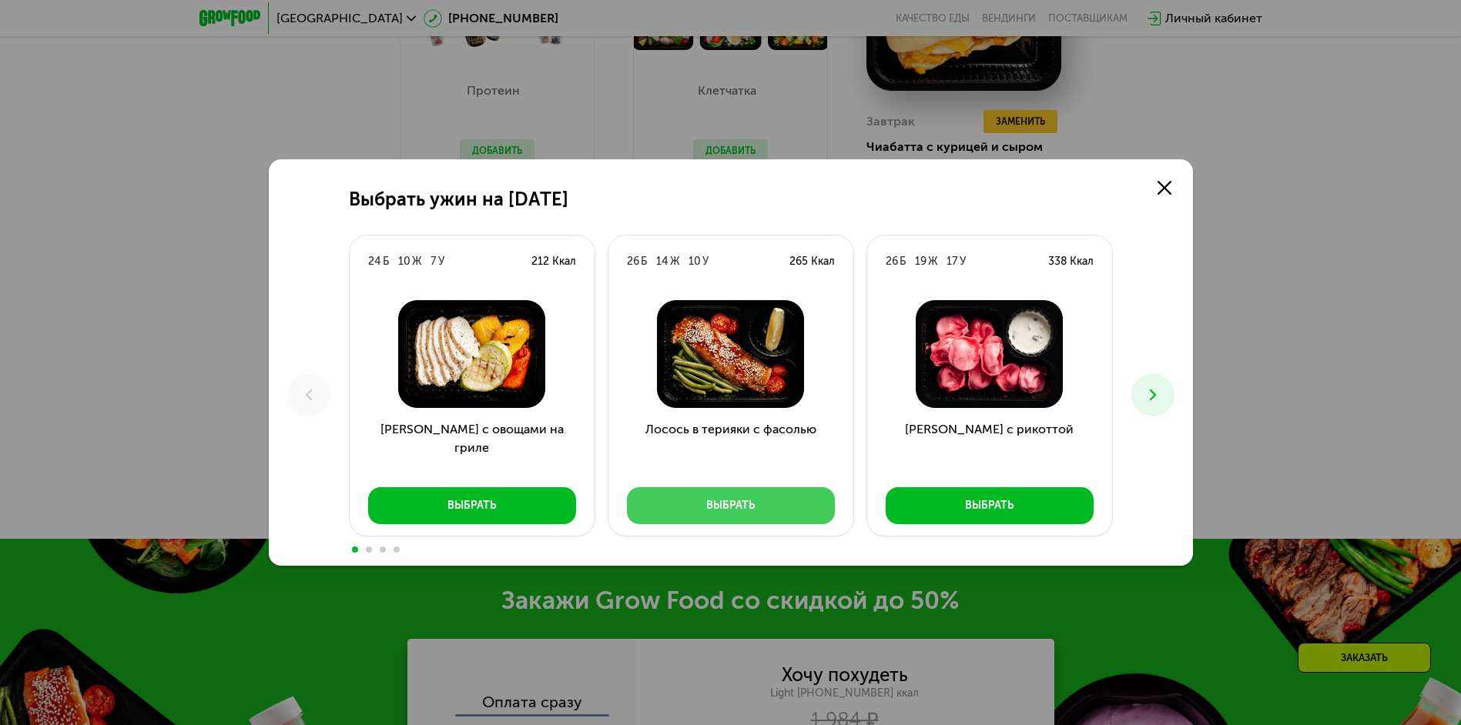
click at [706, 501] on div "Выбрать" at bounding box center [730, 505] width 49 height 15
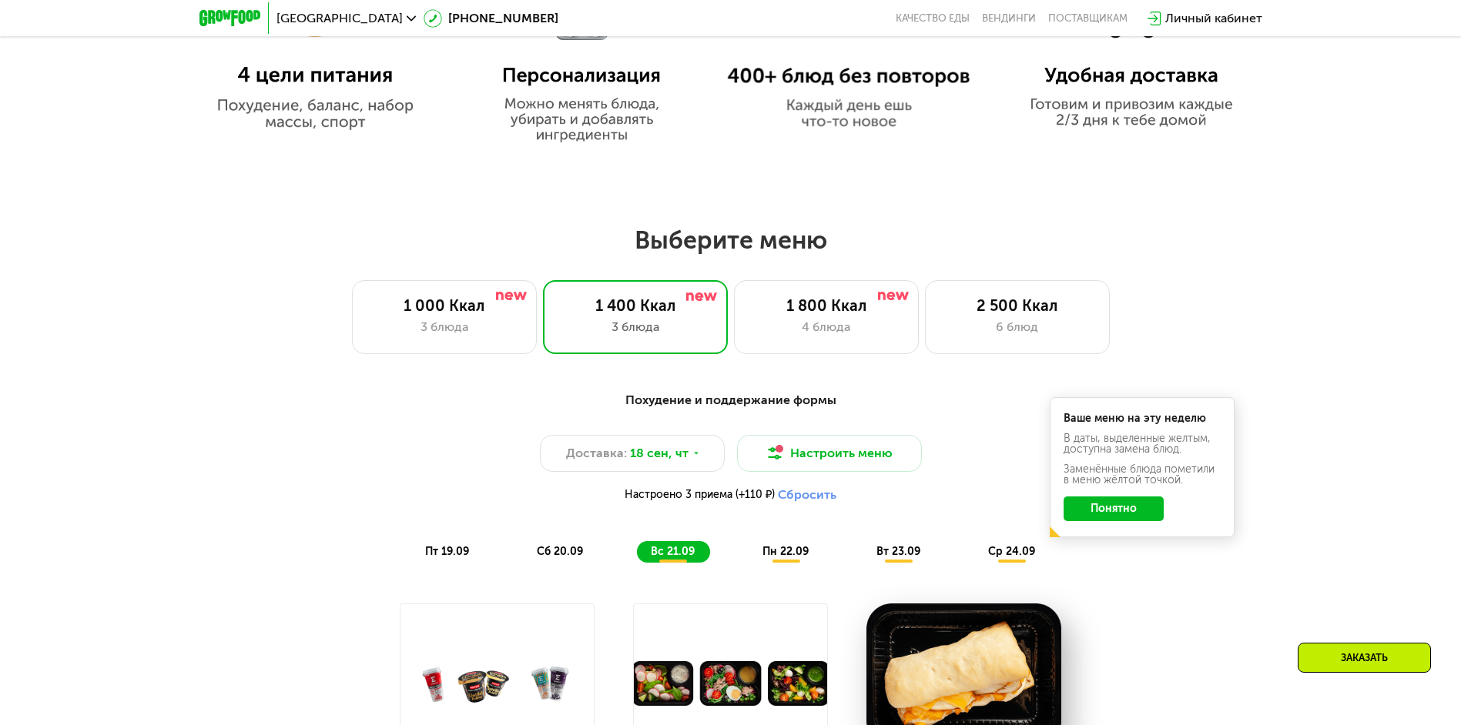
scroll to position [963, 0]
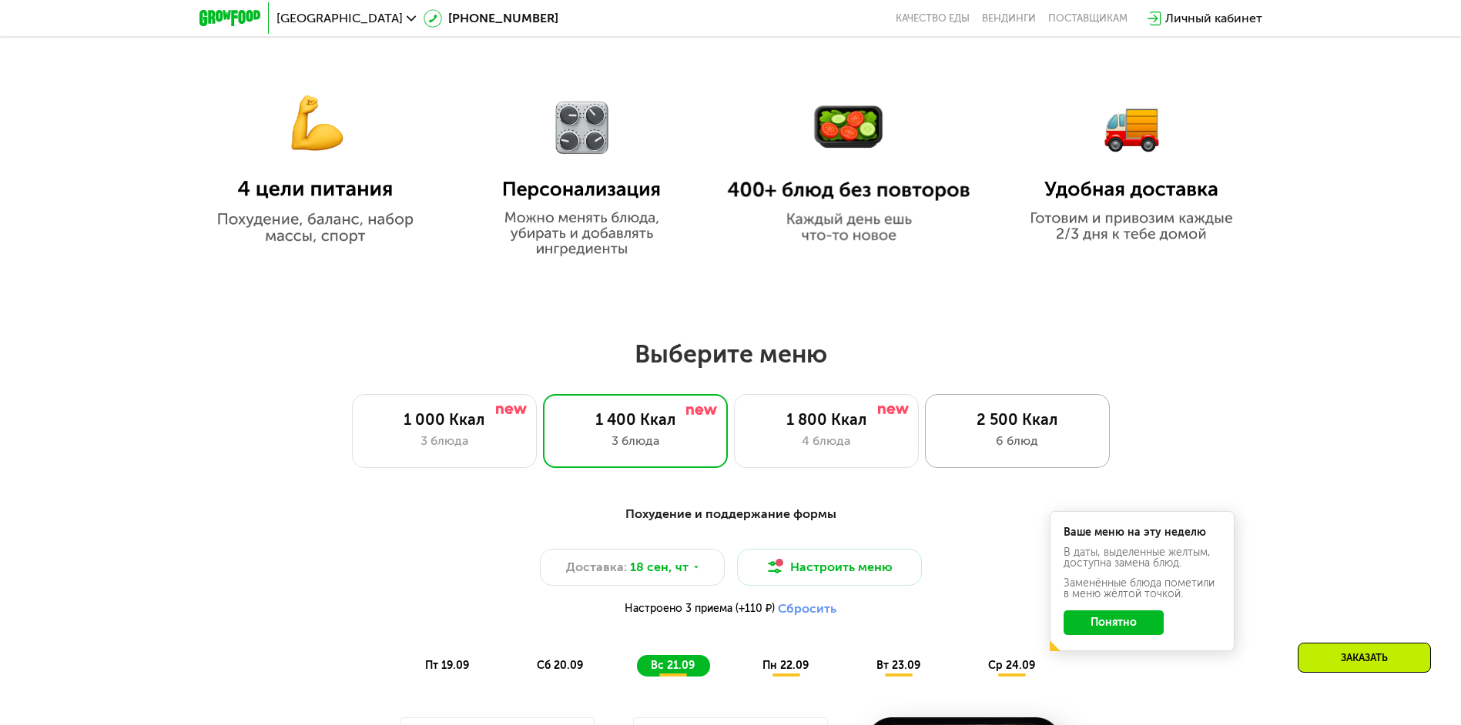
click at [992, 451] on div "6 блюд" at bounding box center [1017, 441] width 152 height 18
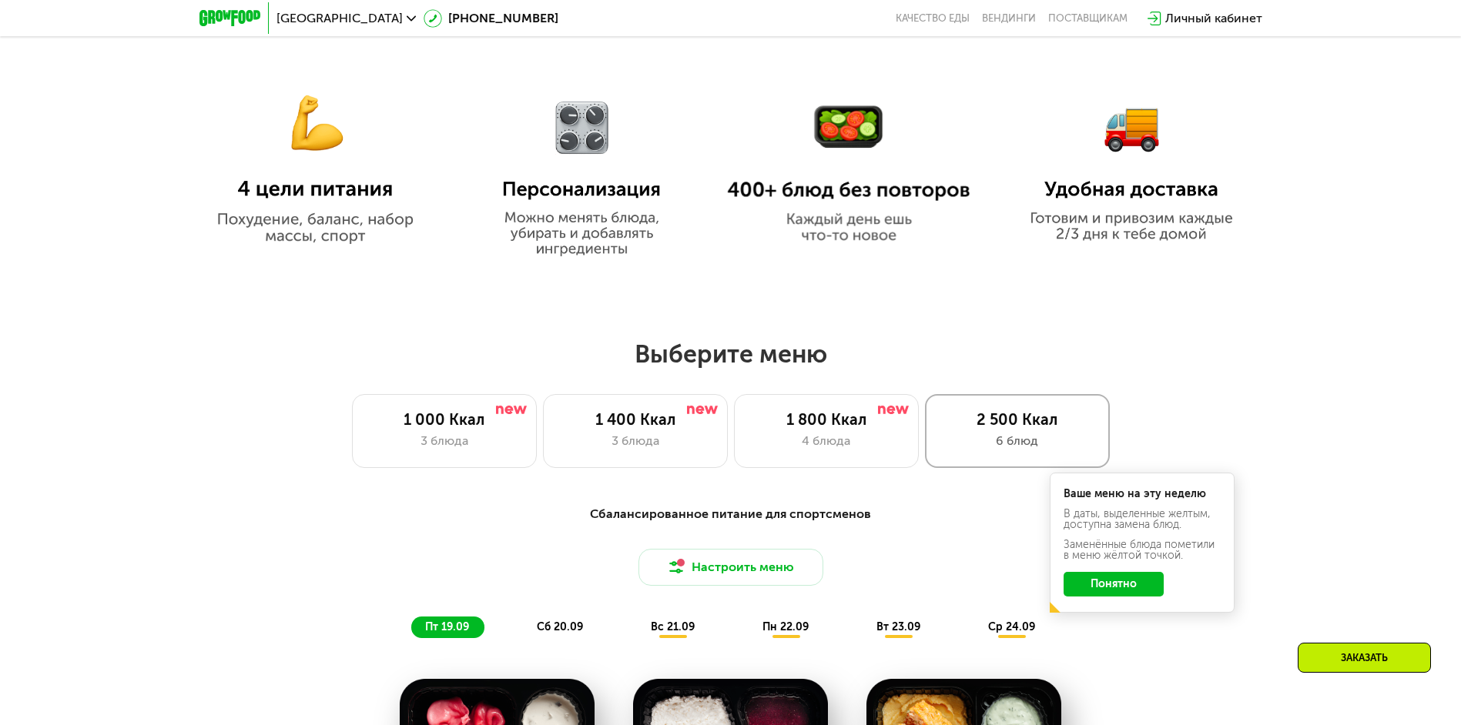
scroll to position [1272, 0]
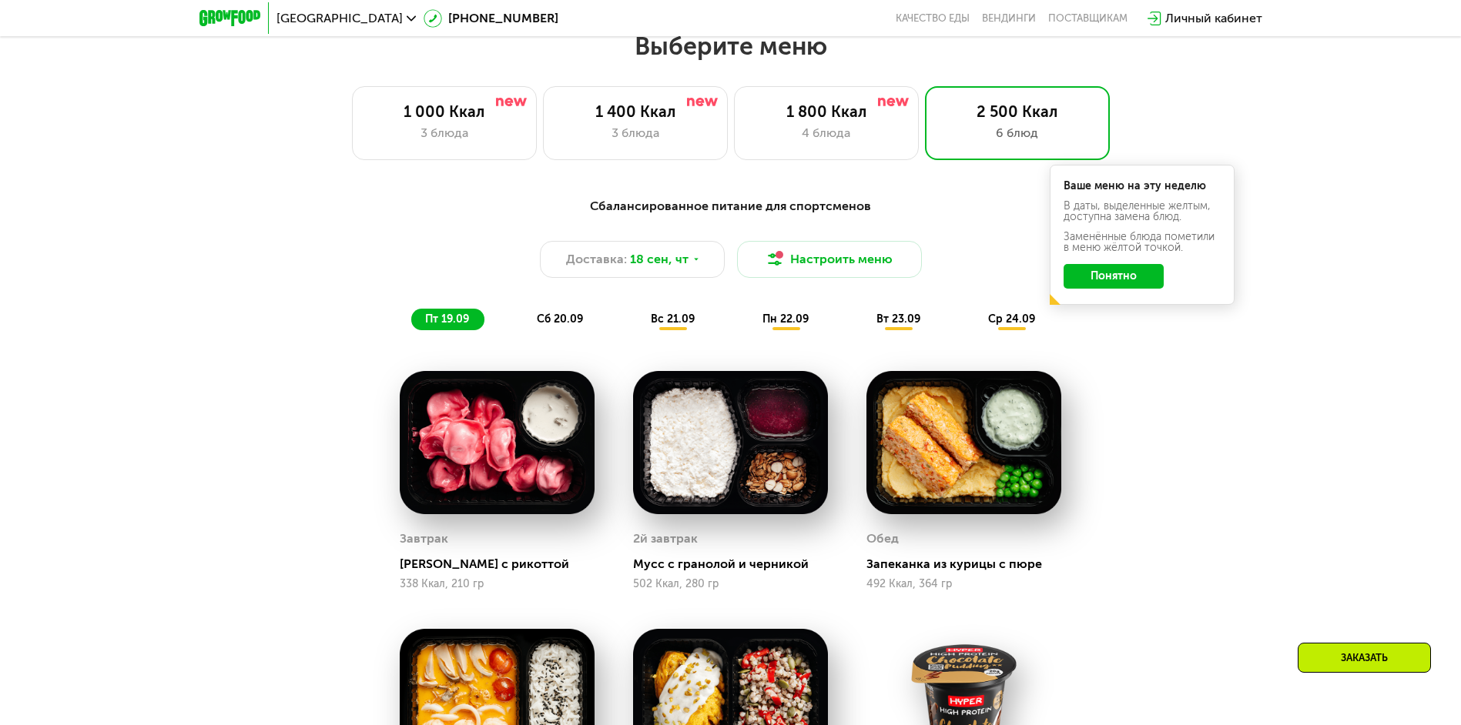
click at [564, 490] on img at bounding box center [497, 442] width 195 height 143
click at [497, 456] on img at bounding box center [497, 442] width 195 height 143
click at [677, 317] on span "вс 21.09" at bounding box center [673, 319] width 44 height 13
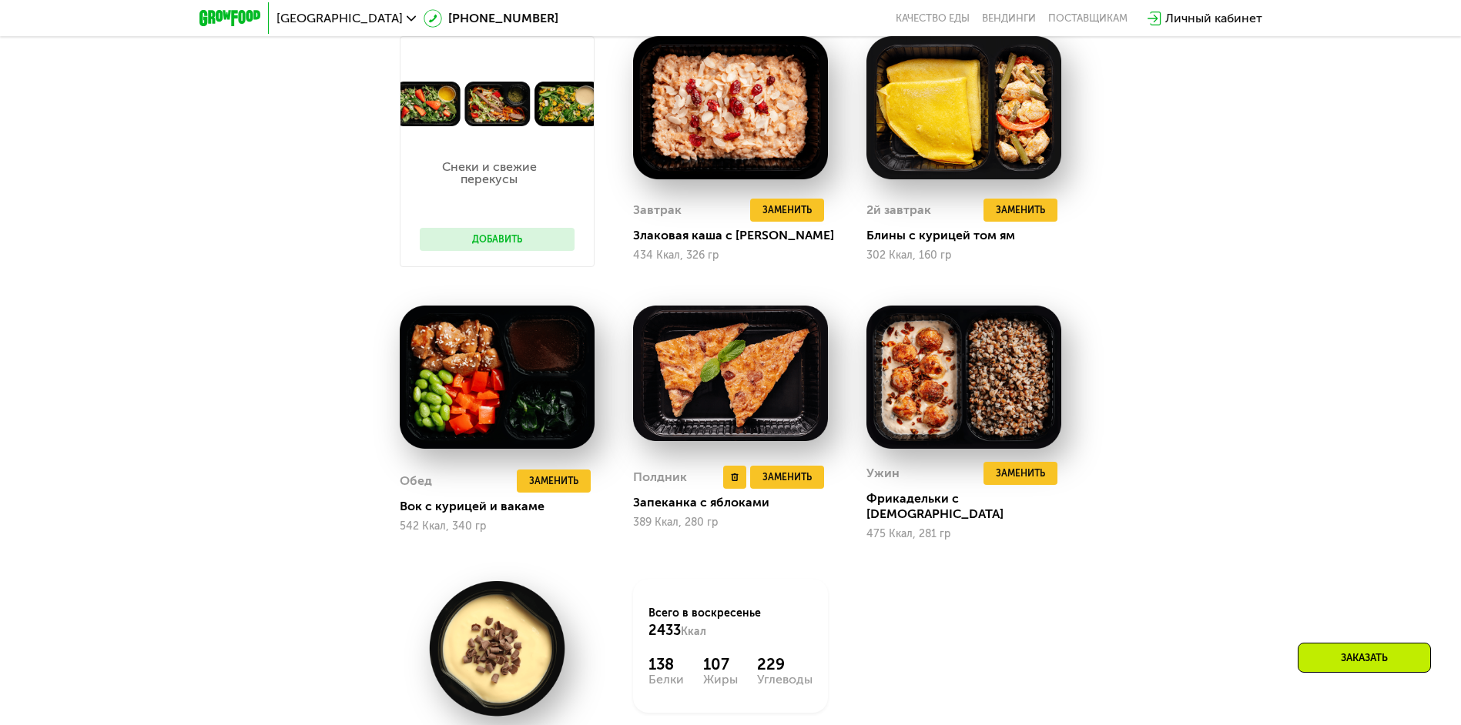
scroll to position [1580, 0]
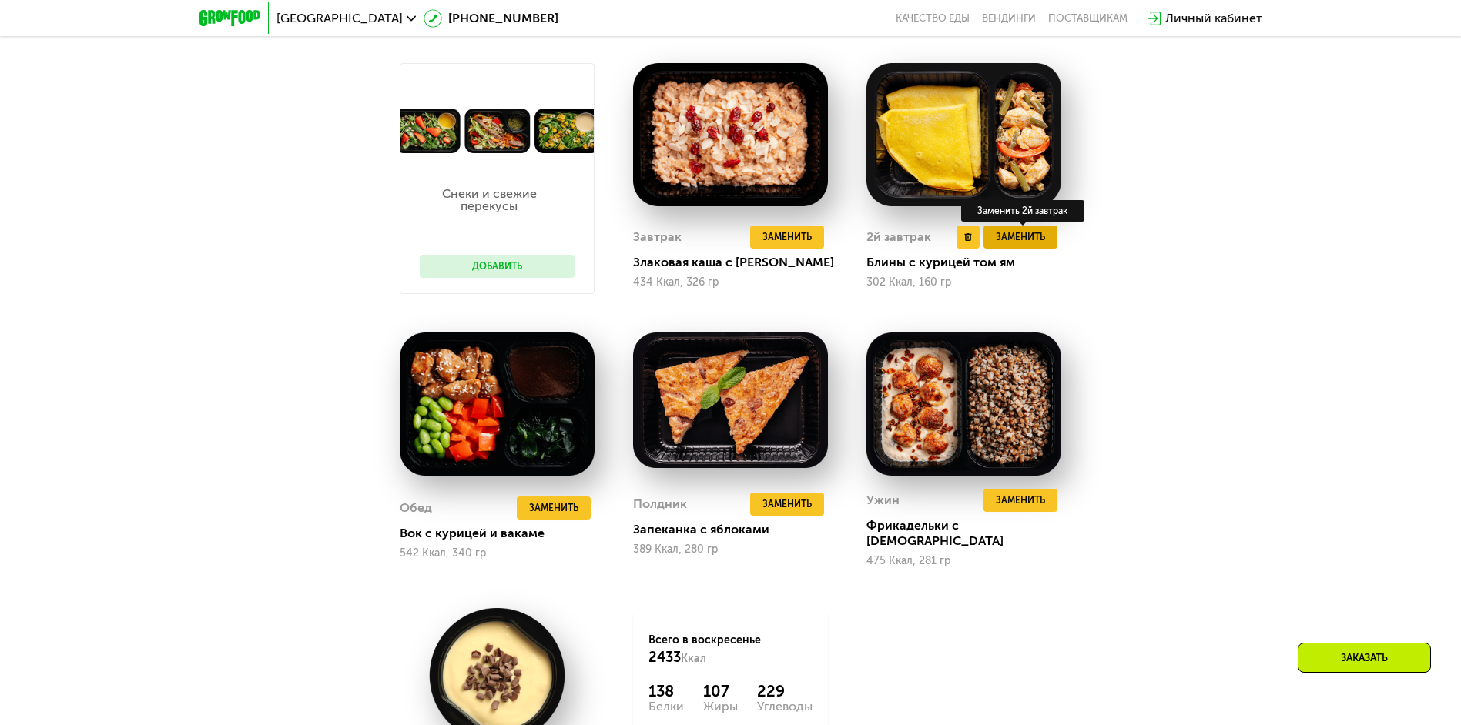
click at [1024, 240] on span "Заменить" at bounding box center [1020, 237] width 49 height 15
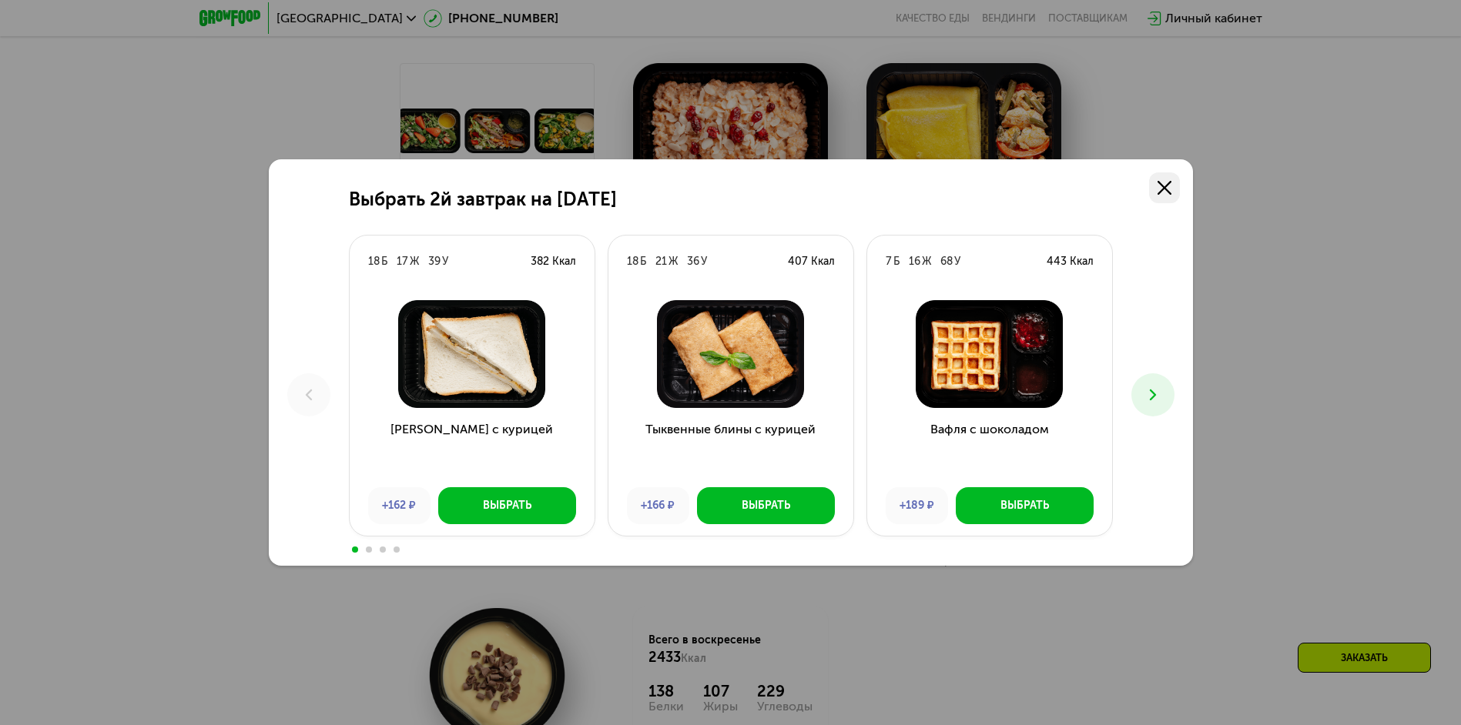
click at [1163, 179] on link at bounding box center [1164, 188] width 31 height 31
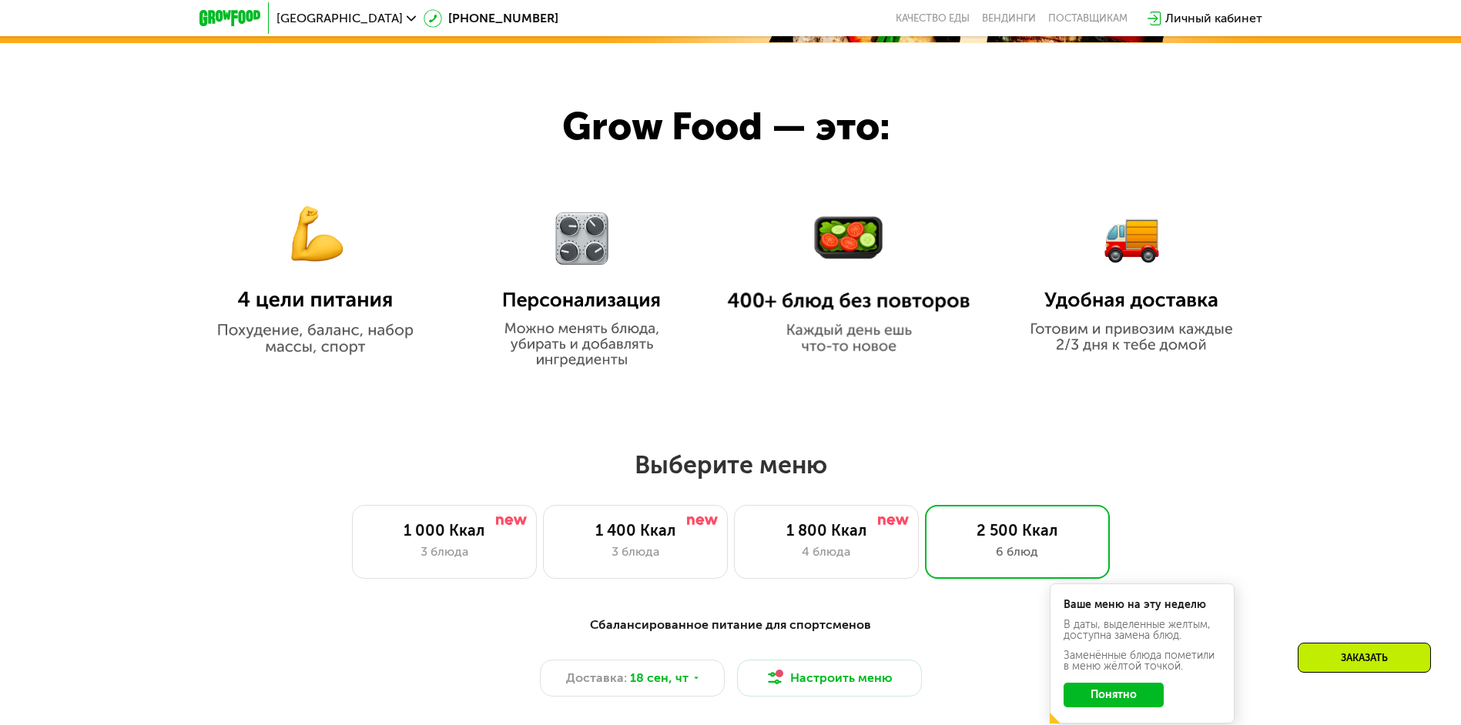
scroll to position [578, 0]
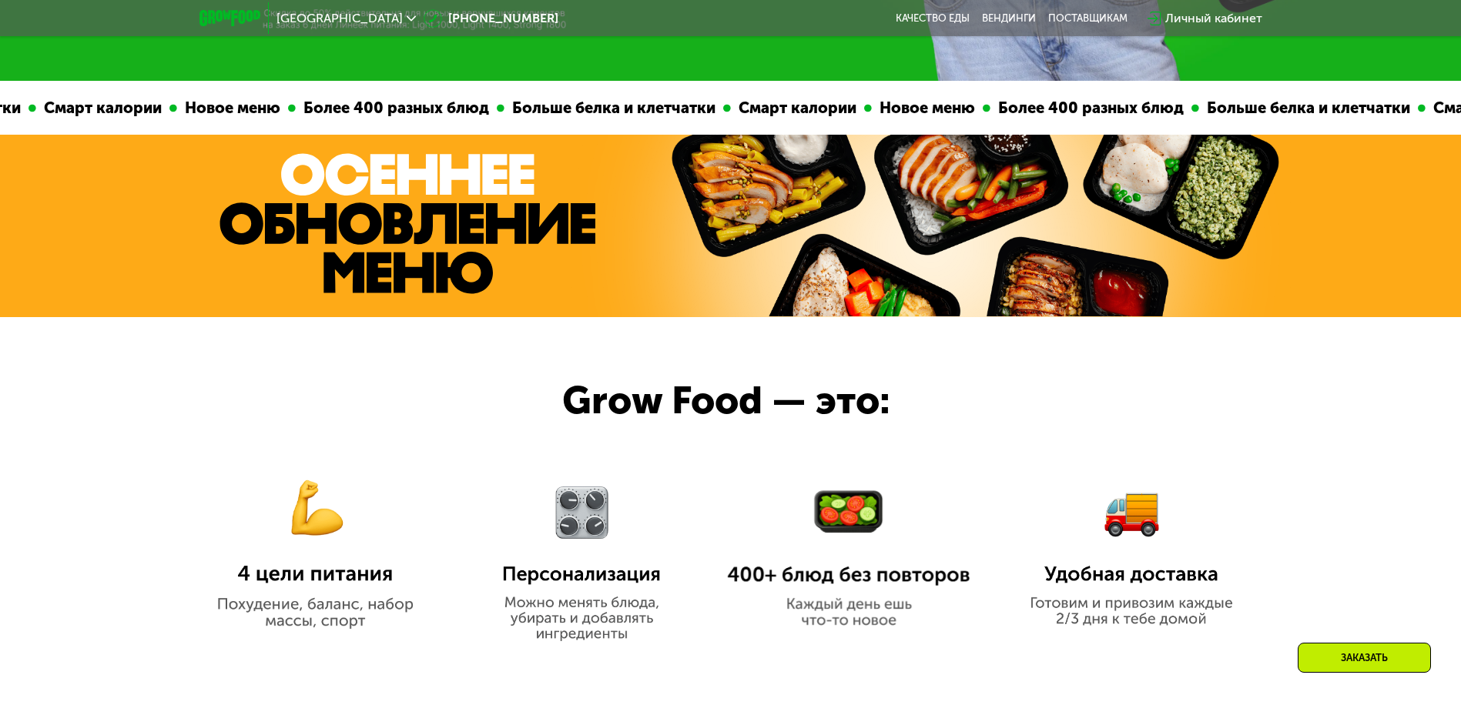
click at [327, 185] on img at bounding box center [407, 223] width 377 height 141
click at [339, 531] on img at bounding box center [314, 541] width 243 height 176
click at [567, 526] on img at bounding box center [582, 551] width 190 height 180
click at [953, 20] on link "Качество еды" at bounding box center [933, 18] width 74 height 12
